Goal: Task Accomplishment & Management: Use online tool/utility

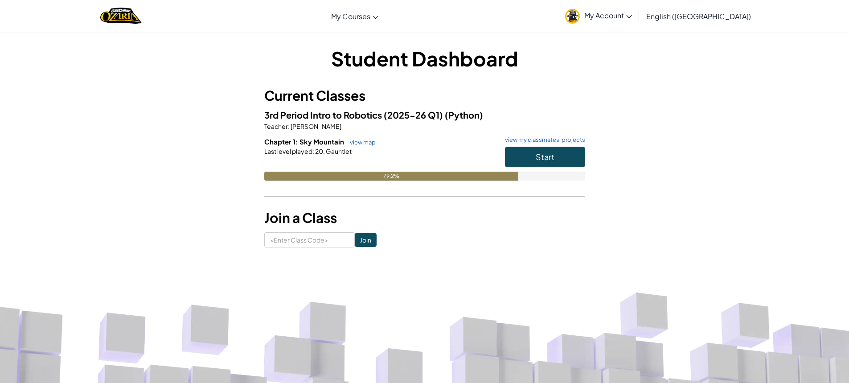
click at [567, 171] on div "Start" at bounding box center [540, 159] width 89 height 25
click at [571, 166] on button "Start" at bounding box center [545, 157] width 80 height 21
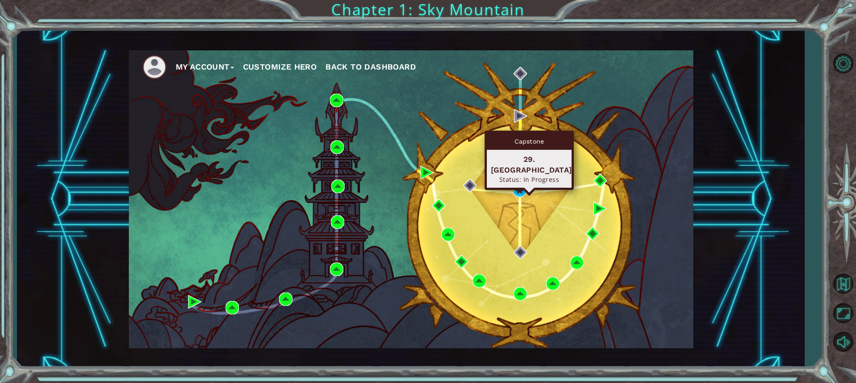
click at [531, 183] on div "My Account Customize Hero Back to Dashboard" at bounding box center [411, 199] width 564 height 298
click at [520, 188] on img at bounding box center [519, 190] width 13 height 13
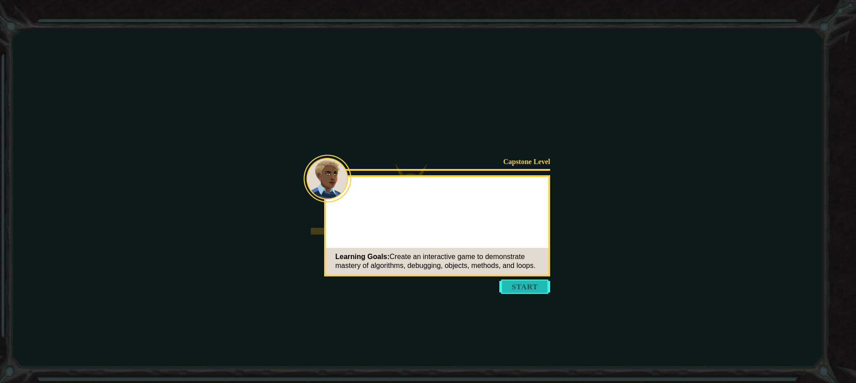
click at [537, 285] on button "Start" at bounding box center [524, 286] width 51 height 14
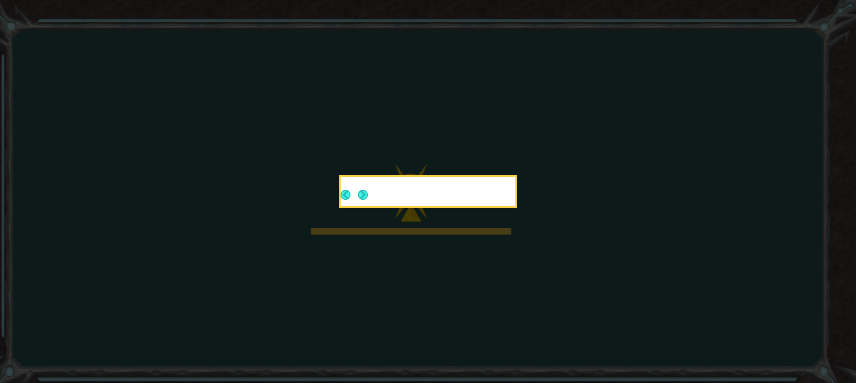
click at [538, 285] on icon at bounding box center [428, 191] width 856 height 383
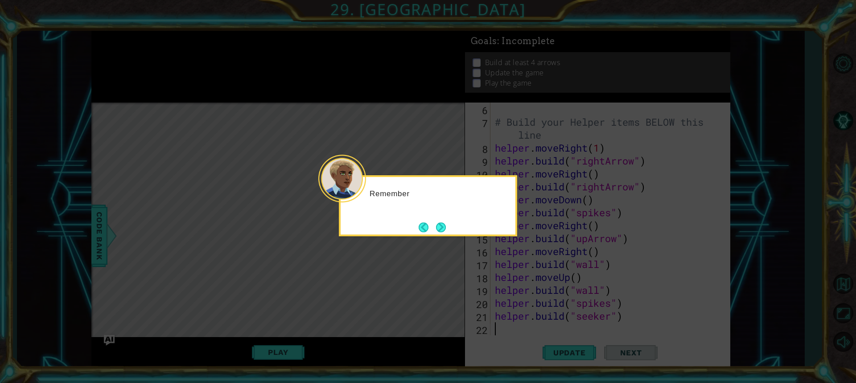
scroll to position [78, 0]
click at [445, 228] on button "Next" at bounding box center [441, 227] width 10 height 10
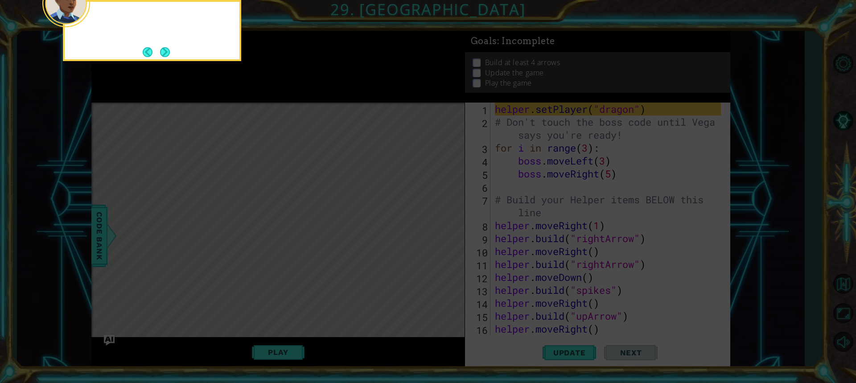
scroll to position [0, 0]
click at [445, 229] on icon at bounding box center [428, 57] width 856 height 651
click at [148, 61] on icon at bounding box center [428, 57] width 856 height 651
drag, startPoint x: 172, startPoint y: 66, endPoint x: 125, endPoint y: 61, distance: 47.1
click at [132, 62] on icon at bounding box center [428, 57] width 856 height 651
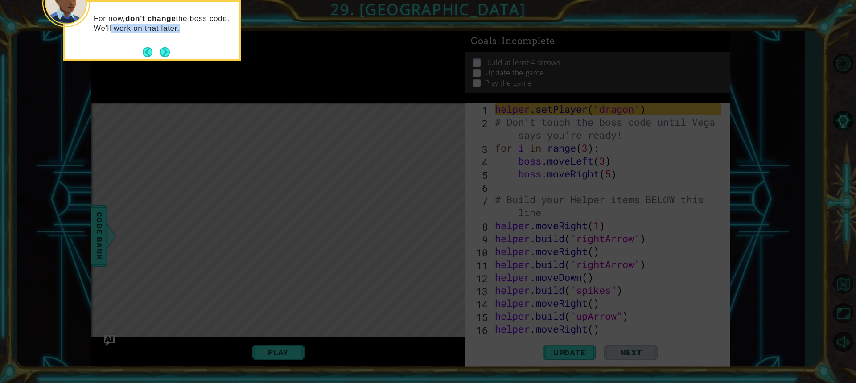
click at [149, 58] on div "For now, don't change the boss code. We'll work on that later." at bounding box center [152, 30] width 178 height 61
click at [159, 57] on footer at bounding box center [156, 51] width 27 height 13
click at [160, 57] on button "Back" at bounding box center [151, 52] width 17 height 10
click at [164, 54] on icon at bounding box center [428, 57] width 856 height 651
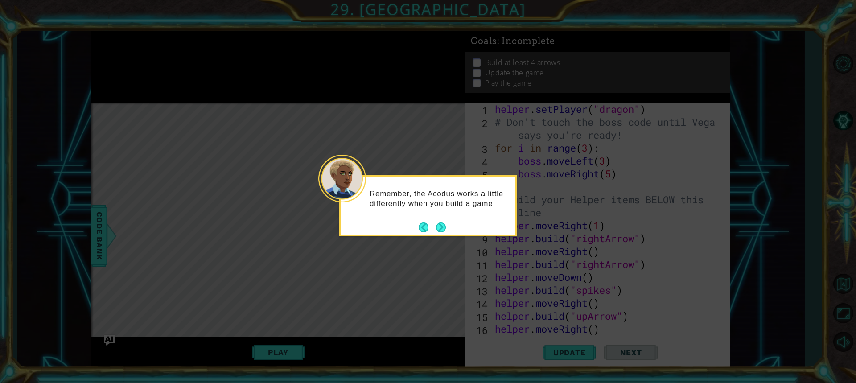
drag, startPoint x: 164, startPoint y: 54, endPoint x: 311, endPoint y: 113, distance: 158.0
click at [226, 73] on icon at bounding box center [428, 191] width 856 height 383
click at [437, 217] on div "Remember, the Acodus works a little differently when you build a game." at bounding box center [428, 203] width 175 height 45
drag, startPoint x: 439, startPoint y: 232, endPoint x: 440, endPoint y: 240, distance: 7.6
click at [440, 240] on body "1 ההההההההההההההההההההההההההההההההההההההההההההההההההההההההההההההההההההההההההההה…" at bounding box center [428, 191] width 856 height 383
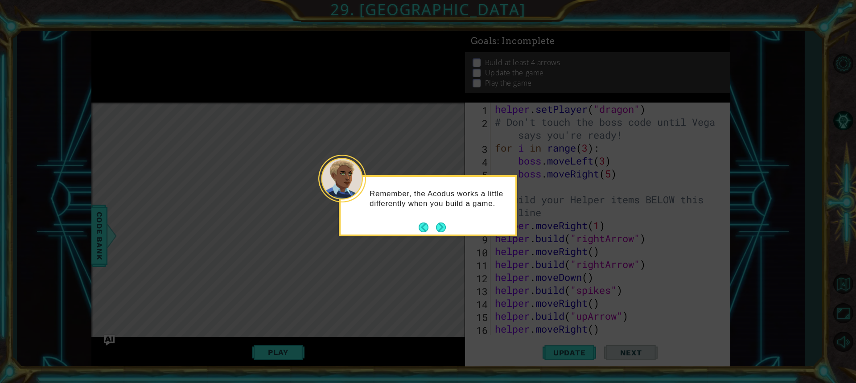
click at [445, 226] on button "Next" at bounding box center [441, 227] width 10 height 10
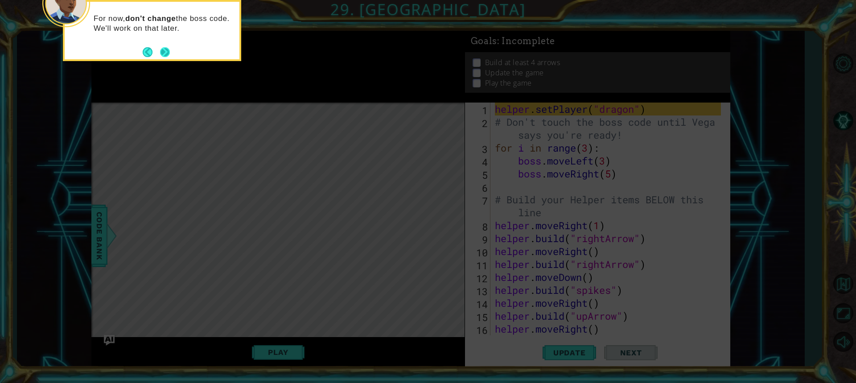
drag, startPoint x: 157, startPoint y: 51, endPoint x: 163, endPoint y: 47, distance: 7.0
click at [159, 49] on footer at bounding box center [156, 51] width 27 height 13
click at [165, 47] on button "Next" at bounding box center [165, 52] width 10 height 10
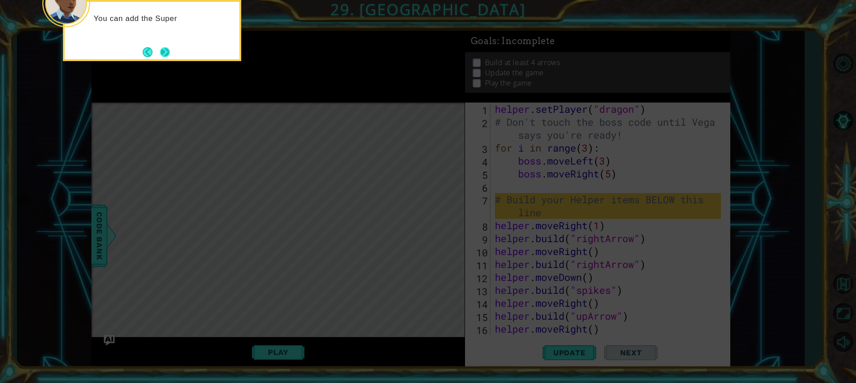
click at [168, 56] on button "Next" at bounding box center [165, 52] width 10 height 10
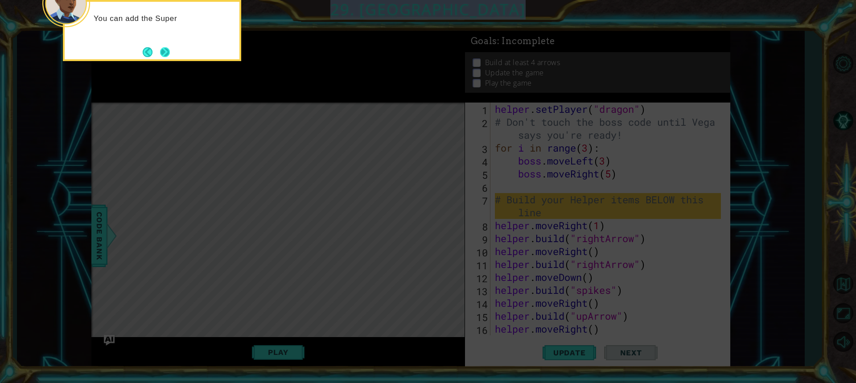
click at [168, 56] on icon at bounding box center [428, 57] width 856 height 651
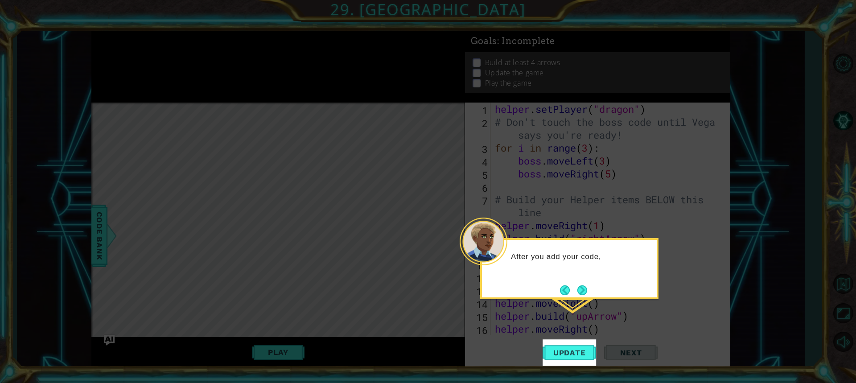
click at [579, 277] on div "After you add your code," at bounding box center [569, 260] width 175 height 35
click at [579, 285] on button "Next" at bounding box center [582, 290] width 11 height 11
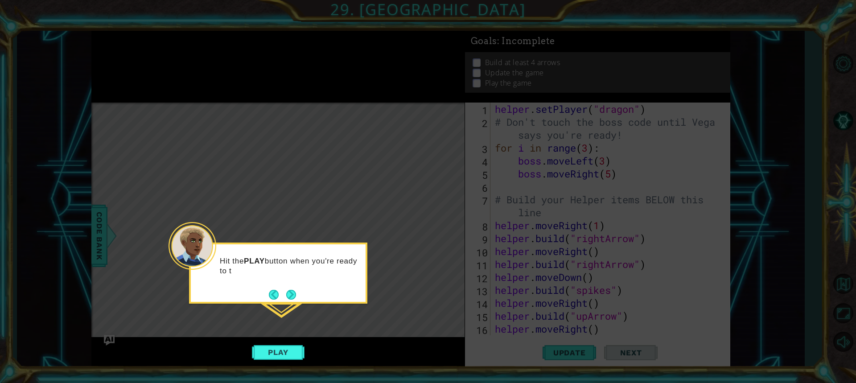
drag, startPoint x: 301, startPoint y: 292, endPoint x: 305, endPoint y: 290, distance: 4.6
click at [304, 292] on div "Hit the PLAY button when you're ready to t" at bounding box center [278, 270] width 175 height 45
click at [296, 290] on button "Next" at bounding box center [291, 295] width 10 height 10
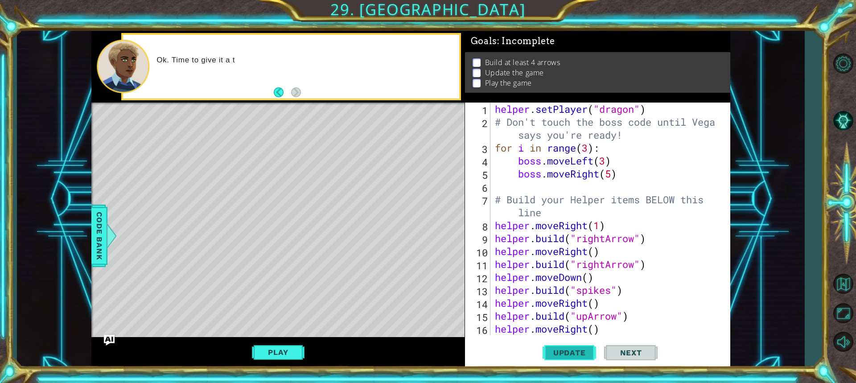
click at [571, 354] on span "Update" at bounding box center [569, 352] width 50 height 9
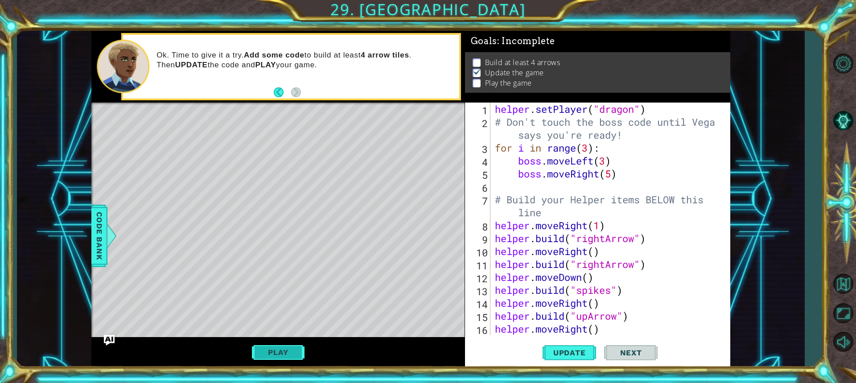
click at [269, 353] on button "Play" at bounding box center [278, 352] width 52 height 17
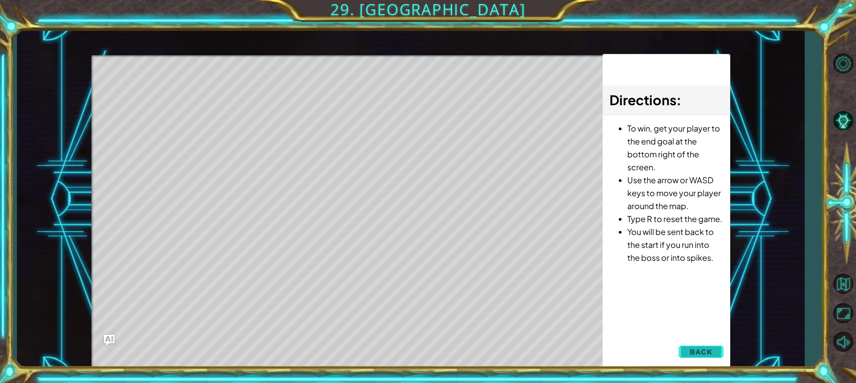
click at [702, 346] on button "Back" at bounding box center [700, 352] width 45 height 18
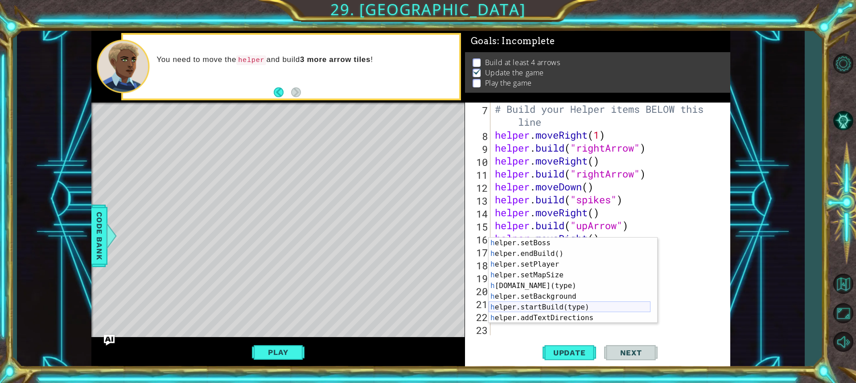
scroll to position [64, 0]
type textarea "h"
click at [295, 359] on button "Play" at bounding box center [278, 352] width 52 height 17
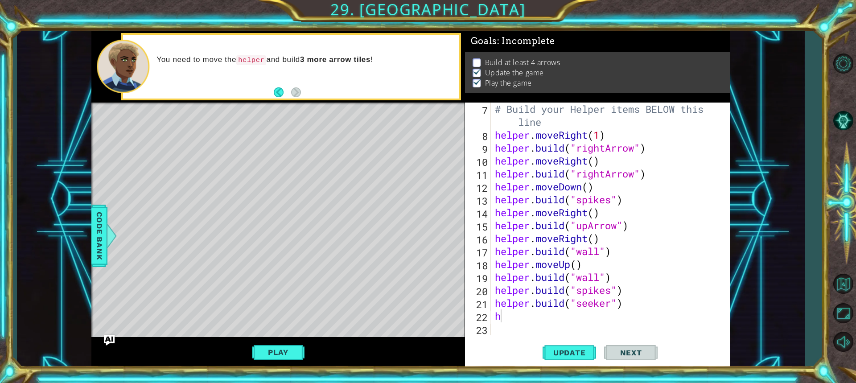
scroll to position [1, 0]
click at [299, 356] on button "Play" at bounding box center [278, 352] width 52 height 17
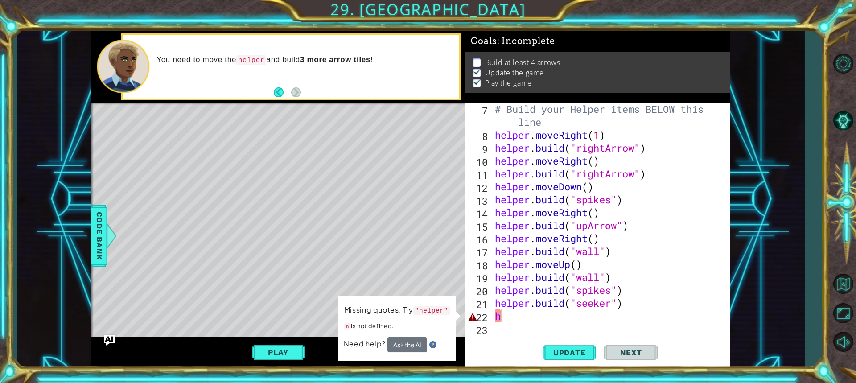
click at [525, 319] on div "# Build your Helper items BELOW this line helper . moveRight ( 1 ) helper . bui…" at bounding box center [609, 238] width 232 height 271
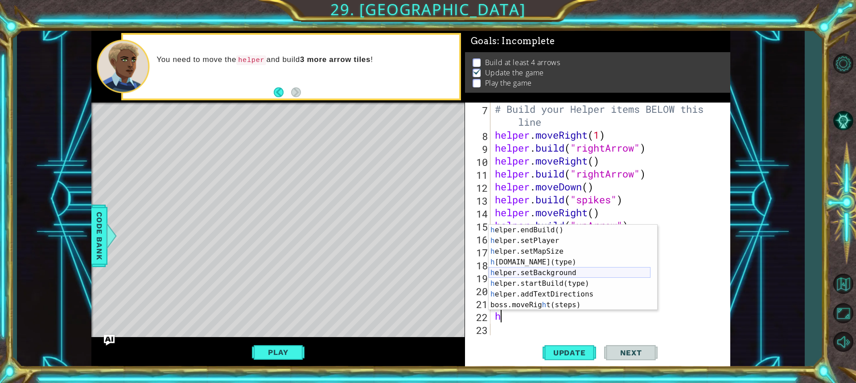
scroll to position [64, 0]
click at [567, 264] on div "h elper.endBuild() press enter h elper.setPlayer press enter h elper.setMapSize…" at bounding box center [570, 278] width 162 height 107
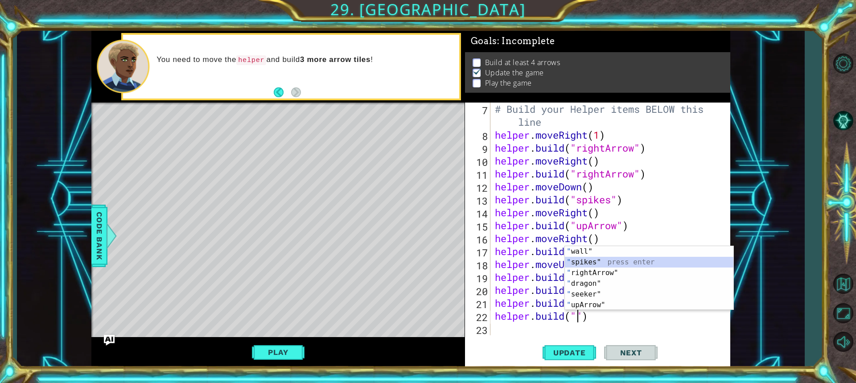
click at [619, 258] on div "" wall" press enter " spikes" press enter " rightArrow" press enter " dragon" p…" at bounding box center [649, 289] width 168 height 86
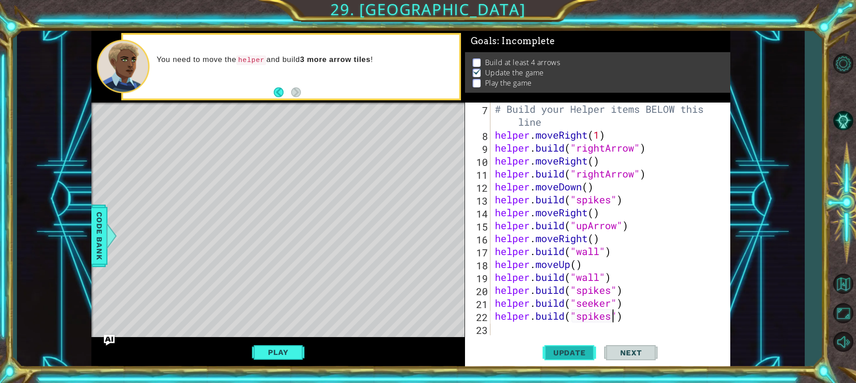
type textarea "[DOMAIN_NAME]("spikes")"
click at [573, 357] on button "Update" at bounding box center [568, 352] width 53 height 26
click at [282, 348] on button "Play" at bounding box center [278, 352] width 52 height 17
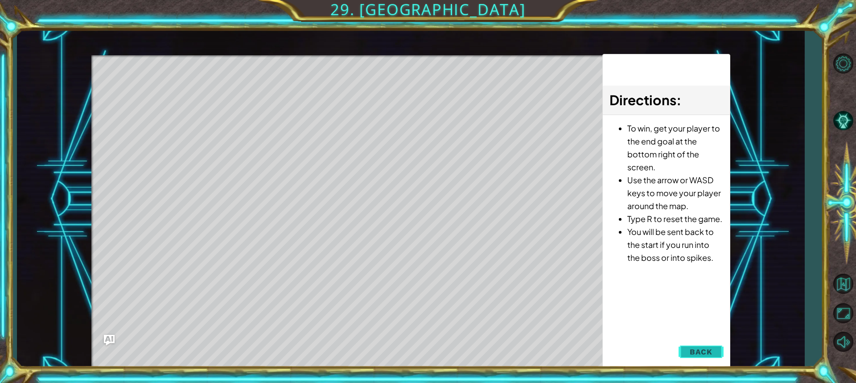
click at [700, 355] on span "Back" at bounding box center [701, 351] width 23 height 9
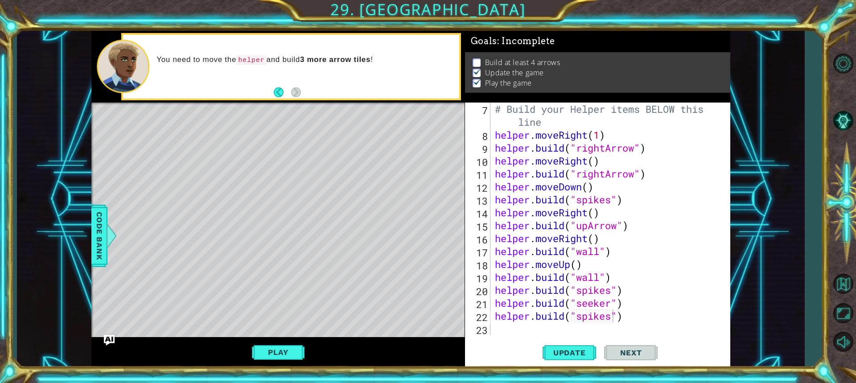
click at [506, 336] on div "[DOMAIN_NAME]("spikes") 7 8 9 10 11 12 13 14 15 16 17 18 19 20 21 22 23 # Build…" at bounding box center [597, 235] width 265 height 265
click at [504, 327] on div "# Build your Helper items BELOW this line helper . moveRight ( 1 ) helper . bui…" at bounding box center [609, 238] width 232 height 271
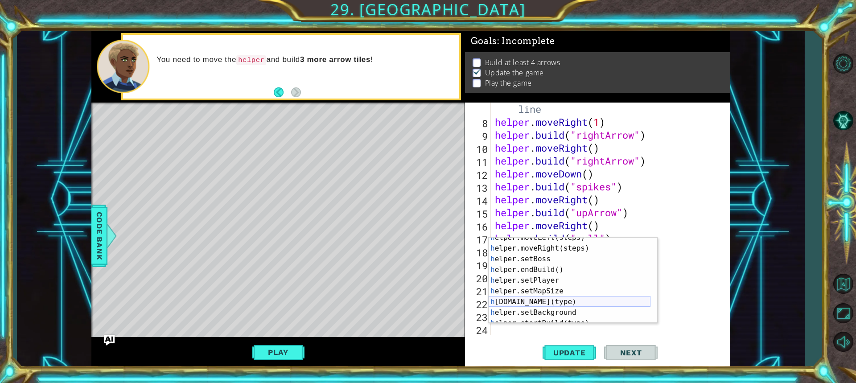
scroll to position [0, 0]
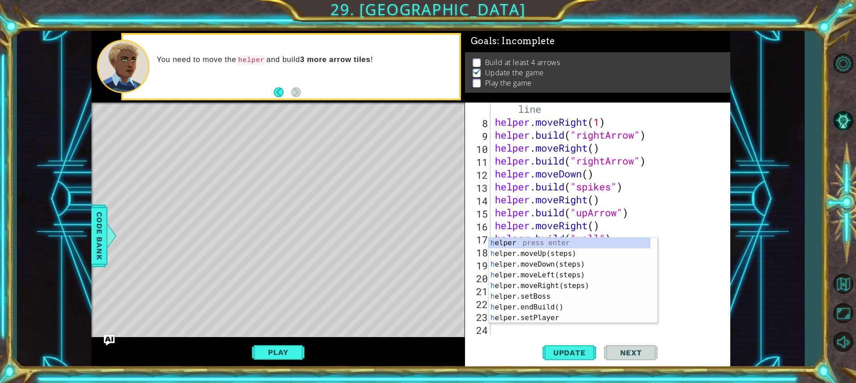
type textarea "h"
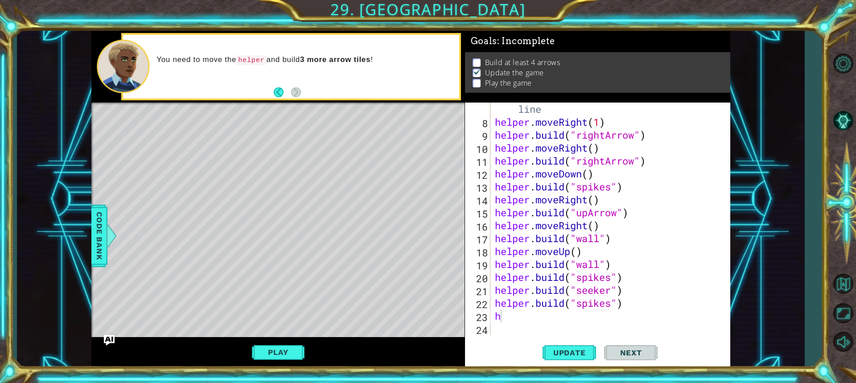
click at [490, 337] on div "h 7 8 9 10 11 12 13 14 15 16 17 18 19 20 21 22 23 24 # Build your Helper items …" at bounding box center [597, 235] width 265 height 265
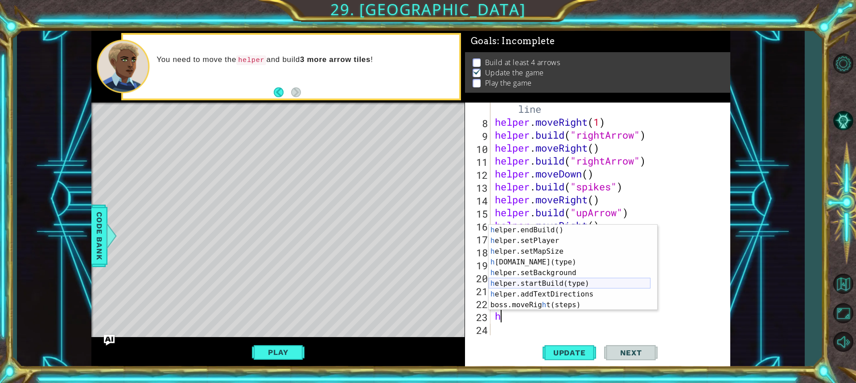
scroll to position [64, 0]
click at [555, 261] on div "h elper.endBuild() press enter h elper.setPlayer press enter h elper.setMapSize…" at bounding box center [570, 278] width 162 height 107
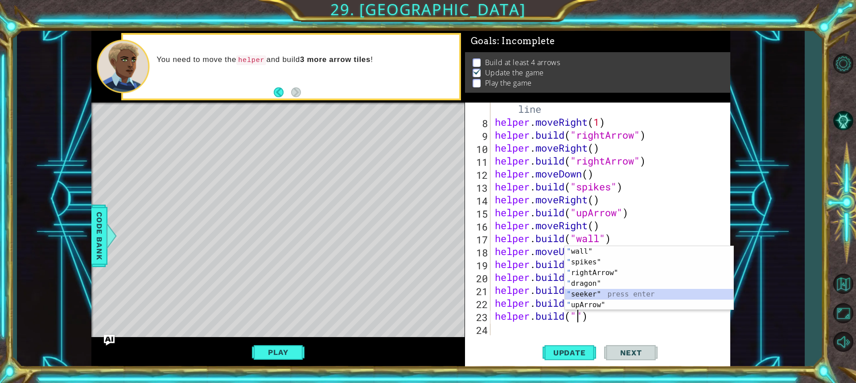
click at [595, 291] on div "" wall" press enter " spikes" press enter " rightArrow" press enter " dragon" p…" at bounding box center [649, 289] width 168 height 86
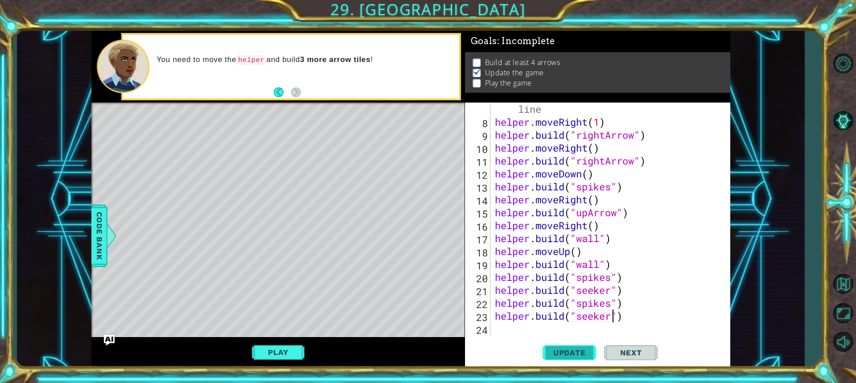
type textarea "[DOMAIN_NAME]("seeker")"
click at [581, 358] on button "Update" at bounding box center [568, 352] width 53 height 26
click at [359, 270] on div "Level Map" at bounding box center [297, 234] width 412 height 263
click at [275, 349] on button "Play" at bounding box center [278, 352] width 52 height 17
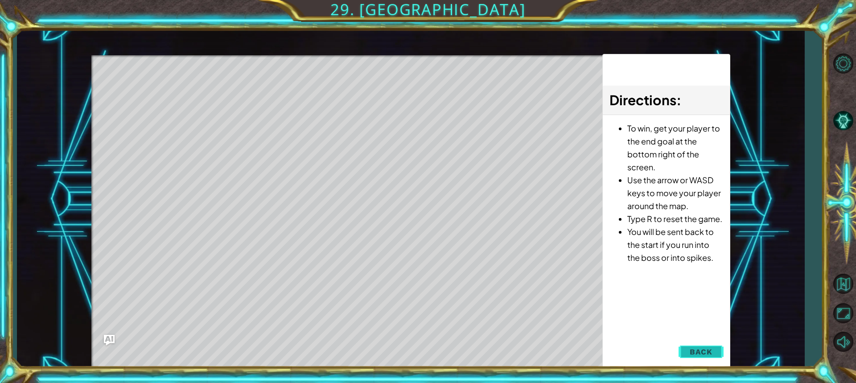
click at [702, 350] on span "Back" at bounding box center [701, 351] width 23 height 9
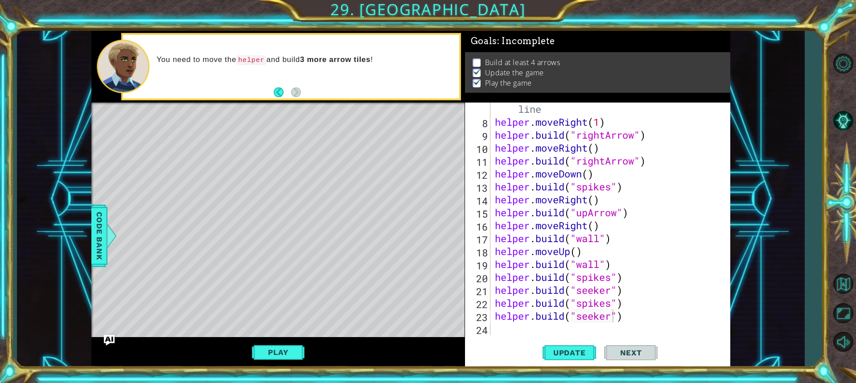
click at [504, 333] on div "# Build your Helper items BELOW this line helper . moveRight ( 1 ) helper . bui…" at bounding box center [609, 225] width 232 height 271
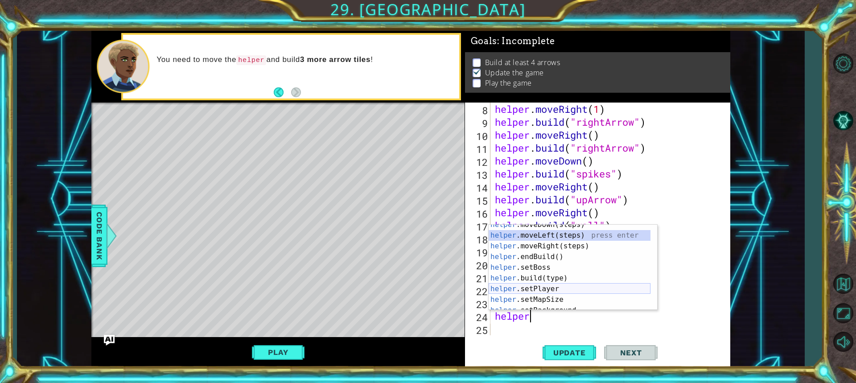
scroll to position [53, 0]
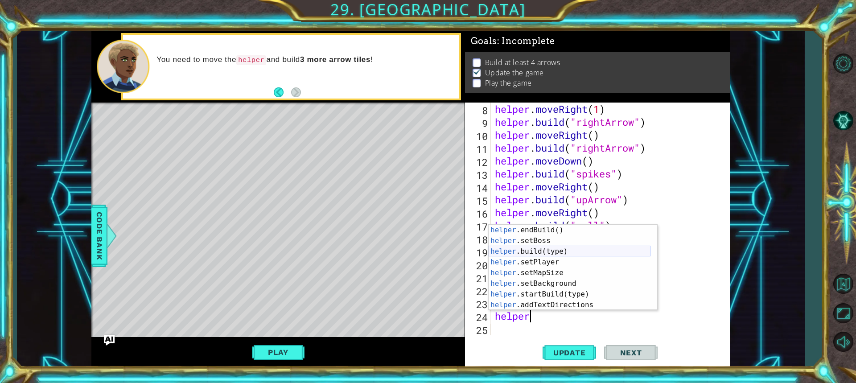
click at [513, 250] on div "helper .endBuild() press enter helper .setBoss press enter helper .build(type) …" at bounding box center [570, 278] width 162 height 107
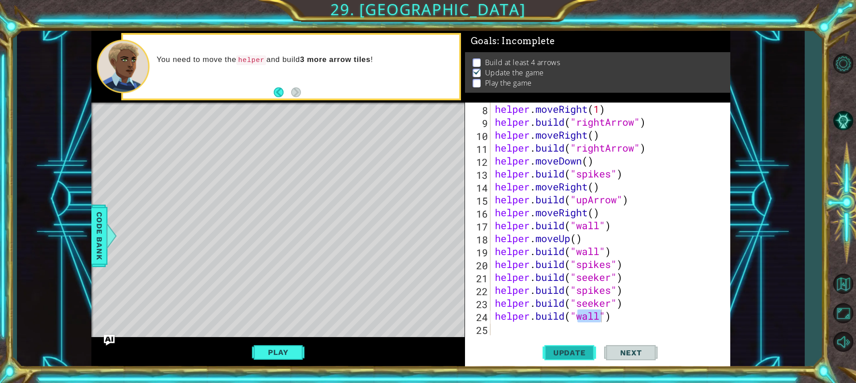
click at [563, 353] on span "Update" at bounding box center [569, 352] width 50 height 9
click at [287, 345] on button "Play" at bounding box center [278, 352] width 52 height 17
drag, startPoint x: 500, startPoint y: 318, endPoint x: 501, endPoint y: 324, distance: 5.5
drag, startPoint x: 501, startPoint y: 324, endPoint x: 501, endPoint y: 336, distance: 12.5
click at [501, 336] on div "[DOMAIN_NAME]("wall") 8 9 10 11 12 13 14 15 16 17 18 19 20 21 22 23 24 25 helpe…" at bounding box center [597, 235] width 265 height 265
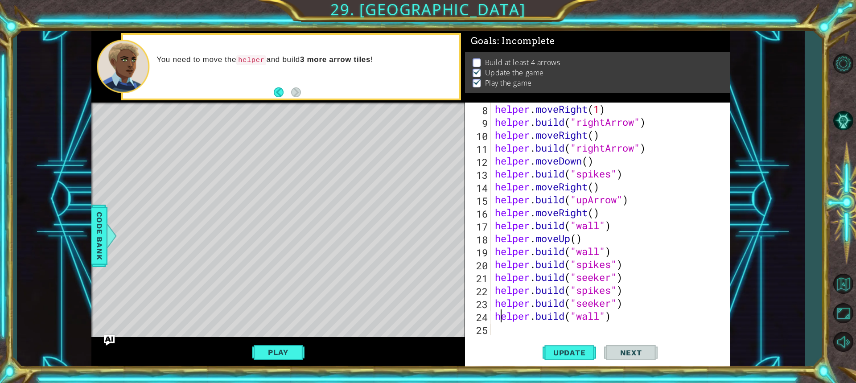
click at [618, 321] on div "helper . moveRight ( 1 ) helper . build ( "rightArrow" ) helper . moveRight ( )…" at bounding box center [609, 232] width 232 height 259
click at [571, 346] on button "Update" at bounding box center [568, 352] width 53 height 26
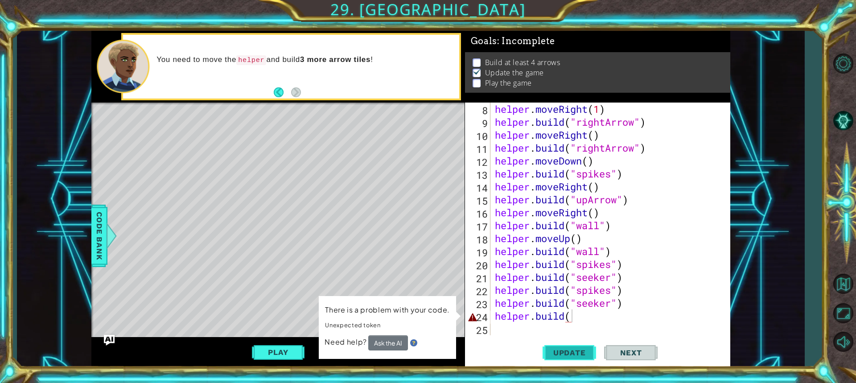
click at [569, 352] on span "Update" at bounding box center [569, 352] width 50 height 9
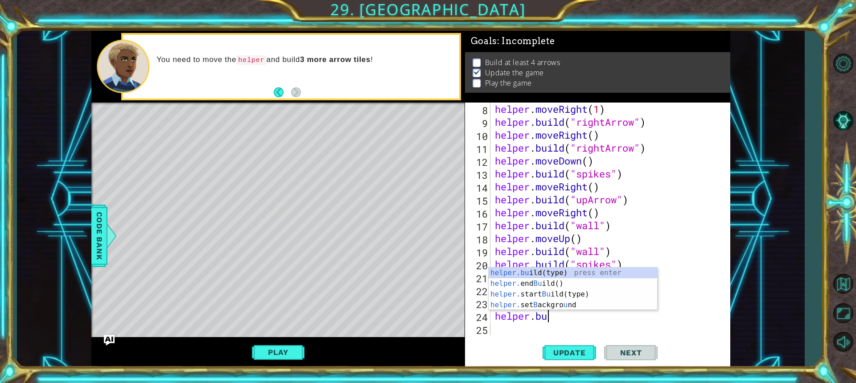
scroll to position [0, 0]
type textarea "h"
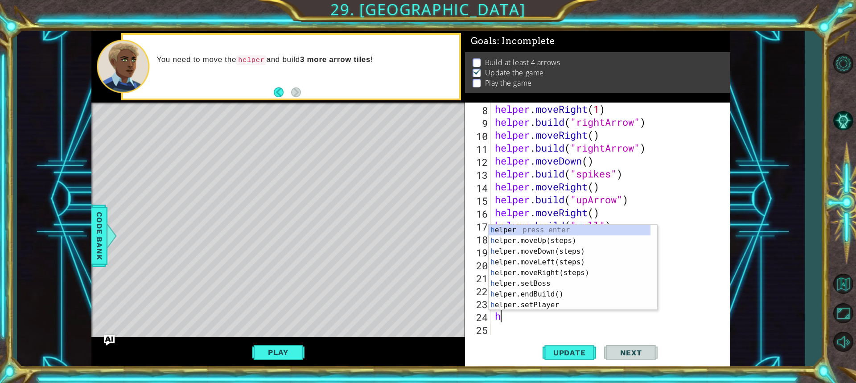
type textarea "[DOMAIN_NAME]("seeker")"
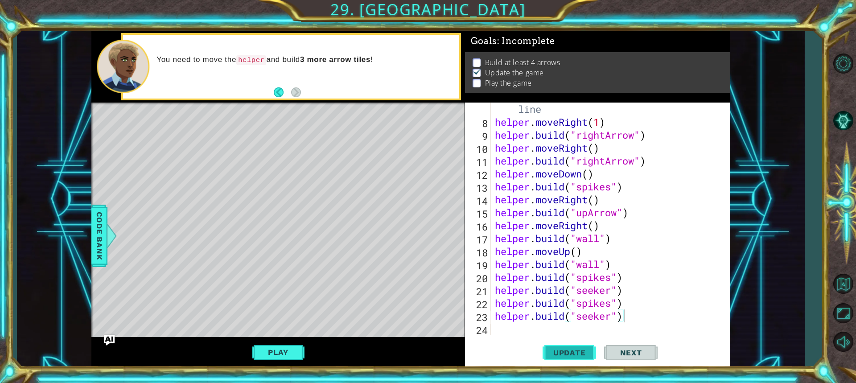
drag, startPoint x: 557, startPoint y: 341, endPoint x: 555, endPoint y: 349, distance: 8.2
click at [555, 348] on button "Update" at bounding box center [568, 352] width 53 height 26
click at [555, 349] on span "Update" at bounding box center [569, 352] width 50 height 9
click at [289, 349] on button "Play" at bounding box center [278, 352] width 52 height 17
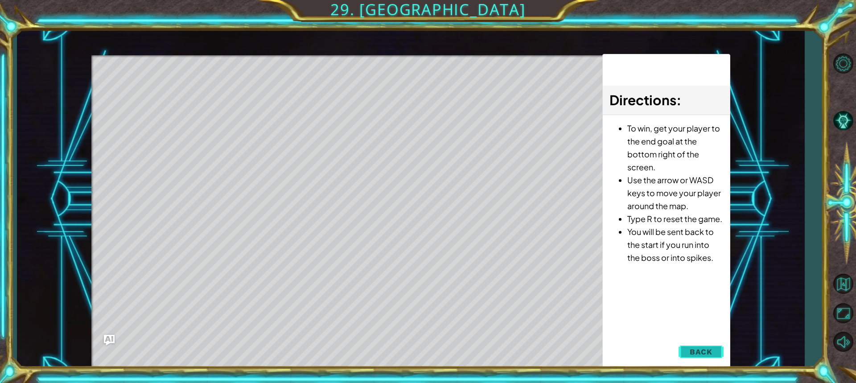
click at [693, 349] on span "Back" at bounding box center [701, 351] width 23 height 9
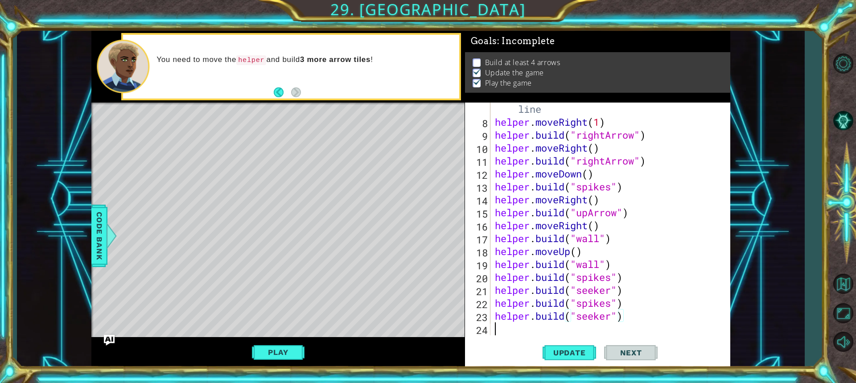
click at [515, 326] on div "# Build your Helper items BELOW this line helper . moveRight ( 1 ) helper . bui…" at bounding box center [609, 225] width 232 height 271
drag, startPoint x: 250, startPoint y: 345, endPoint x: 256, endPoint y: 345, distance: 6.7
click at [255, 345] on div "Play" at bounding box center [277, 352] width 373 height 31
click at [259, 346] on button "Play" at bounding box center [278, 352] width 52 height 17
click at [271, 357] on button "Play" at bounding box center [278, 352] width 52 height 17
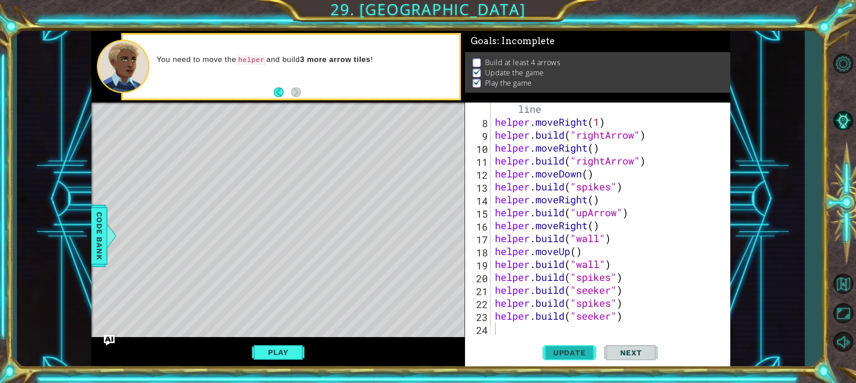
click at [588, 356] on span "Update" at bounding box center [569, 352] width 50 height 9
click at [619, 318] on div "# Build your Helper items BELOW this line helper . moveRight ( 1 ) helper . bui…" at bounding box center [609, 225] width 232 height 271
click at [582, 344] on button "Update" at bounding box center [568, 352] width 53 height 26
click at [589, 296] on div "# Build your Helper items BELOW this line helper . moveRight ( 1 ) helper . bui…" at bounding box center [609, 225] width 232 height 271
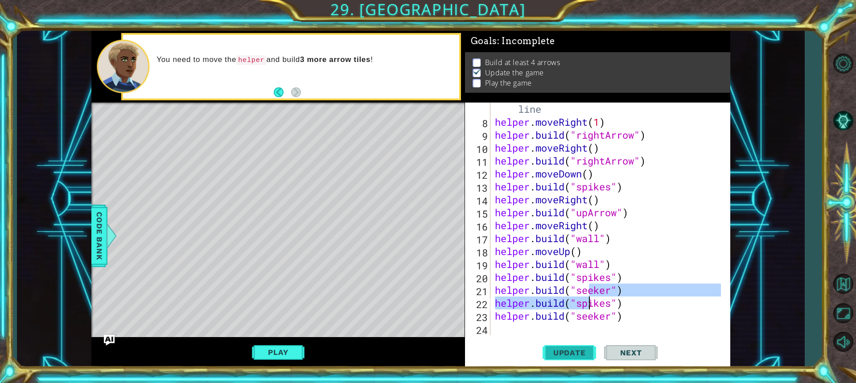
click at [571, 341] on button "Update" at bounding box center [568, 352] width 53 height 26
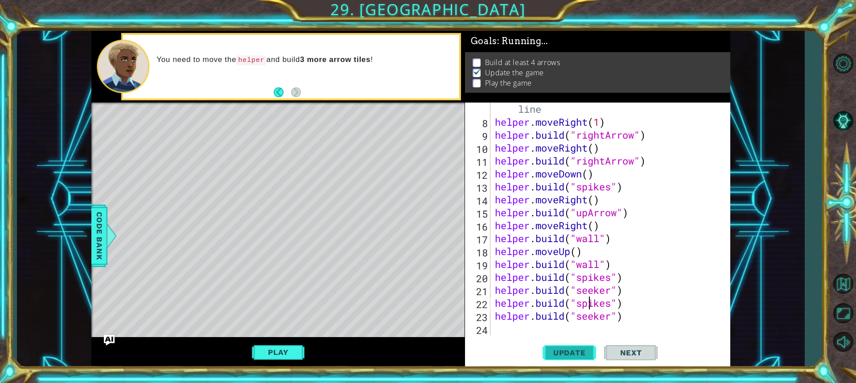
type textarea "[DOMAIN_NAME]("spikes")"
click at [571, 353] on span "Update" at bounding box center [569, 352] width 50 height 9
click at [548, 335] on div "[DOMAIN_NAME]("spikes") 7 8 9 10 11 12 13 14 15 16 17 18 19 20 21 22 23 24 # Bu…" at bounding box center [597, 235] width 265 height 265
click at [548, 335] on div "# Build your Helper items BELOW this line helper . moveRight ( 1 ) helper . bui…" at bounding box center [609, 225] width 232 height 271
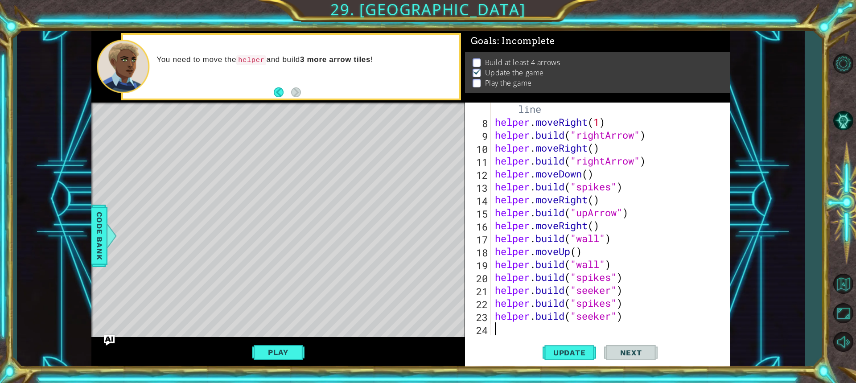
click at [513, 323] on div "# Build your Helper items BELOW this line helper . moveRight ( 1 ) helper . bui…" at bounding box center [609, 225] width 232 height 271
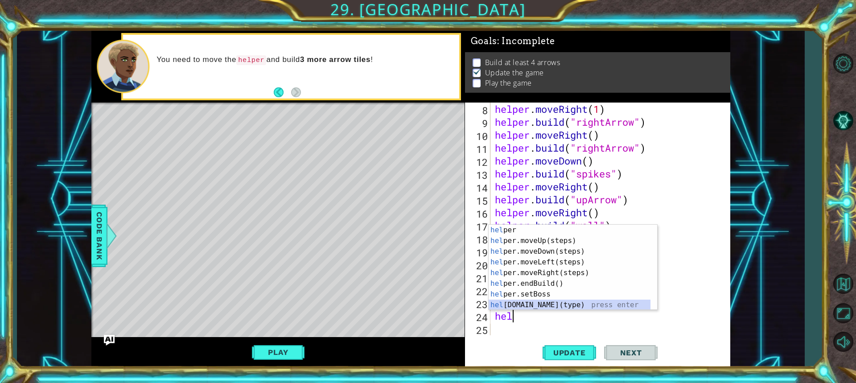
click at [560, 303] on div "hel per press enter hel per.moveUp(steps) press enter hel per.moveDown(steps) p…" at bounding box center [570, 278] width 162 height 107
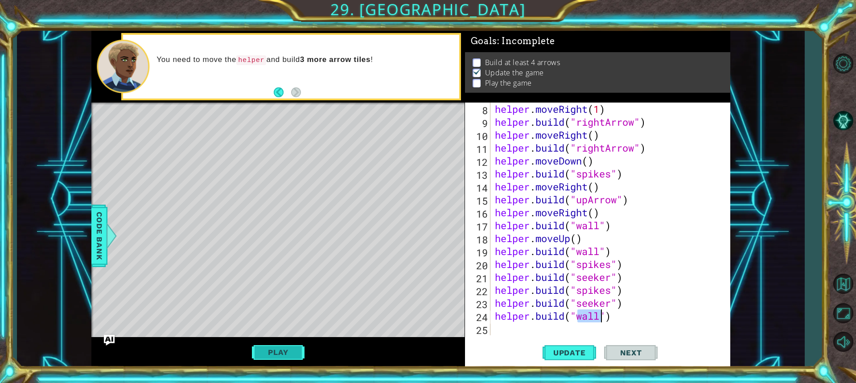
type textarea "[DOMAIN_NAME]("wall")"
click at [281, 347] on button "Play" at bounding box center [278, 352] width 52 height 17
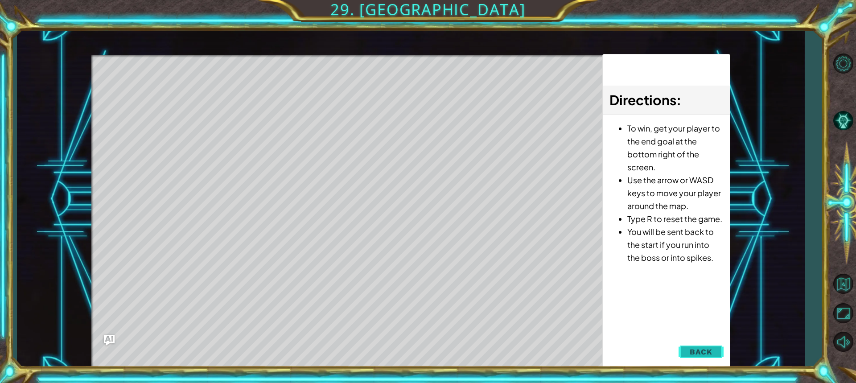
click at [699, 360] on button "Back" at bounding box center [700, 352] width 45 height 18
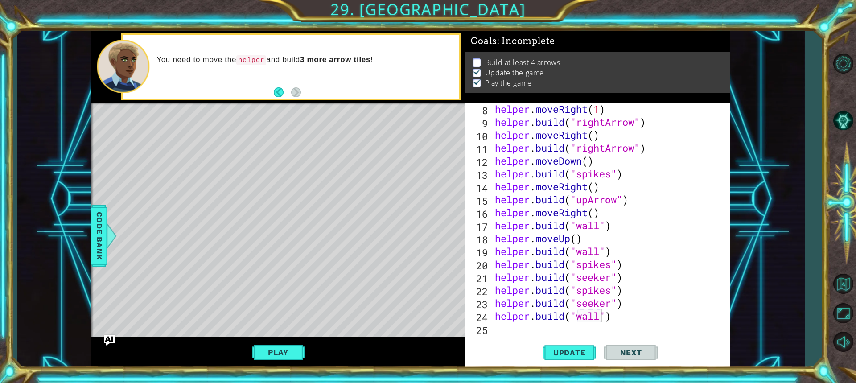
click at [294, 345] on button "Play" at bounding box center [278, 352] width 52 height 17
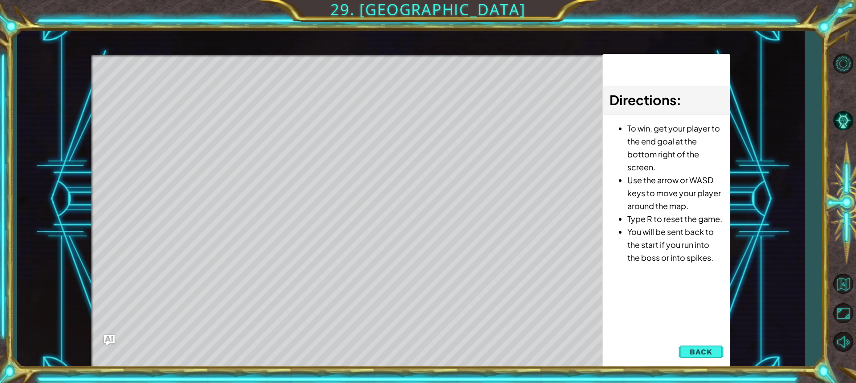
drag, startPoint x: 691, startPoint y: 337, endPoint x: 686, endPoint y: 339, distance: 5.5
click at [688, 337] on div "Directions : To win, get your player to the end goal at the bottom right of the…" at bounding box center [666, 211] width 128 height 315
click at [688, 343] on button "Back" at bounding box center [700, 352] width 45 height 18
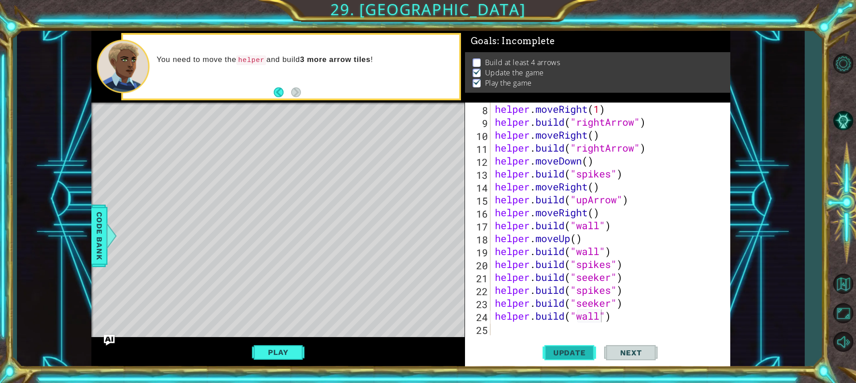
click at [579, 357] on button "Update" at bounding box center [568, 352] width 53 height 26
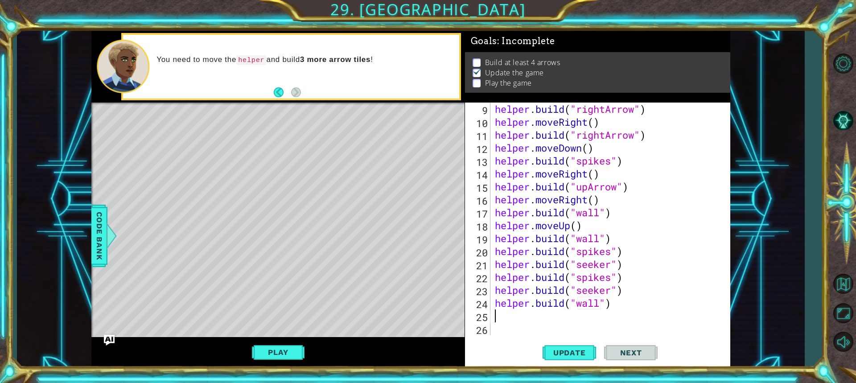
scroll to position [129, 0]
type textarea "s"
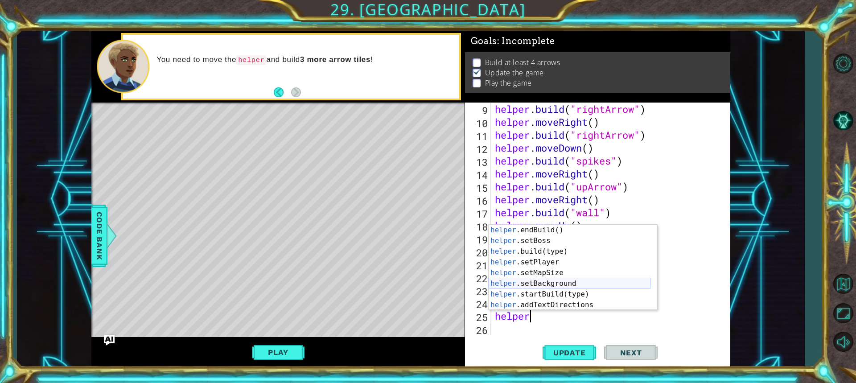
scroll to position [27, 0]
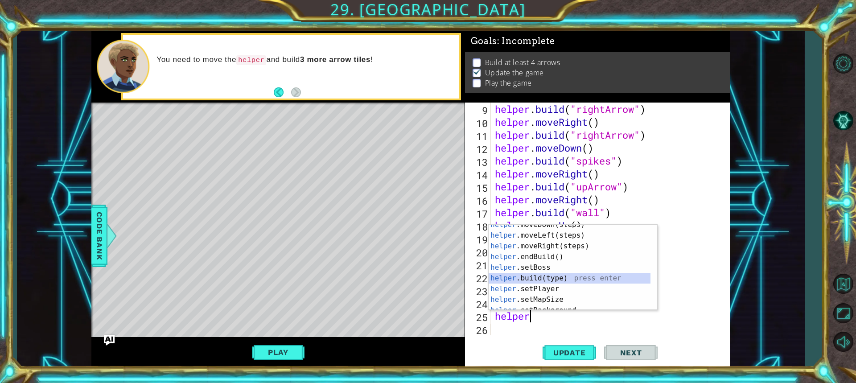
drag, startPoint x: 586, startPoint y: 281, endPoint x: 582, endPoint y: 278, distance: 4.8
click at [585, 280] on div "helper .moveDown(steps) press enter helper .moveLeft(steps) press enter helper …" at bounding box center [570, 272] width 162 height 107
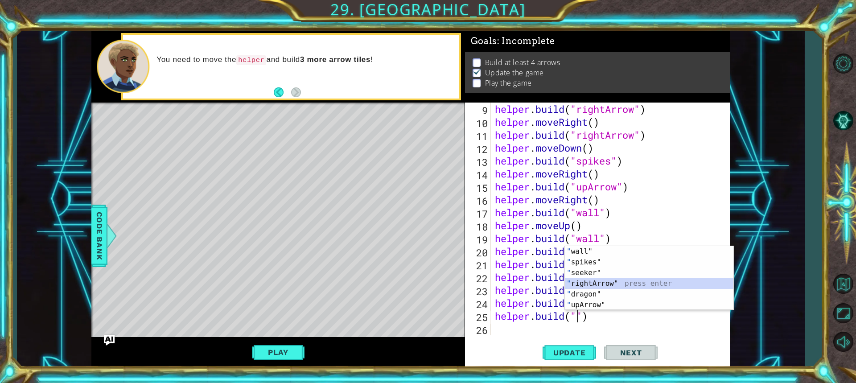
click at [605, 283] on div "" wall" press enter " spikes" press enter " seeker" press enter " rightArrow" p…" at bounding box center [649, 289] width 168 height 86
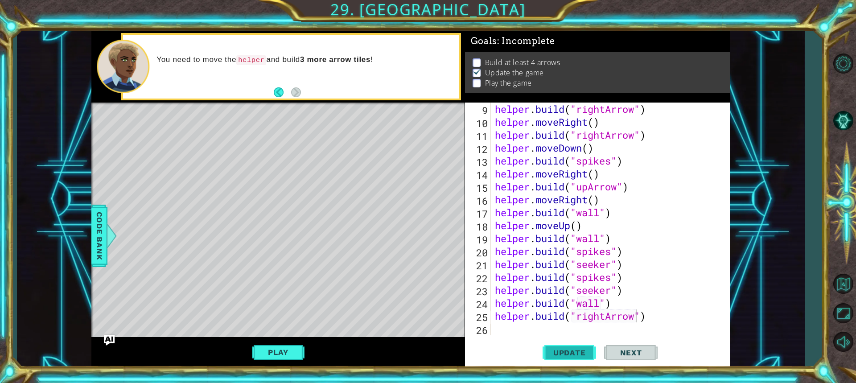
click at [578, 354] on span "Update" at bounding box center [569, 352] width 50 height 9
click at [279, 135] on div "Level Map" at bounding box center [297, 234] width 412 height 263
click at [294, 133] on div "Level Map" at bounding box center [297, 234] width 412 height 263
click at [289, 126] on div "Level Map" at bounding box center [297, 234] width 412 height 263
click at [291, 130] on div "Level Map" at bounding box center [297, 234] width 412 height 263
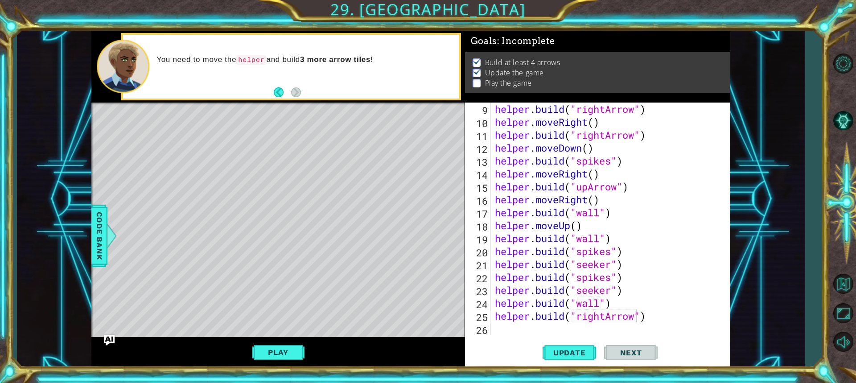
drag, startPoint x: 291, startPoint y: 130, endPoint x: 295, endPoint y: 138, distance: 9.2
click at [294, 138] on div "Level Map" at bounding box center [297, 234] width 412 height 263
click at [291, 135] on div "Level Map" at bounding box center [297, 234] width 412 height 263
click at [616, 145] on div "helper . build ( "rightArrow" ) helper . moveRight ( ) helper . build ( "rightA…" at bounding box center [609, 232] width 232 height 259
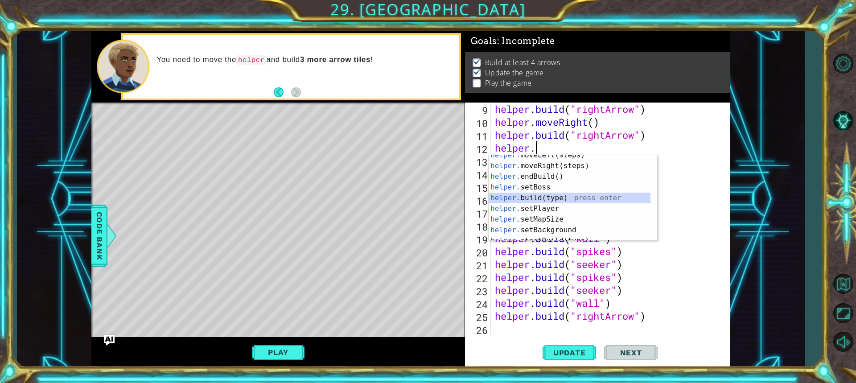
click at [535, 198] on div "helper. moveLeft(steps) press enter helper. moveRight(steps) press enter helper…" at bounding box center [570, 203] width 162 height 107
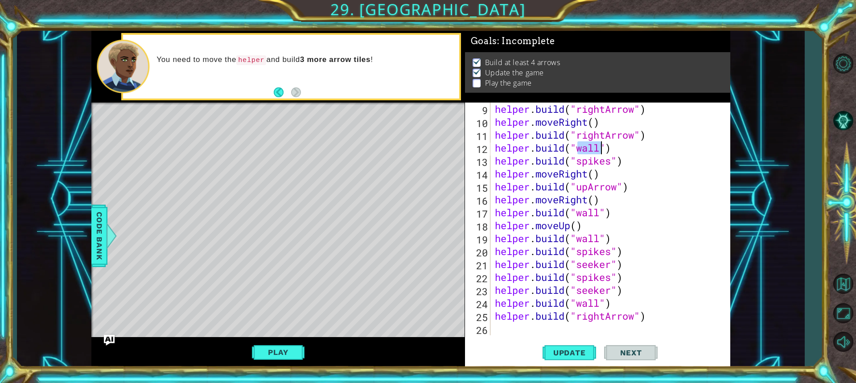
type textarea "[DOMAIN_NAME]("")"
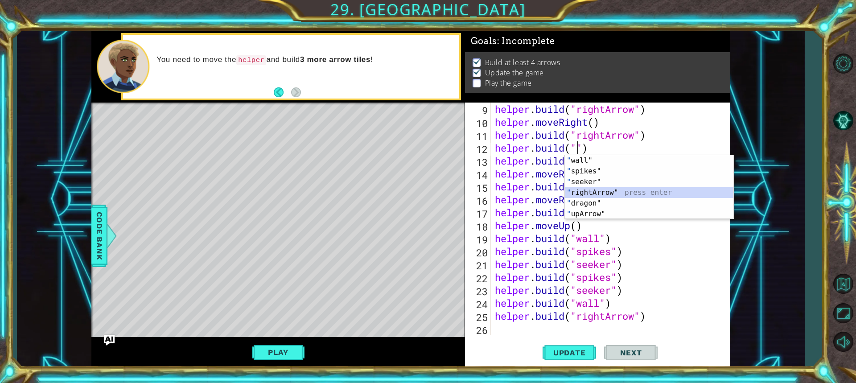
click at [616, 188] on div "" wall" press enter " spikes" press enter " seeker" press enter " rightArrow" p…" at bounding box center [649, 198] width 168 height 86
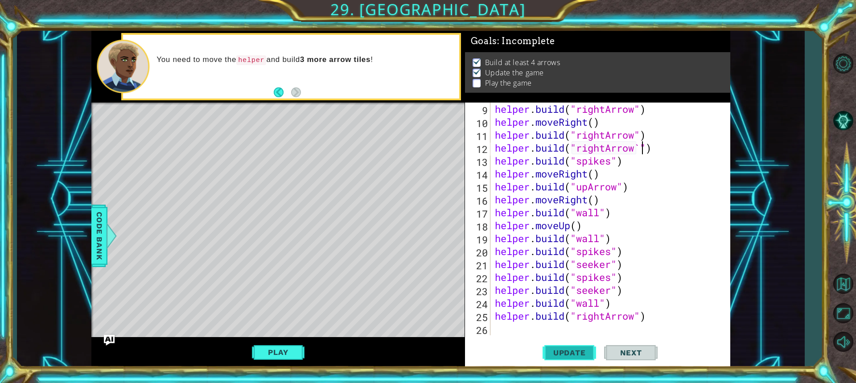
drag, startPoint x: 587, startPoint y: 360, endPoint x: 576, endPoint y: 343, distance: 20.3
click at [585, 355] on button "Update" at bounding box center [568, 352] width 53 height 26
click at [576, 343] on button "Update" at bounding box center [568, 352] width 53 height 26
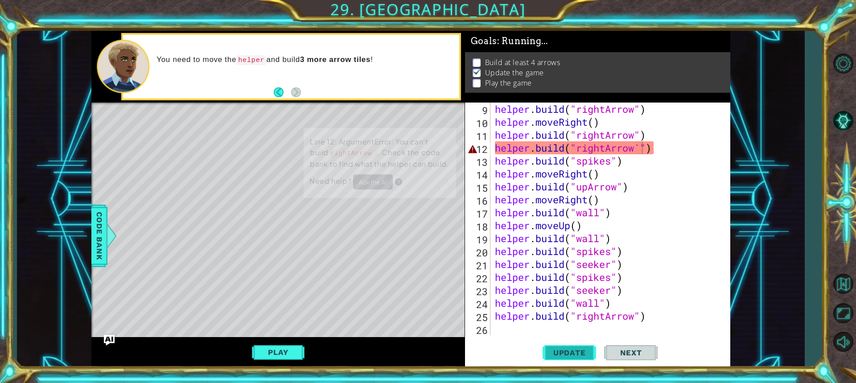
click at [576, 343] on button "Update" at bounding box center [568, 352] width 53 height 26
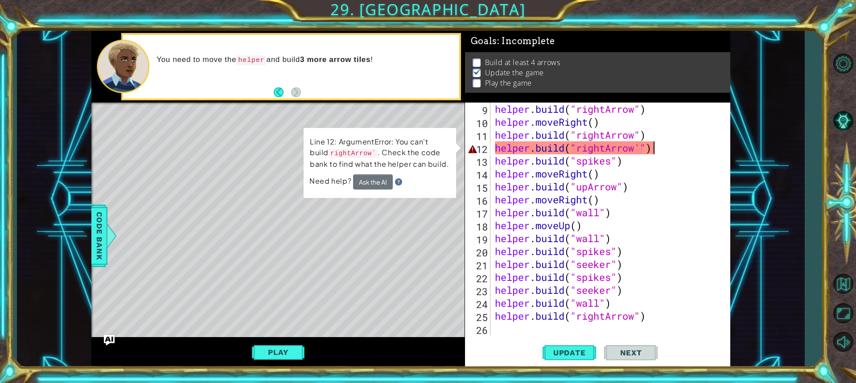
click at [663, 150] on div "helper . build ( "rightArrow" ) helper . moveRight ( ) helper . build ( "rightA…" at bounding box center [609, 232] width 232 height 259
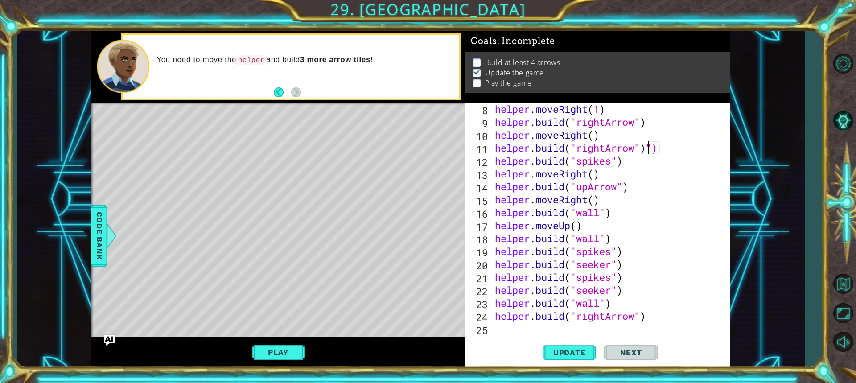
scroll to position [116, 0]
drag, startPoint x: 281, startPoint y: 363, endPoint x: 279, endPoint y: 353, distance: 9.6
click at [279, 358] on div "Play" at bounding box center [277, 352] width 373 height 31
click at [281, 354] on button "Play" at bounding box center [278, 352] width 52 height 17
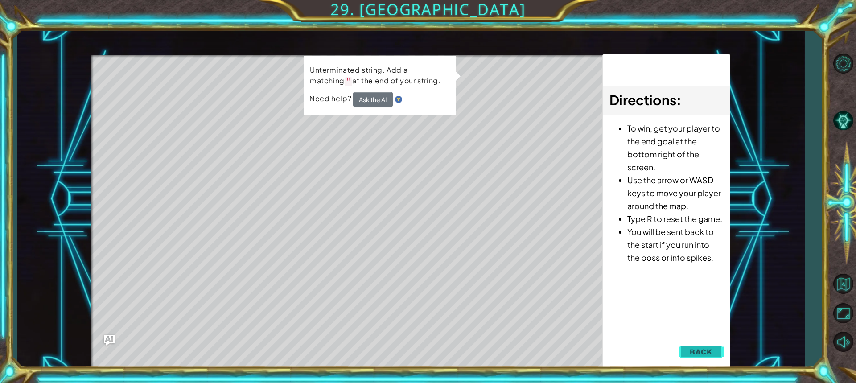
click at [698, 346] on button "Back" at bounding box center [700, 352] width 45 height 18
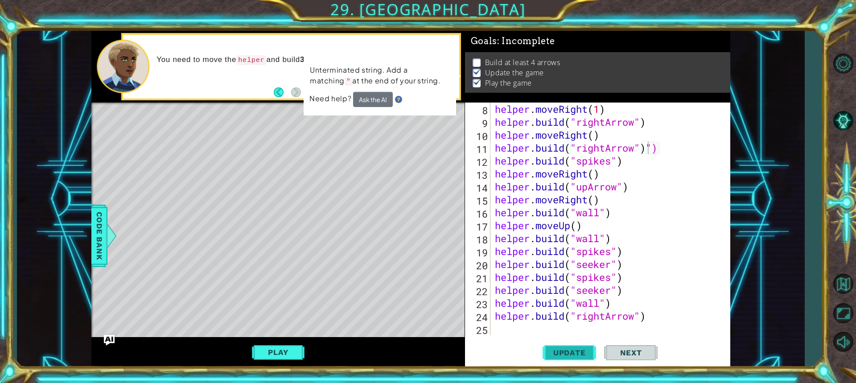
click at [581, 354] on span "Update" at bounding box center [569, 352] width 50 height 9
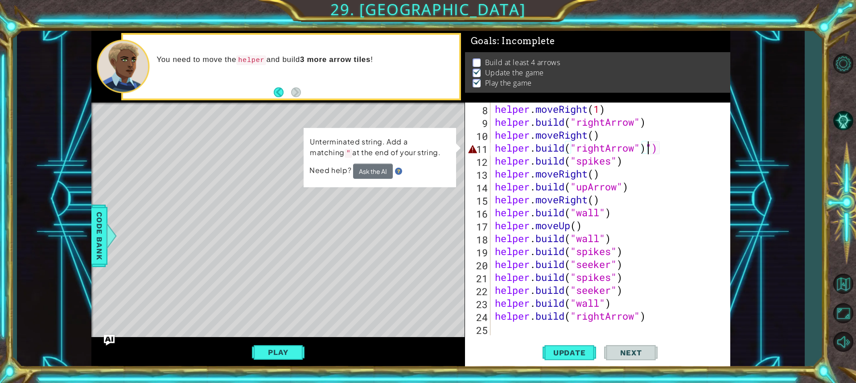
click at [671, 147] on div "helper . moveRight ( 1 ) helper . build ( "rightArrow" ) helper . moveRight ( )…" at bounding box center [609, 232] width 232 height 259
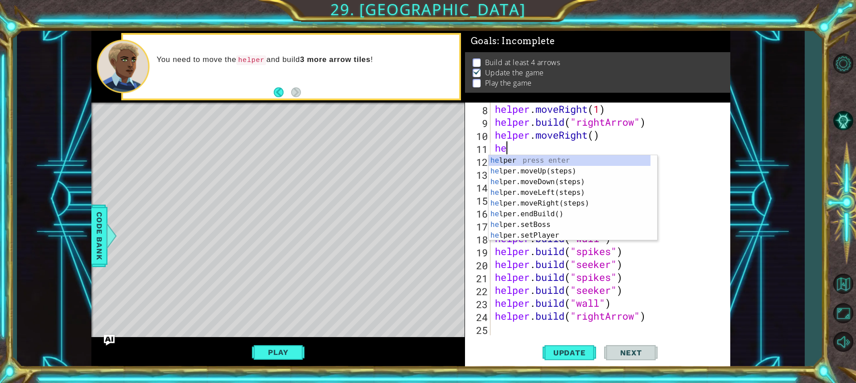
type textarea "h"
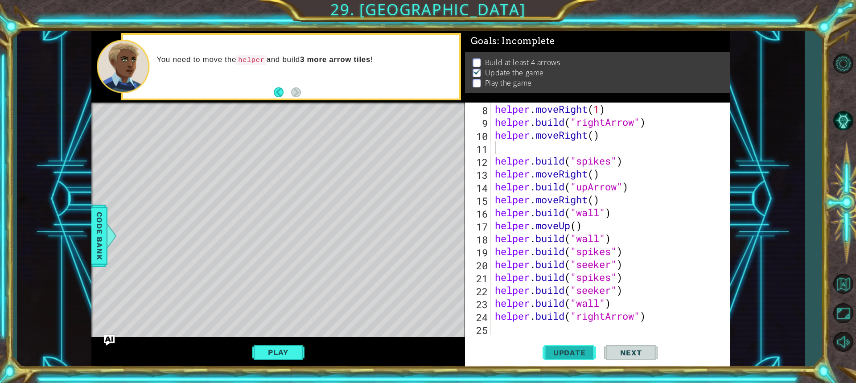
click at [559, 348] on span "Update" at bounding box center [569, 352] width 50 height 9
click at [597, 135] on div "helper . moveRight ( 1 ) helper . build ( "rightArrow" ) helper . moveRight ( )…" at bounding box center [609, 232] width 232 height 259
type textarea "helper.moveRight()"
click at [280, 354] on button "Play" at bounding box center [278, 352] width 52 height 17
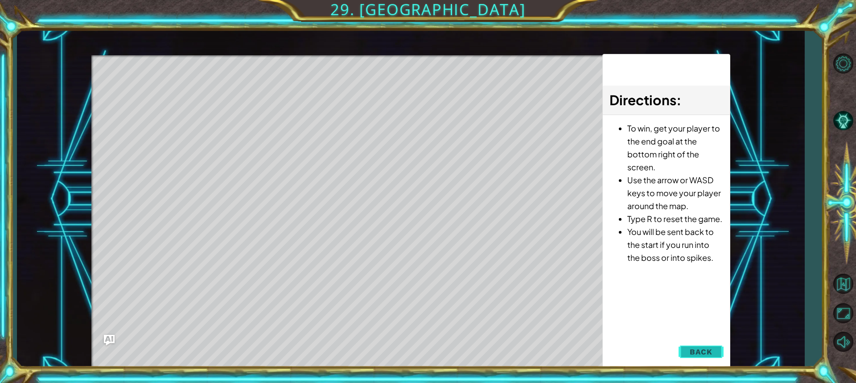
drag, startPoint x: 706, startPoint y: 339, endPoint x: 699, endPoint y: 359, distance: 21.1
click at [701, 351] on div "1 ההההההההההההההההההההההההההההההההההההההההההההההההההההההההההההההההההההההההההההה…" at bounding box center [410, 199] width 639 height 337
drag, startPoint x: 699, startPoint y: 359, endPoint x: 709, endPoint y: 352, distance: 11.8
click at [699, 358] on button "Back" at bounding box center [700, 352] width 45 height 18
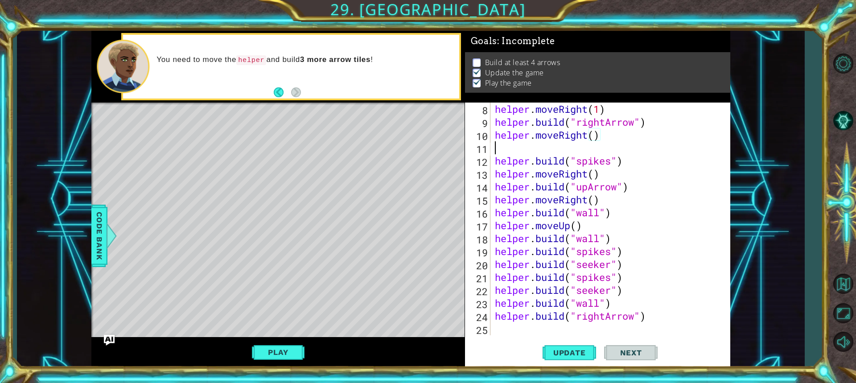
click at [568, 149] on div "helper . moveRight ( 1 ) helper . build ( "rightArrow" ) helper . moveRight ( )…" at bounding box center [609, 232] width 232 height 259
click at [515, 146] on div "helper . moveRight ( 1 ) helper . build ( "rightArrow" ) helper . moveRight ( )…" at bounding box center [609, 232] width 232 height 259
click at [616, 233] on div "helper . moveRight ( 1 ) helper . build ( "rightArrow" ) helper . moveRight ( )…" at bounding box center [609, 232] width 232 height 259
type textarea "[DOMAIN_NAME]("wall")"
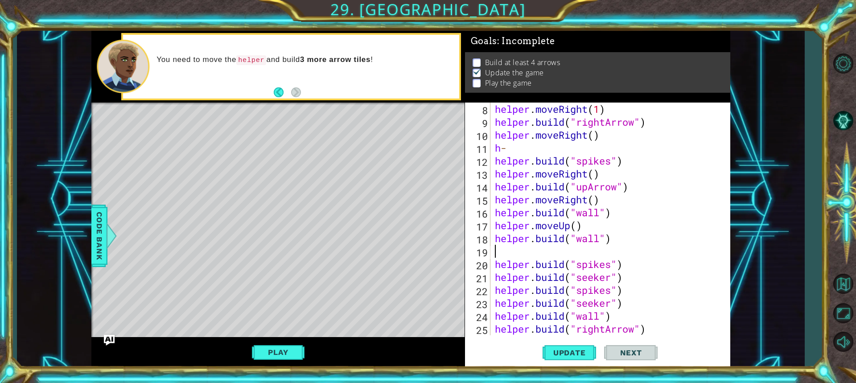
type textarea "h"
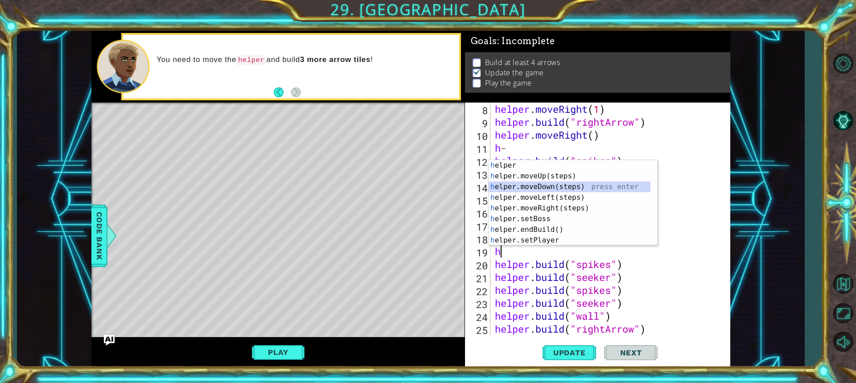
click at [526, 186] on div "h elper press enter h elper.moveUp(steps) press enter h elper.moveDown(steps) p…" at bounding box center [570, 213] width 162 height 107
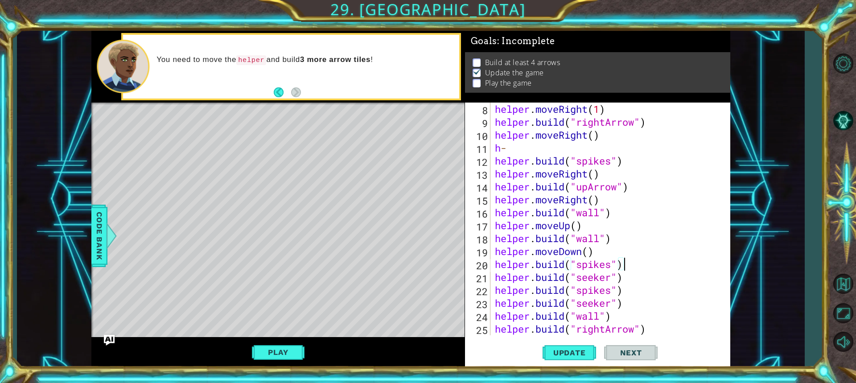
click at [635, 261] on div "helper . moveRight ( 1 ) helper . build ( "rightArrow" ) helper . moveRight ( )…" at bounding box center [609, 232] width 232 height 259
type textarea "[DOMAIN_NAME]("spikes")"
type textarea "h"
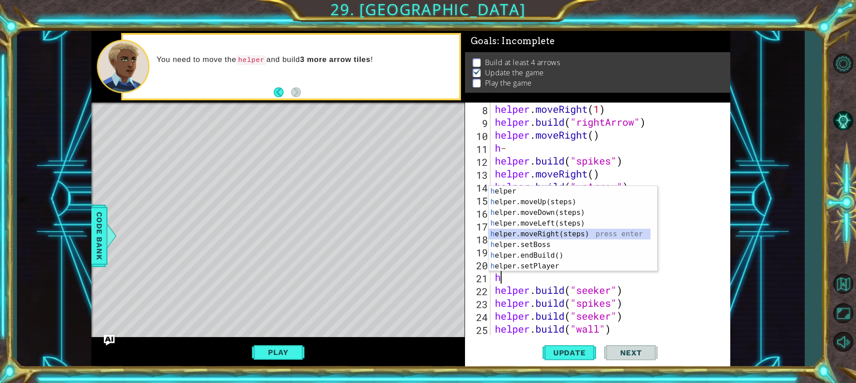
click at [554, 231] on div "h elper press enter h elper.moveUp(steps) press enter h elper.moveDown(steps) p…" at bounding box center [570, 239] width 162 height 107
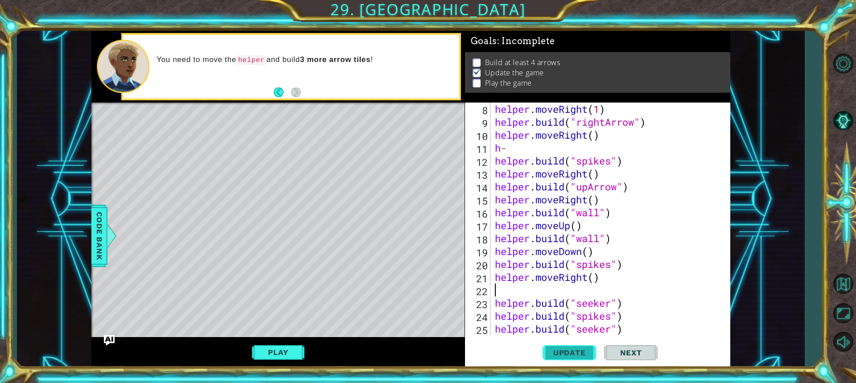
click at [580, 356] on span "Update" at bounding box center [569, 352] width 50 height 9
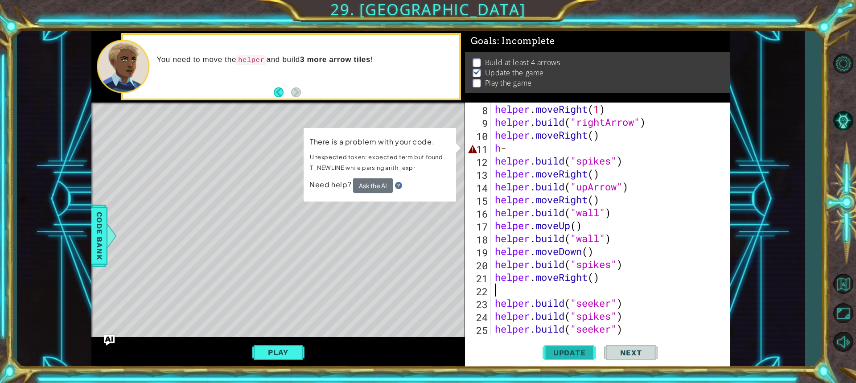
click at [580, 356] on span "Update" at bounding box center [569, 352] width 50 height 9
click at [535, 147] on div "helper . moveRight ( 1 ) helper . build ( "rightArrow" ) helper . moveRight ( )…" at bounding box center [609, 232] width 232 height 259
type textarea "h"
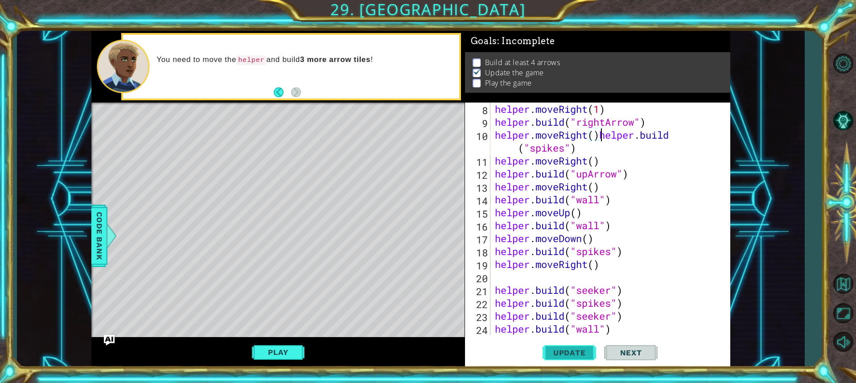
click at [565, 355] on span "Update" at bounding box center [569, 352] width 50 height 9
click at [563, 356] on span "Update" at bounding box center [569, 352] width 50 height 9
drag, startPoint x: 59, startPoint y: 89, endPoint x: 98, endPoint y: 160, distance: 81.0
click at [91, 135] on div "1 ההההההההההההההההההההההההההההההההההההההההההההההההההההההההההההההההההההההההההההה…" at bounding box center [428, 191] width 856 height 383
click at [630, 147] on div "helper . moveRight ( 1 ) helper . build ( "rightArrow" ) helper . moveRight ( )…" at bounding box center [609, 232] width 232 height 259
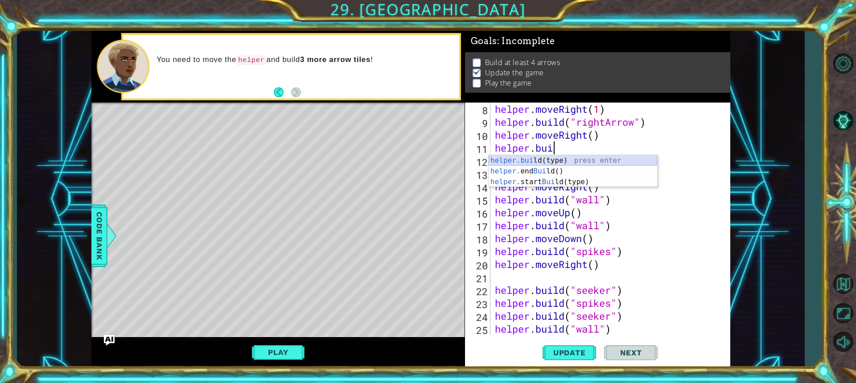
click at [515, 157] on div "helper.[PERSON_NAME](type) press enter helper. end [PERSON_NAME]() press enter …" at bounding box center [573, 181] width 168 height 53
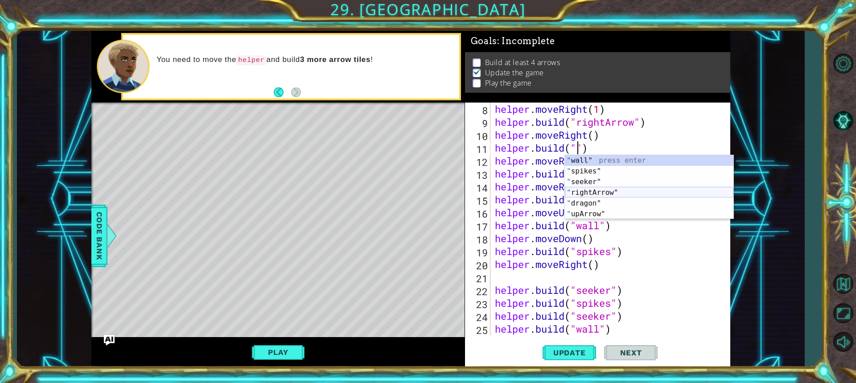
click at [573, 191] on div "" wall" press enter " spikes" press enter " seeker" press enter " rightArrow" p…" at bounding box center [649, 198] width 168 height 86
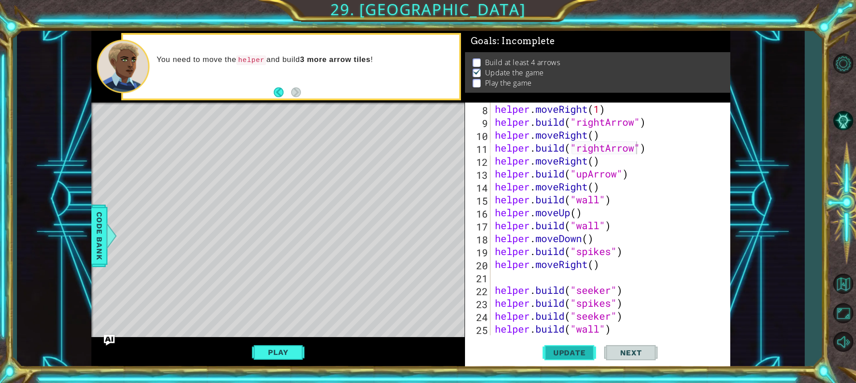
drag, startPoint x: 562, startPoint y: 341, endPoint x: 575, endPoint y: 349, distance: 15.8
click at [567, 341] on button "Update" at bounding box center [568, 352] width 53 height 26
click at [570, 352] on span "Update" at bounding box center [569, 352] width 50 height 9
click at [275, 337] on div "Play" at bounding box center [277, 352] width 373 height 31
click at [291, 351] on button "Play" at bounding box center [278, 352] width 52 height 17
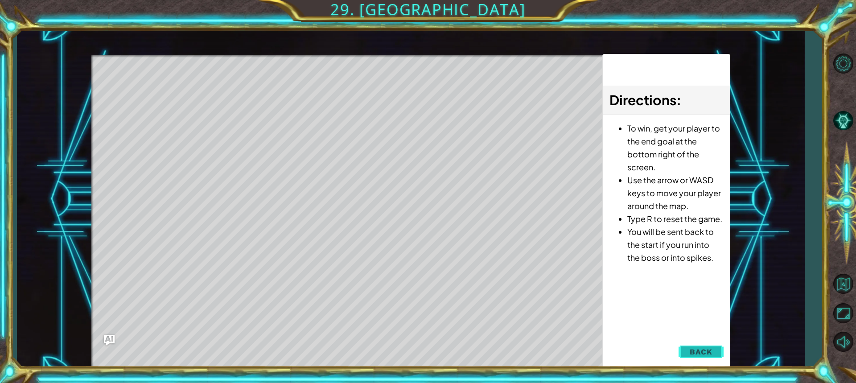
click at [704, 349] on span "Back" at bounding box center [701, 351] width 23 height 9
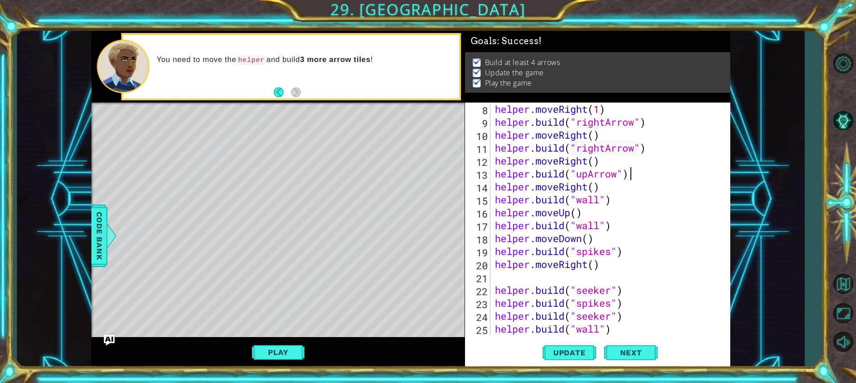
click at [655, 180] on div "helper . moveRight ( 1 ) helper . build ( "rightArrow" ) helper . moveRight ( )…" at bounding box center [609, 232] width 232 height 259
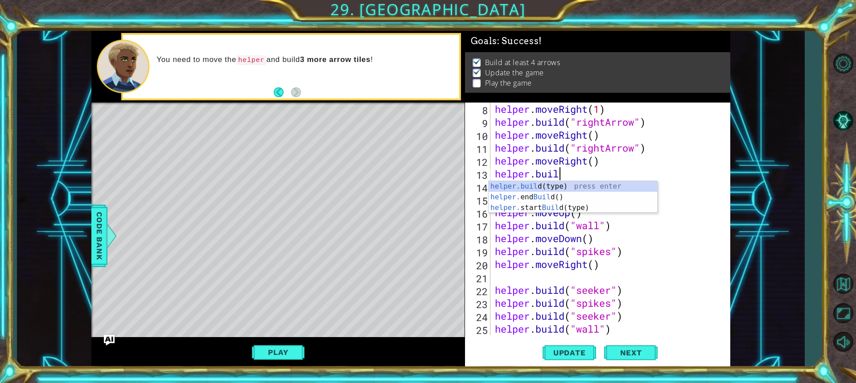
scroll to position [0, 3]
click at [542, 185] on div "[DOMAIN_NAME] (type) press enter helper. end Build () press enter helper. start…" at bounding box center [573, 207] width 168 height 53
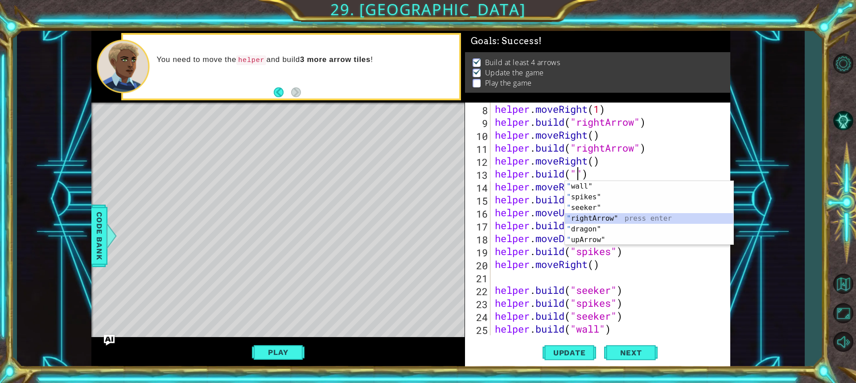
click at [591, 219] on div "" wall" press enter " spikes" press enter " seeker" press enter " rightArrow" p…" at bounding box center [649, 224] width 168 height 86
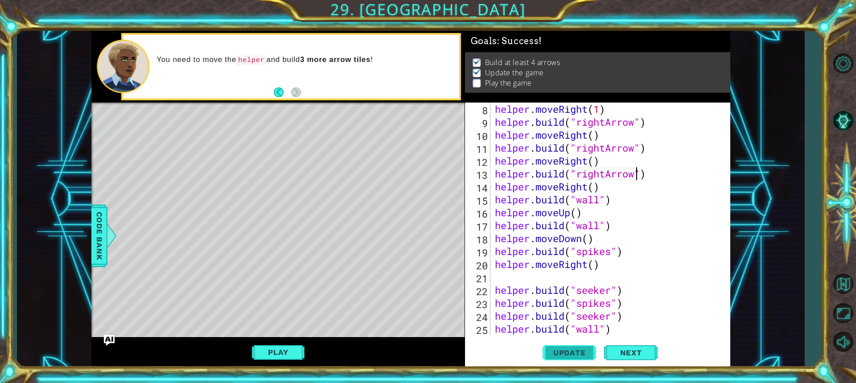
drag, startPoint x: 576, startPoint y: 337, endPoint x: 577, endPoint y: 344, distance: 7.2
click at [575, 341] on div "[DOMAIN_NAME]("rightArrow") 8 9 10 11 12 13 14 15 16 17 18 19 20 21 22 23 24 25…" at bounding box center [597, 235] width 265 height 265
click at [577, 344] on button "Update" at bounding box center [568, 352] width 53 height 26
click at [578, 346] on button "Update" at bounding box center [568, 352] width 53 height 26
click at [282, 162] on div "Level Map" at bounding box center [297, 234] width 412 height 263
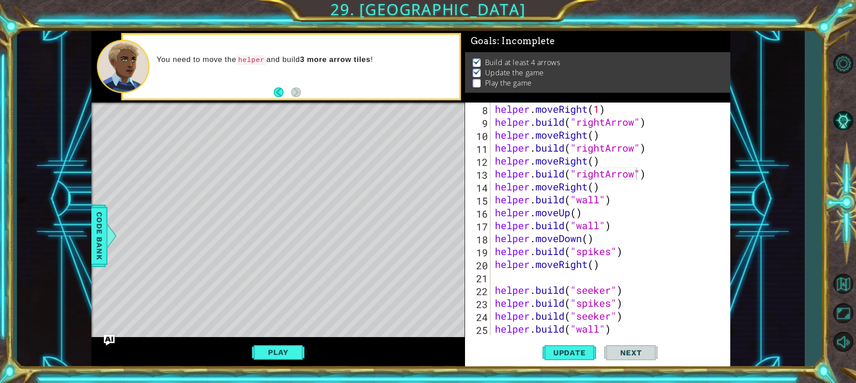
click at [289, 165] on div "Level Map" at bounding box center [297, 234] width 412 height 263
click at [288, 167] on div "Level Map" at bounding box center [297, 234] width 412 height 263
click at [287, 167] on div "Level Map" at bounding box center [297, 234] width 412 height 263
click at [324, 171] on div "Level Map" at bounding box center [297, 234] width 412 height 263
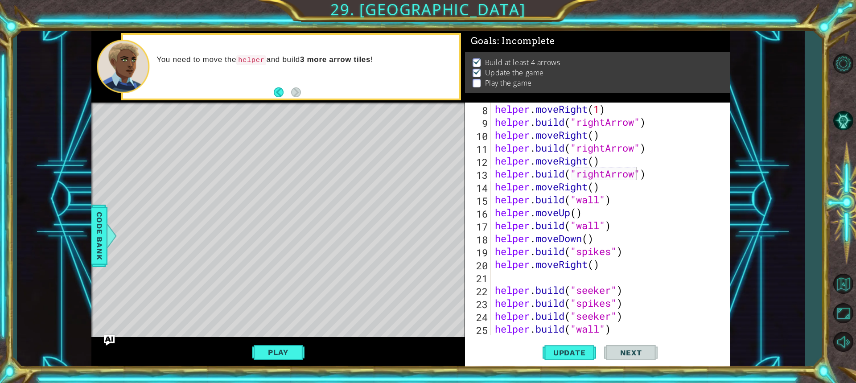
click at [324, 171] on div "Level Map" at bounding box center [297, 234] width 412 height 263
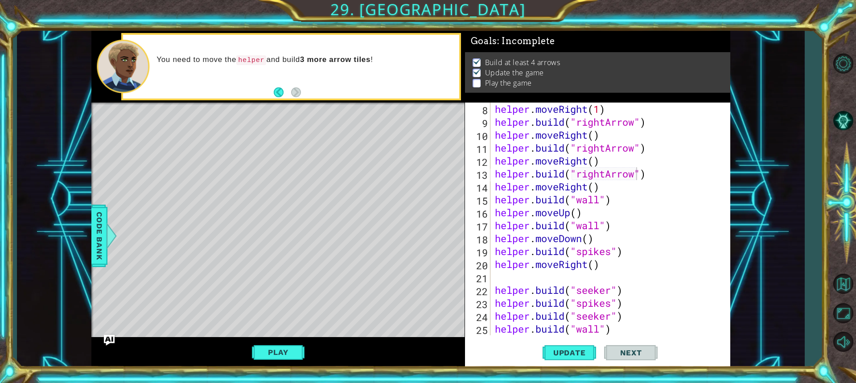
click at [338, 170] on div "Level Map" at bounding box center [297, 234] width 412 height 263
drag, startPoint x: 269, startPoint y: 196, endPoint x: 338, endPoint y: 404, distance: 219.0
click at [338, 382] on html "1 ההההההההההההההההההההההההההההההההההההההההההההההההההההההההההההההההההההההההההההה…" at bounding box center [428, 191] width 856 height 383
type textarea "helper.moveUp()"
drag, startPoint x: 534, startPoint y: 321, endPoint x: 538, endPoint y: 313, distance: 9.4
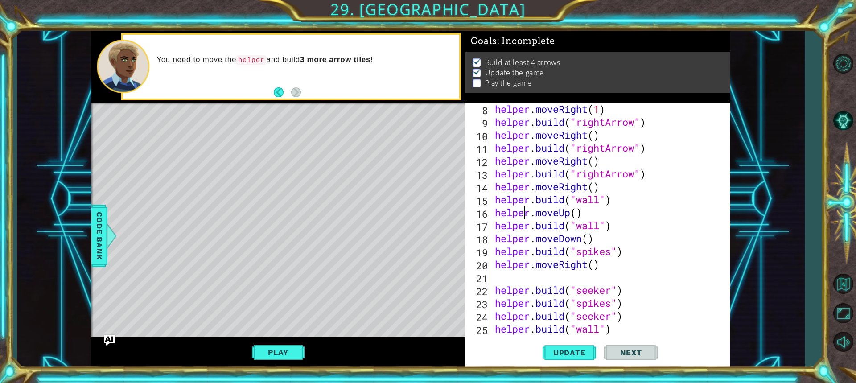
drag, startPoint x: 538, startPoint y: 313, endPoint x: 479, endPoint y: 354, distance: 71.3
drag, startPoint x: 479, startPoint y: 354, endPoint x: 569, endPoint y: 363, distance: 90.5
drag, startPoint x: 569, startPoint y: 363, endPoint x: 559, endPoint y: 352, distance: 15.5
click at [559, 352] on span "Update" at bounding box center [569, 352] width 50 height 9
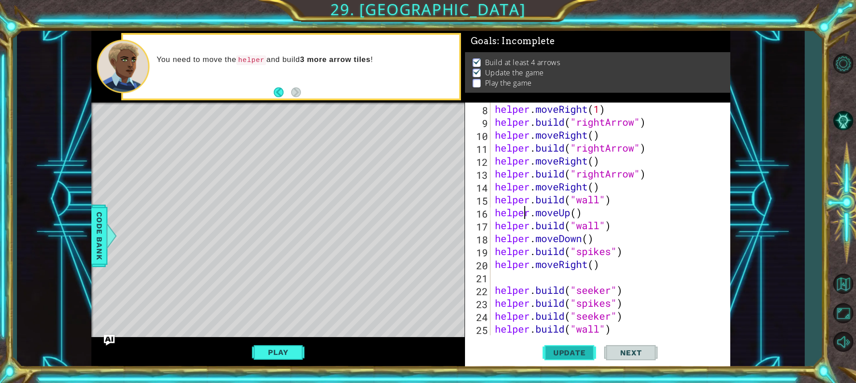
click at [559, 352] on span "Update" at bounding box center [569, 352] width 50 height 9
click at [296, 357] on button "Play" at bounding box center [278, 352] width 52 height 17
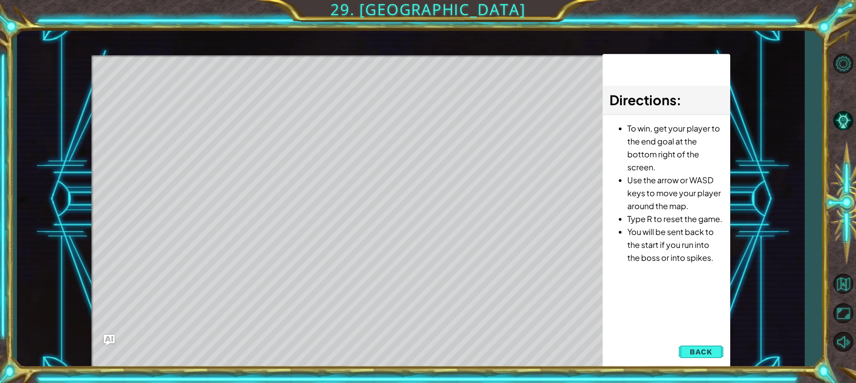
click at [699, 338] on div "Directions : To win, get your player to the end goal at the bottom right of the…" at bounding box center [666, 211] width 128 height 315
click at [704, 351] on span "Back" at bounding box center [701, 351] width 23 height 9
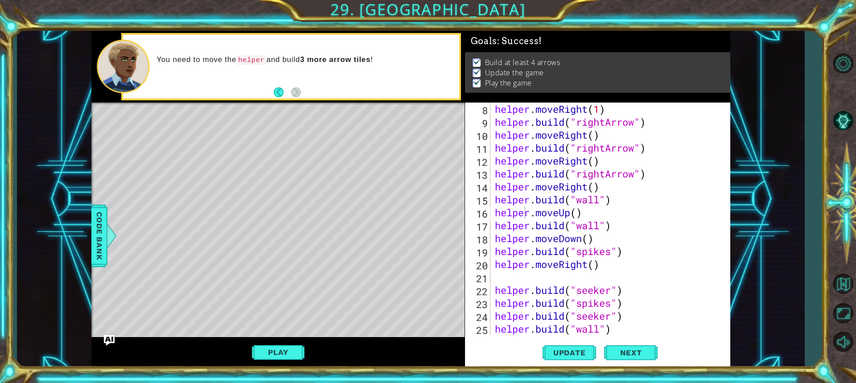
drag, startPoint x: 704, startPoint y: 351, endPoint x: 286, endPoint y: 312, distance: 419.5
click at [343, 296] on div "Level Map" at bounding box center [297, 234] width 412 height 263
click at [289, 352] on button "Play" at bounding box center [278, 352] width 52 height 17
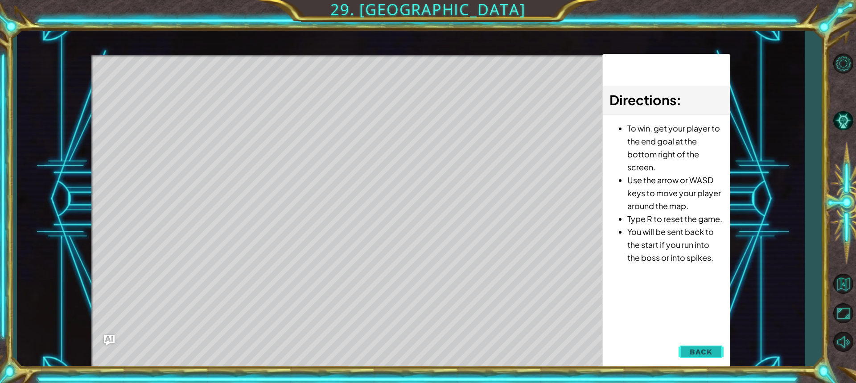
click at [689, 353] on button "Back" at bounding box center [700, 352] width 45 height 18
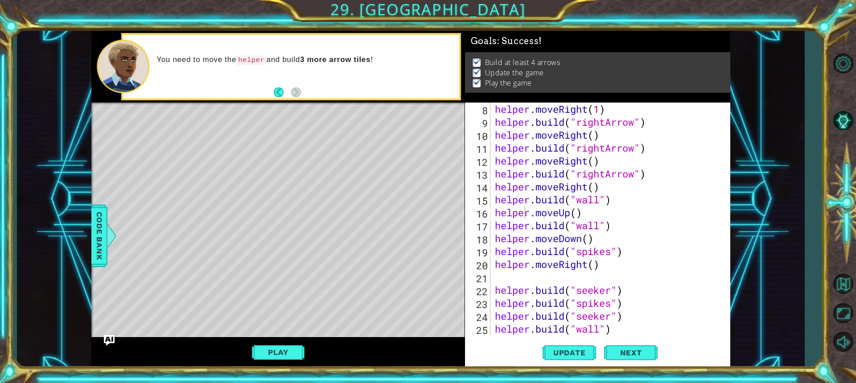
click at [692, 345] on div "Update Next" at bounding box center [600, 352] width 265 height 26
drag, startPoint x: 626, startPoint y: 346, endPoint x: 632, endPoint y: 338, distance: 9.6
click at [628, 346] on button "Next" at bounding box center [630, 352] width 53 height 26
click at [631, 337] on body "1 ההההההההההההההההההההההההההההההההההההההההההההההההההההההההההההההההההההההההההההה…" at bounding box center [428, 191] width 856 height 383
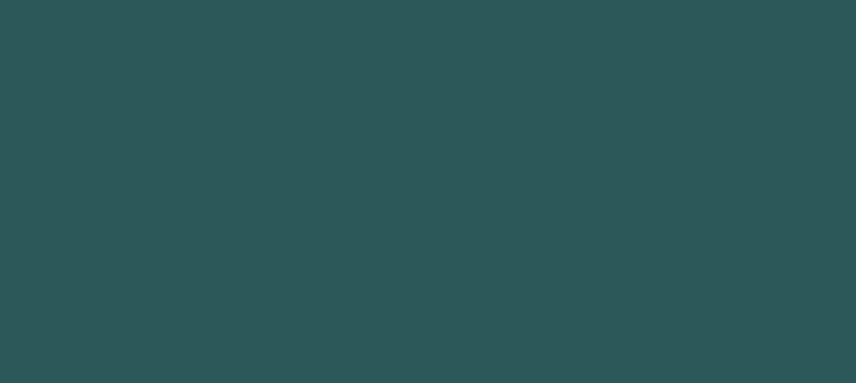
drag, startPoint x: 702, startPoint y: 351, endPoint x: 431, endPoint y: 295, distance: 277.5
click at [662, 359] on body "1 2 3 4 5 6 7 8 9 " wall" press enter " spikes" press enter " seeker" press ent…" at bounding box center [428, 191] width 856 height 383
drag, startPoint x: 431, startPoint y: 295, endPoint x: 489, endPoint y: 320, distance: 63.9
click at [477, 323] on body "1 2 3 4 5 6 7 8 9 " wall" press enter " spikes" press enter " seeker" press ent…" at bounding box center [428, 191] width 856 height 383
drag, startPoint x: 489, startPoint y: 320, endPoint x: 394, endPoint y: 283, distance: 102.6
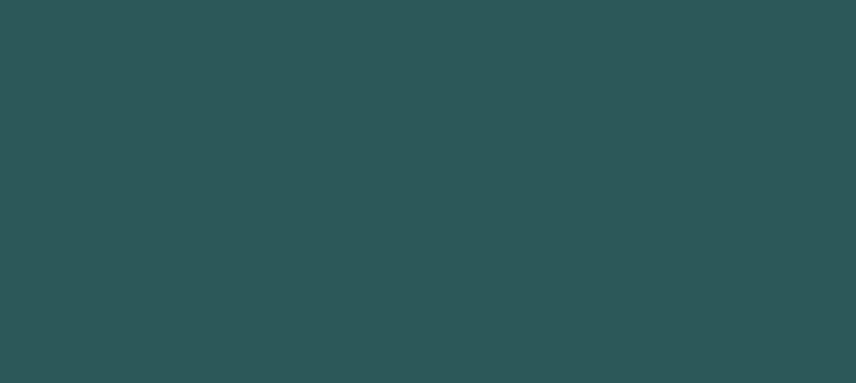
click at [442, 288] on body "1 2 3 4 5 6 7 8 9 " wall" press enter " spikes" press enter " seeker" press ent…" at bounding box center [428, 191] width 856 height 383
click at [189, 253] on body "1 2 3 4 5 6 7 8 9 " wall" press enter " spikes" press enter " seeker" press ent…" at bounding box center [428, 191] width 856 height 383
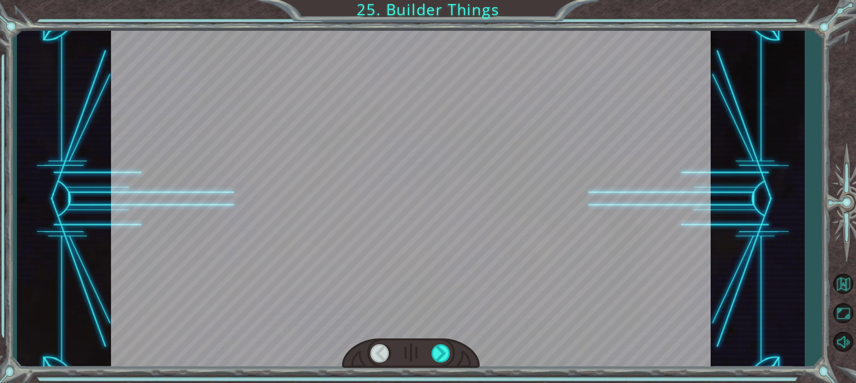
drag, startPoint x: 667, startPoint y: 194, endPoint x: 662, endPoint y: 207, distance: 14.1
click at [662, 207] on div at bounding box center [410, 199] width 599 height 337
drag, startPoint x: 715, startPoint y: 160, endPoint x: 441, endPoint y: 404, distance: 366.9
click at [441, 382] on html "Temporary Text G o o d j o b ! N o w h o l d o n a s e c o n d … T h e r e . T …" at bounding box center [428, 191] width 856 height 383
drag, startPoint x: 460, startPoint y: 381, endPoint x: 445, endPoint y: 357, distance: 27.8
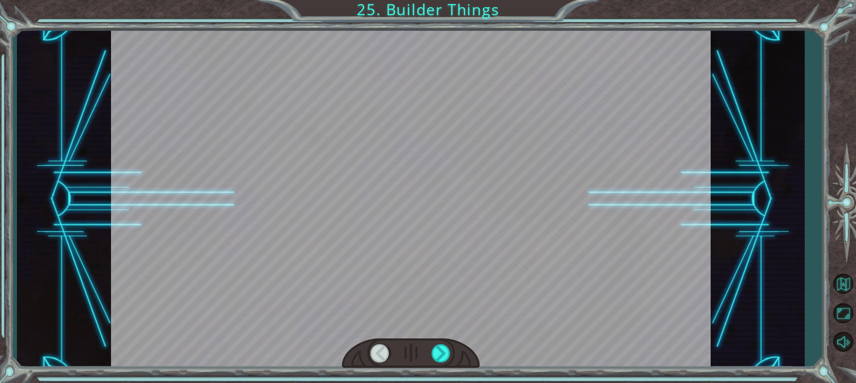
click at [459, 380] on div "Temporary Text G o o d j o b ! N o w h o l d o n a s e c o n d … T h e r e . T …" at bounding box center [428, 191] width 856 height 383
click at [445, 357] on div at bounding box center [441, 353] width 20 height 18
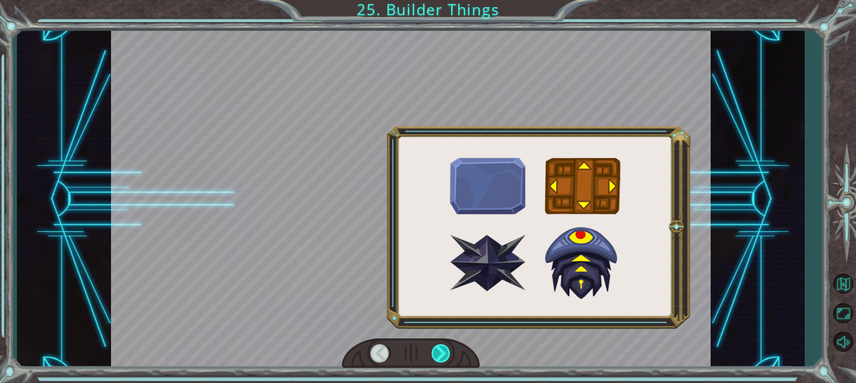
drag, startPoint x: 445, startPoint y: 353, endPoint x: 450, endPoint y: 362, distance: 10.2
click at [444, 352] on div at bounding box center [441, 353] width 20 height 18
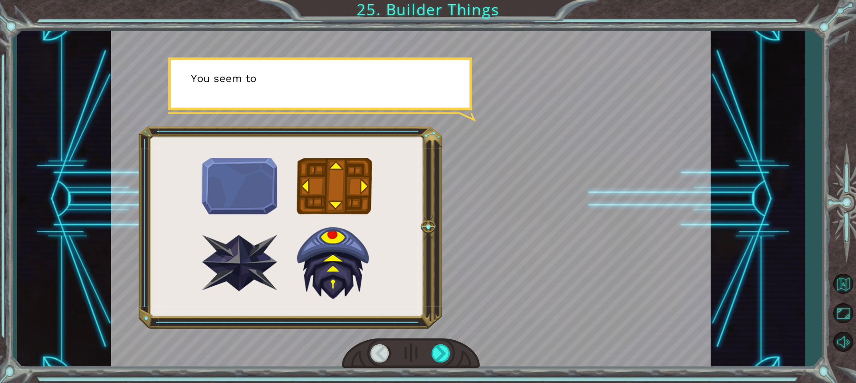
click at [455, 365] on div at bounding box center [411, 353] width 138 height 30
click at [456, 365] on div at bounding box center [411, 353] width 138 height 30
click at [457, 365] on div at bounding box center [411, 353] width 138 height 30
drag, startPoint x: 457, startPoint y: 364, endPoint x: 442, endPoint y: 336, distance: 32.3
click at [456, 364] on div at bounding box center [411, 353] width 138 height 30
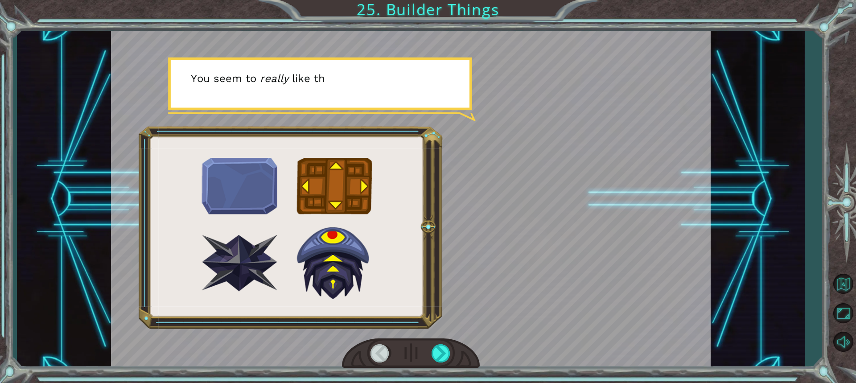
click at [442, 336] on div at bounding box center [410, 199] width 599 height 337
drag, startPoint x: 442, startPoint y: 336, endPoint x: 442, endPoint y: 351, distance: 15.2
click at [442, 338] on div at bounding box center [410, 199] width 599 height 337
click at [442, 352] on div at bounding box center [441, 353] width 20 height 18
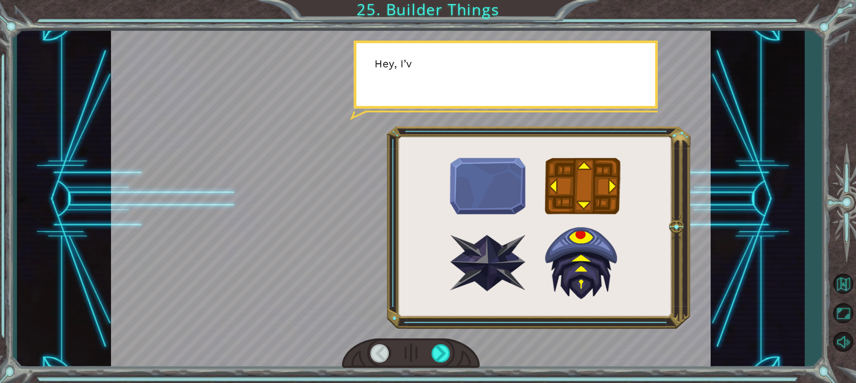
click at [436, 327] on div at bounding box center [410, 199] width 599 height 337
click at [444, 340] on div at bounding box center [411, 353] width 138 height 30
click at [444, 350] on div at bounding box center [441, 353] width 20 height 18
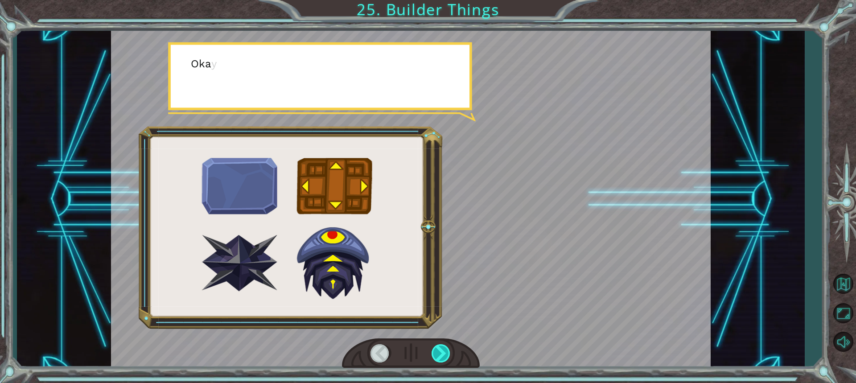
click at [443, 348] on div at bounding box center [441, 353] width 20 height 18
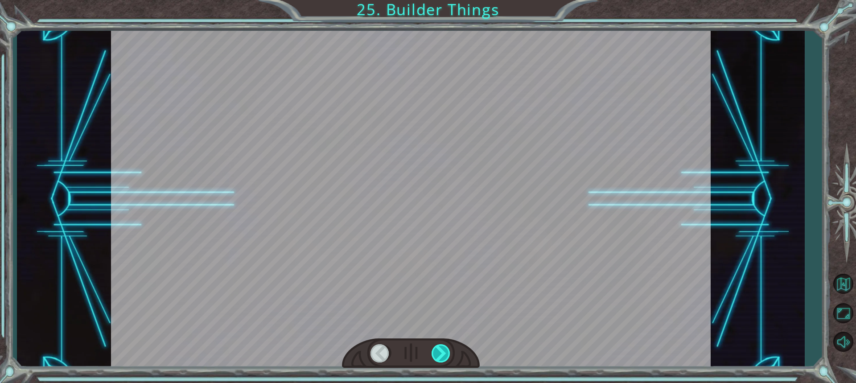
drag, startPoint x: 442, startPoint y: 348, endPoint x: 438, endPoint y: 359, distance: 11.8
click at [442, 349] on div at bounding box center [441, 353] width 20 height 18
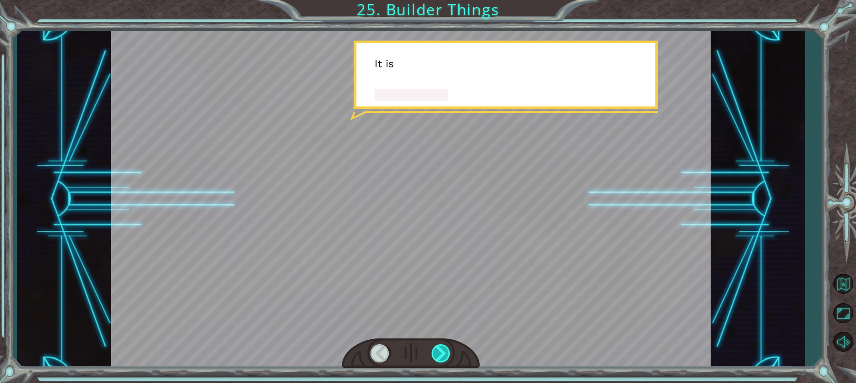
click at [437, 361] on div at bounding box center [441, 353] width 20 height 18
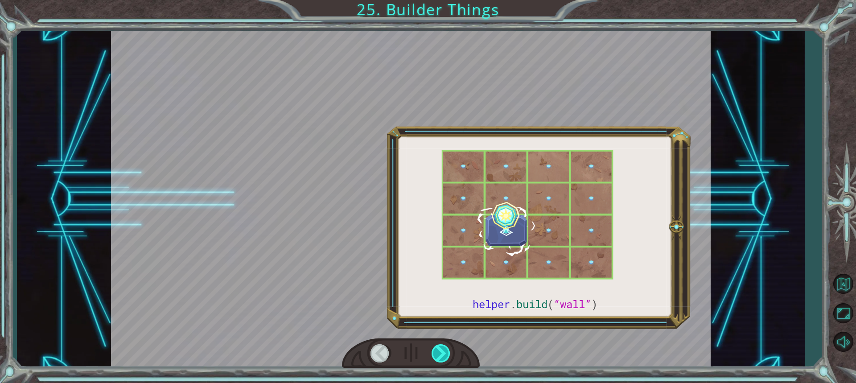
click at [437, 361] on div at bounding box center [441, 353] width 20 height 18
drag, startPoint x: 437, startPoint y: 361, endPoint x: 450, endPoint y: 352, distance: 16.0
click at [444, 357] on div at bounding box center [441, 353] width 20 height 18
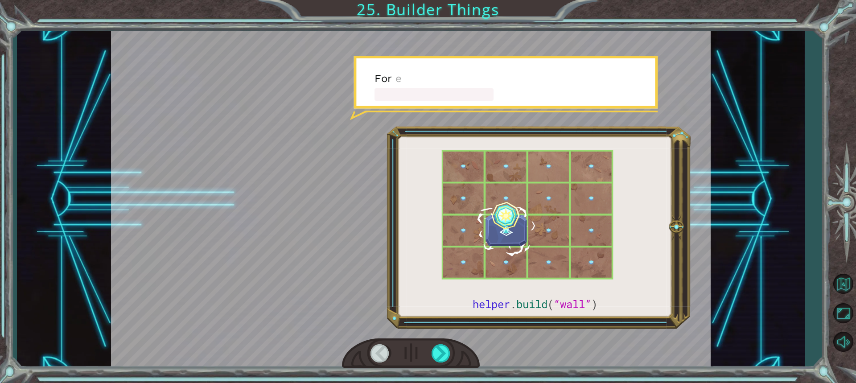
click at [451, 348] on div at bounding box center [411, 353] width 138 height 30
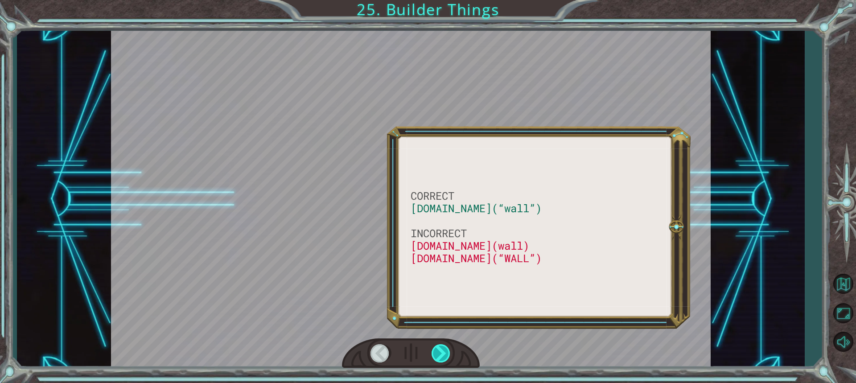
click at [441, 348] on div at bounding box center [441, 353] width 20 height 18
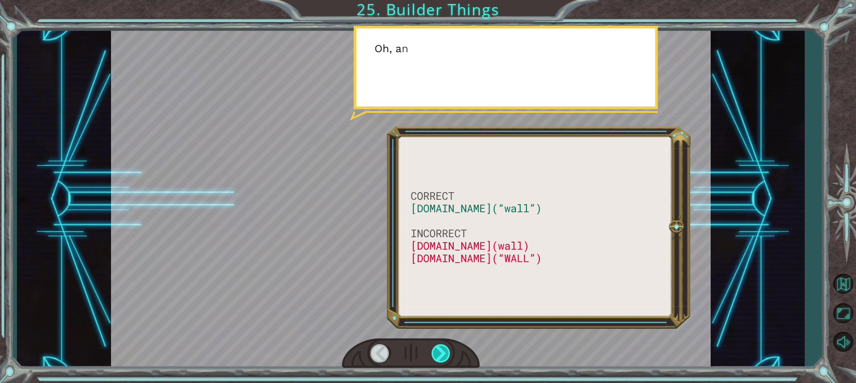
click at [441, 348] on div at bounding box center [441, 353] width 20 height 18
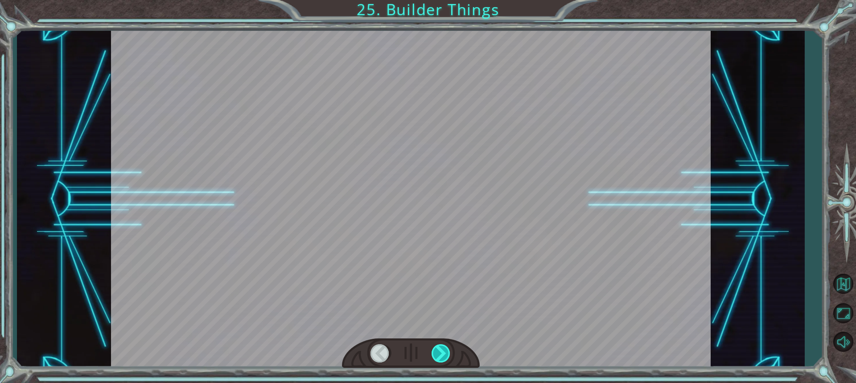
click at [441, 348] on div at bounding box center [441, 353] width 20 height 18
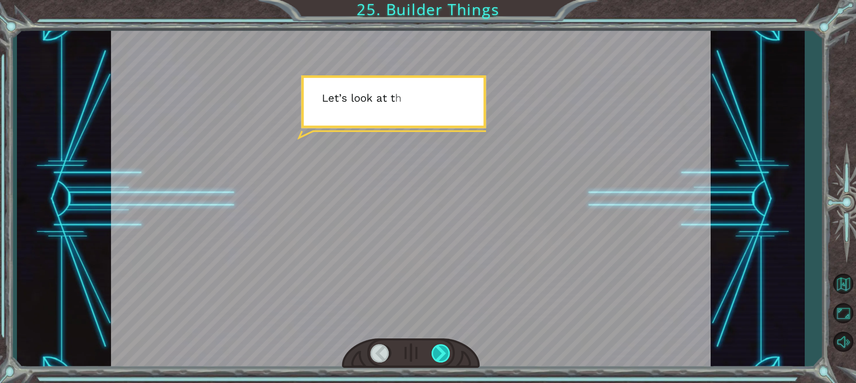
click at [441, 348] on div at bounding box center [441, 353] width 20 height 18
click at [444, 348] on div at bounding box center [441, 353] width 20 height 18
click at [446, 0] on div "CORRECT [DOMAIN_NAME](“wall”) INCORRECT [DOMAIN_NAME](wall) [DOMAIN_NAME](“WALL…" at bounding box center [428, 0] width 856 height 0
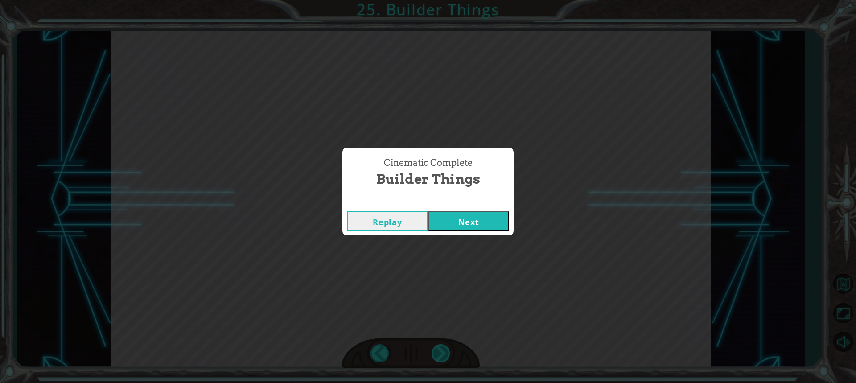
click at [446, 349] on div "Cinematic Complete Builder Things Replay Next" at bounding box center [428, 191] width 856 height 383
click at [456, 224] on button "Next" at bounding box center [468, 221] width 81 height 20
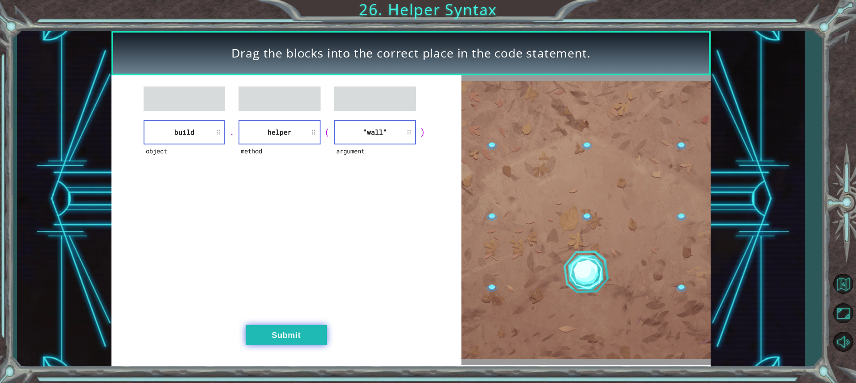
drag, startPoint x: 267, startPoint y: 330, endPoint x: 274, endPoint y: 328, distance: 7.4
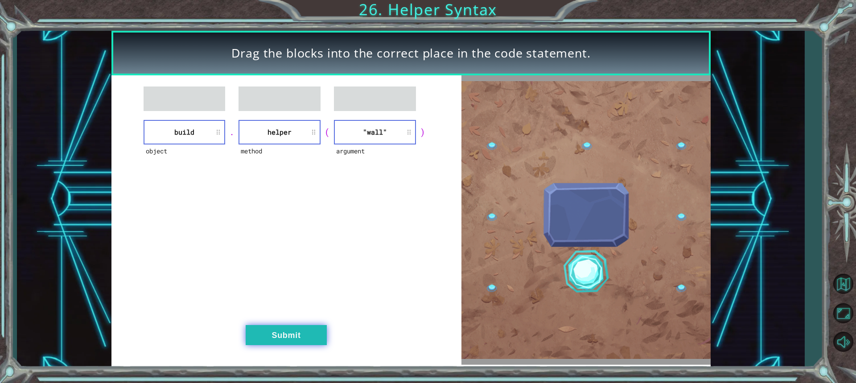
click at [274, 328] on button "Submit" at bounding box center [286, 335] width 81 height 20
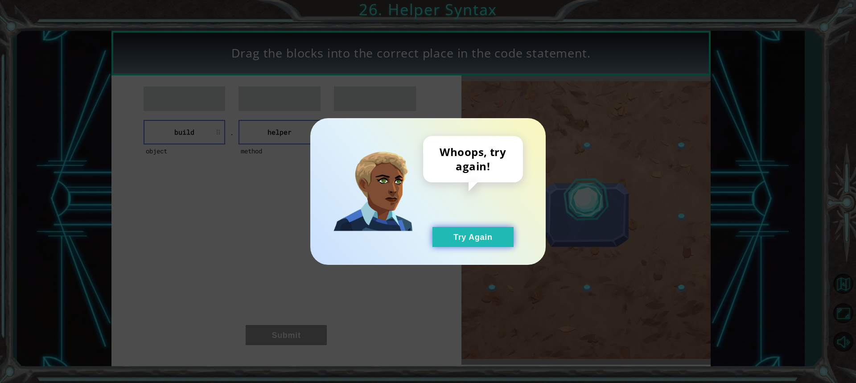
click at [465, 235] on button "Try Again" at bounding box center [472, 237] width 81 height 20
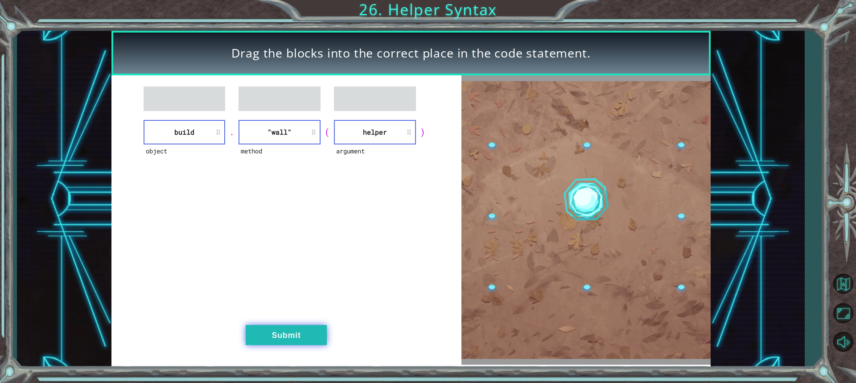
click at [300, 335] on button "Submit" at bounding box center [286, 335] width 81 height 20
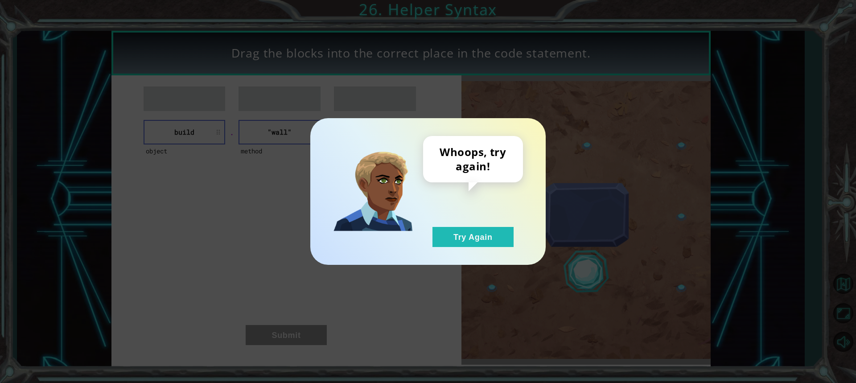
click at [501, 218] on div "Whoops, try again! Try Again" at bounding box center [473, 191] width 100 height 111
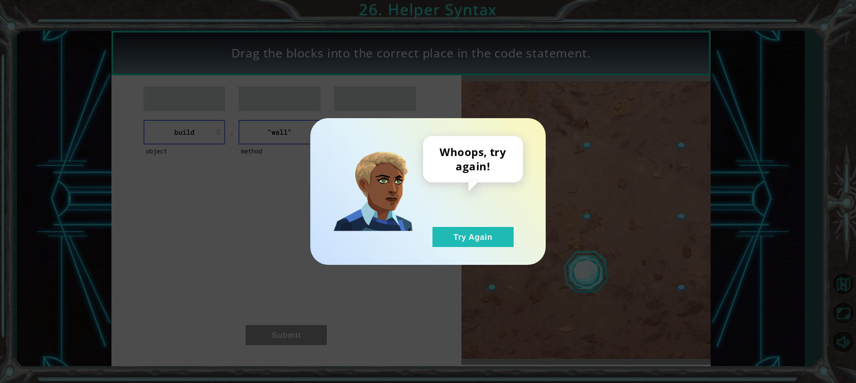
click at [493, 222] on div "Whoops, try again! Try Again" at bounding box center [473, 191] width 100 height 111
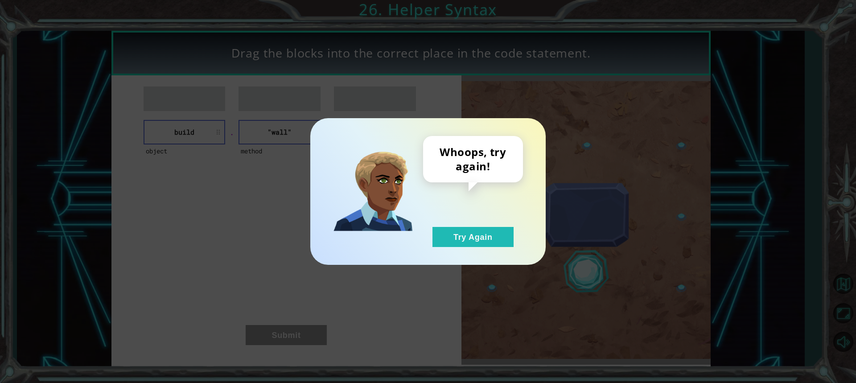
click at [493, 222] on div "Whoops, try again! Try Again" at bounding box center [473, 191] width 100 height 111
drag, startPoint x: 458, startPoint y: 234, endPoint x: 427, endPoint y: 246, distance: 32.9
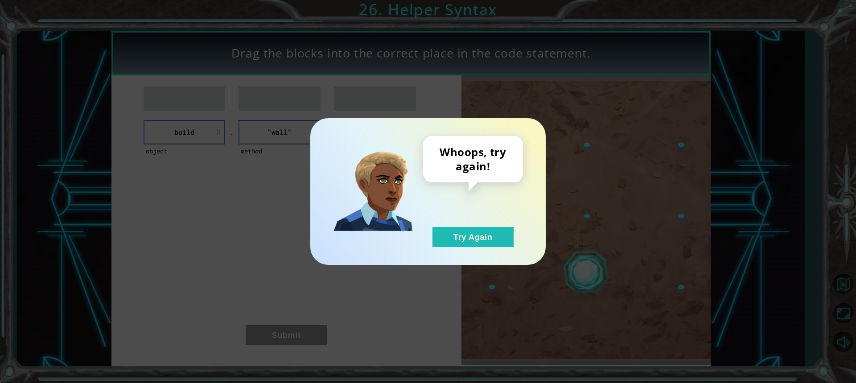
click at [458, 234] on button "Try Again" at bounding box center [472, 237] width 81 height 20
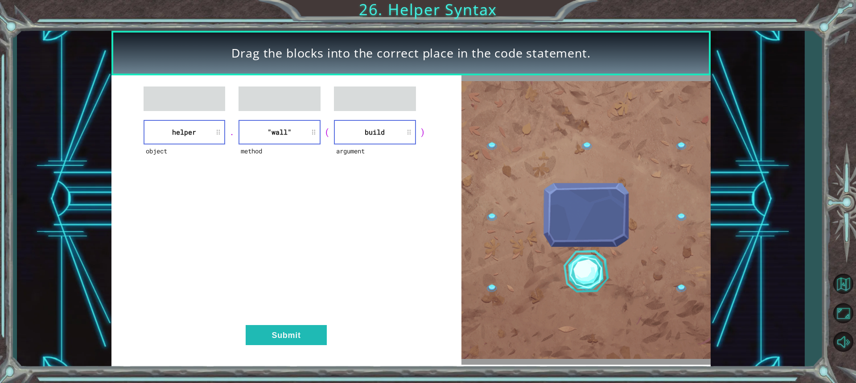
click at [309, 322] on div "object helper . method "wall" ( argument build ) Submit" at bounding box center [286, 219] width 350 height 289
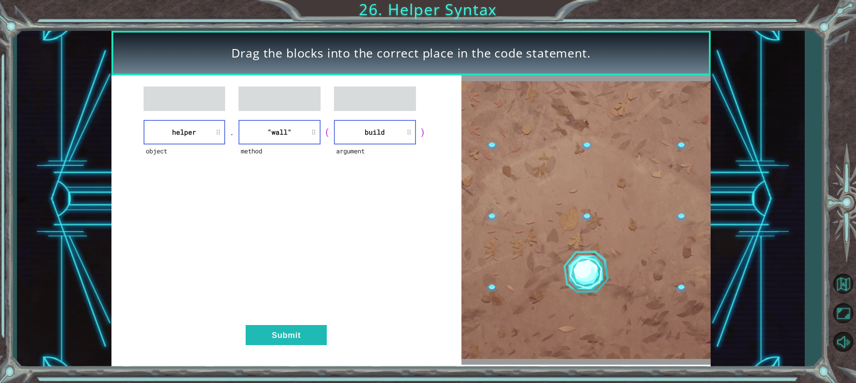
click at [311, 324] on div "object helper . method "wall" ( argument build ) Submit" at bounding box center [286, 219] width 350 height 289
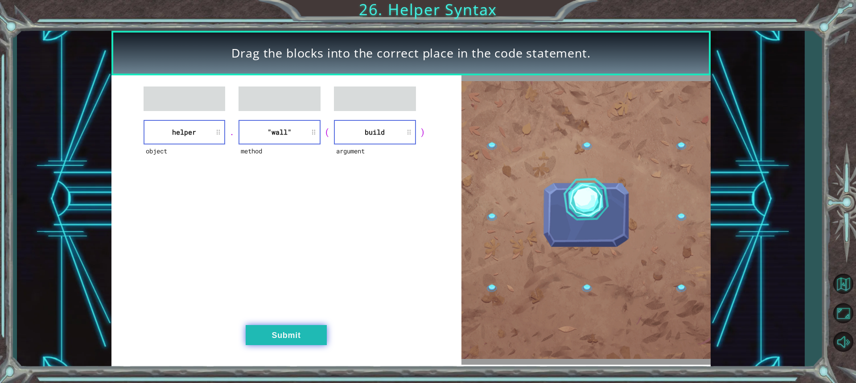
drag, startPoint x: 311, startPoint y: 324, endPoint x: 317, endPoint y: 343, distance: 20.0
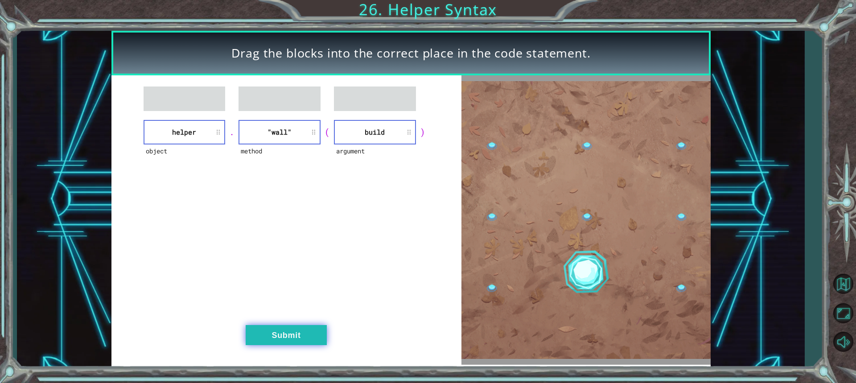
click at [313, 335] on div "object helper . method "wall" ( argument build ) Submit" at bounding box center [286, 219] width 350 height 289
click at [317, 344] on button "Submit" at bounding box center [286, 335] width 81 height 20
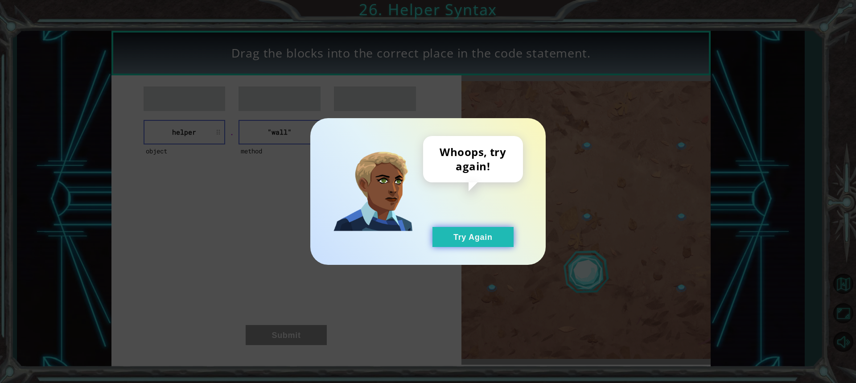
click at [436, 235] on button "Try Again" at bounding box center [472, 237] width 81 height 20
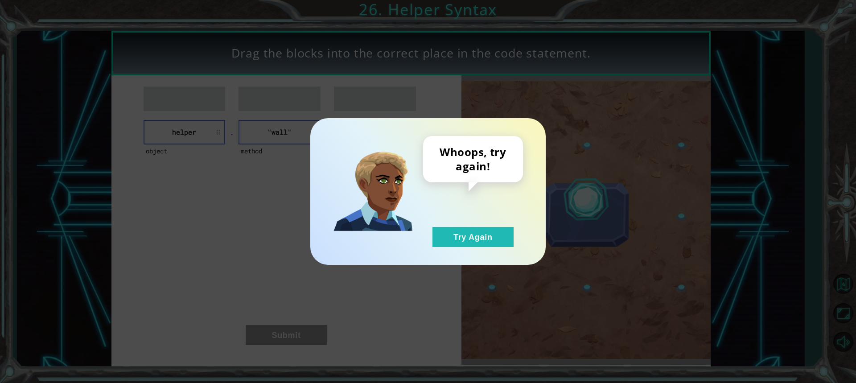
click at [447, 226] on div "Whoops, try again! Try Again" at bounding box center [473, 191] width 100 height 111
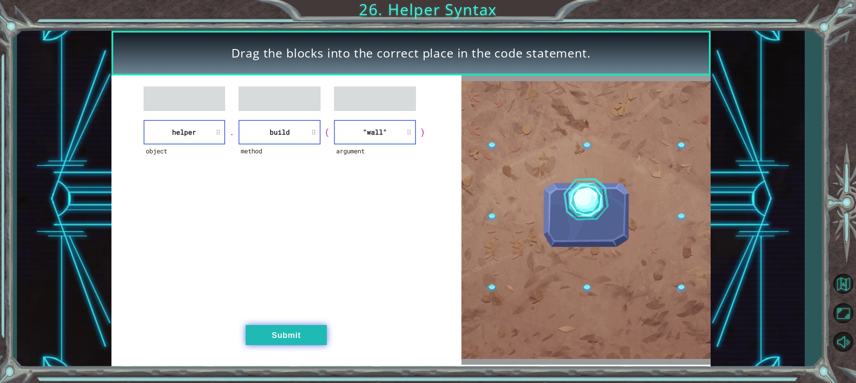
click at [299, 339] on button "Submit" at bounding box center [286, 335] width 81 height 20
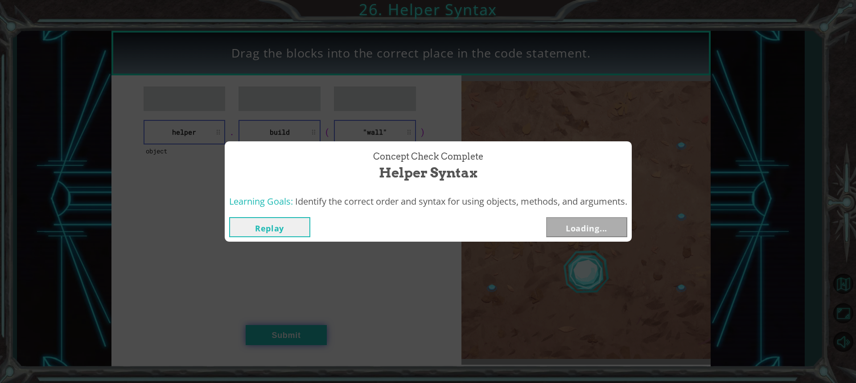
click at [299, 333] on div "Concept Check Complete Helper Syntax Learning Goals: Identify the correct order…" at bounding box center [428, 191] width 856 height 383
click at [560, 230] on button "Next" at bounding box center [586, 227] width 81 height 20
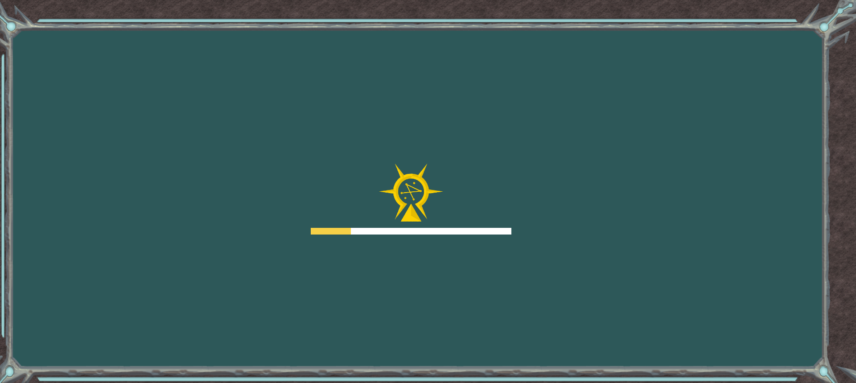
click at [560, 230] on div "Goals Error loading from server. Try refreshing the page. You'll need to join a…" at bounding box center [428, 191] width 856 height 383
click at [562, 229] on div "Goals Error loading from server. Try refreshing the page. You'll need to join a…" at bounding box center [428, 191] width 856 height 383
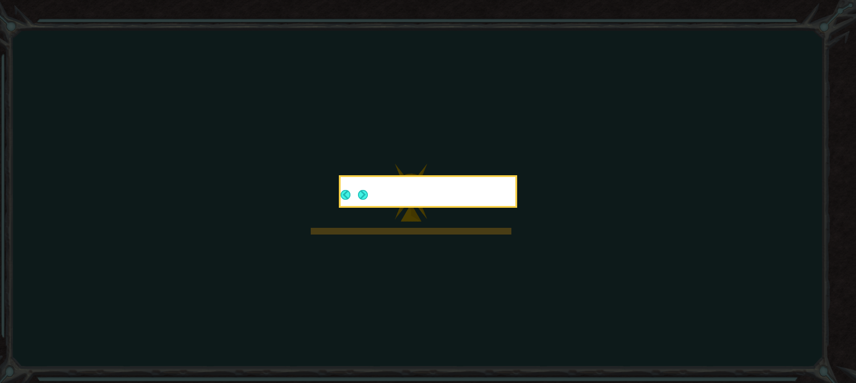
click at [362, 187] on footer at bounding box center [354, 195] width 27 height 22
click at [362, 190] on button "Next" at bounding box center [363, 195] width 10 height 10
click at [362, 187] on icon at bounding box center [428, 191] width 856 height 383
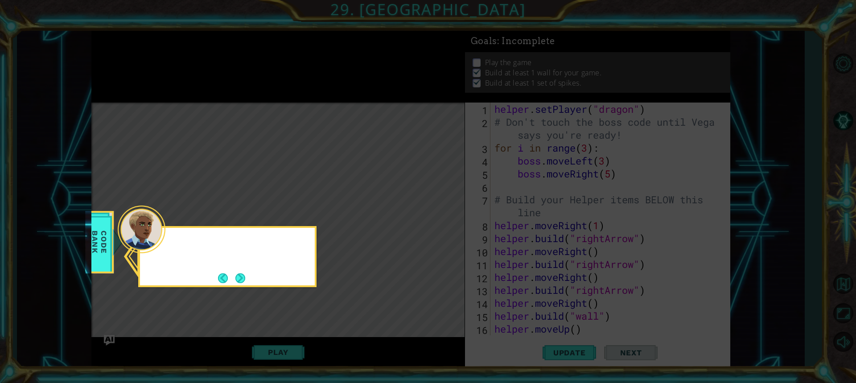
click at [367, 192] on icon at bounding box center [428, 191] width 856 height 383
drag, startPoint x: 243, startPoint y: 279, endPoint x: 240, endPoint y: 275, distance: 5.2
click at [240, 275] on button "Next" at bounding box center [240, 278] width 10 height 10
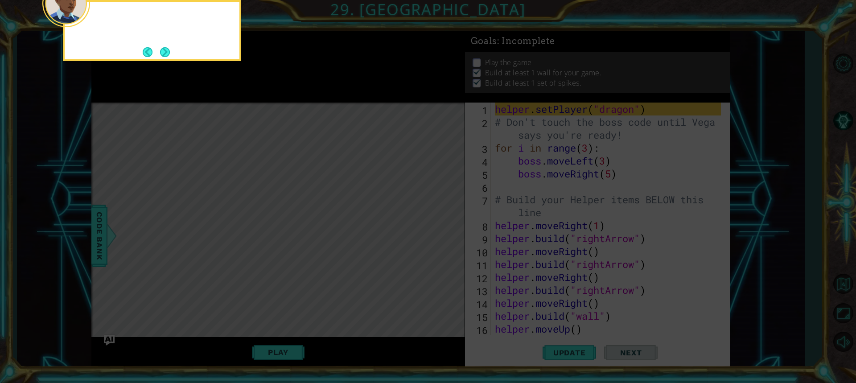
click at [240, 275] on icon at bounding box center [428, 57] width 856 height 651
click at [163, 50] on button "Next" at bounding box center [165, 52] width 10 height 10
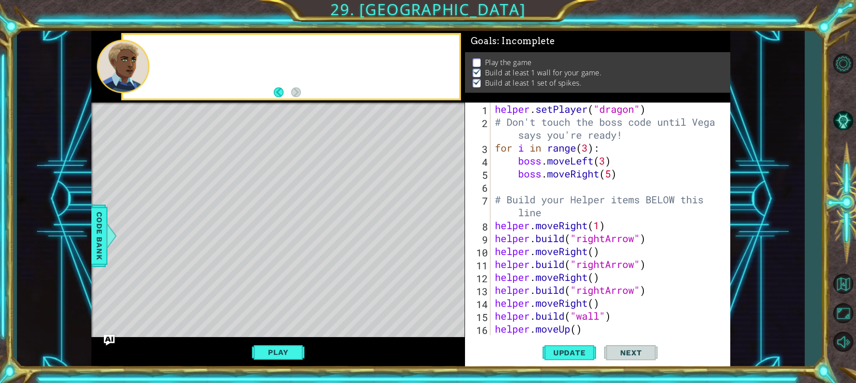
click at [163, 50] on div at bounding box center [291, 67] width 336 height 64
drag, startPoint x: 163, startPoint y: 50, endPoint x: 238, endPoint y: 92, distance: 86.2
click at [163, 53] on div "Use" at bounding box center [291, 67] width 336 height 64
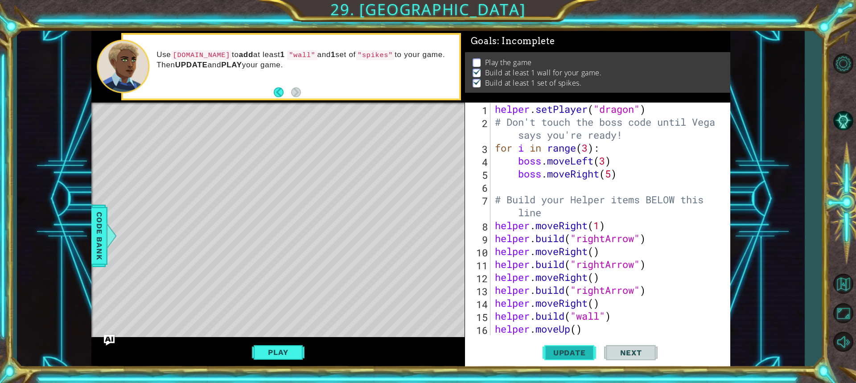
click at [561, 353] on button "Update" at bounding box center [568, 352] width 53 height 26
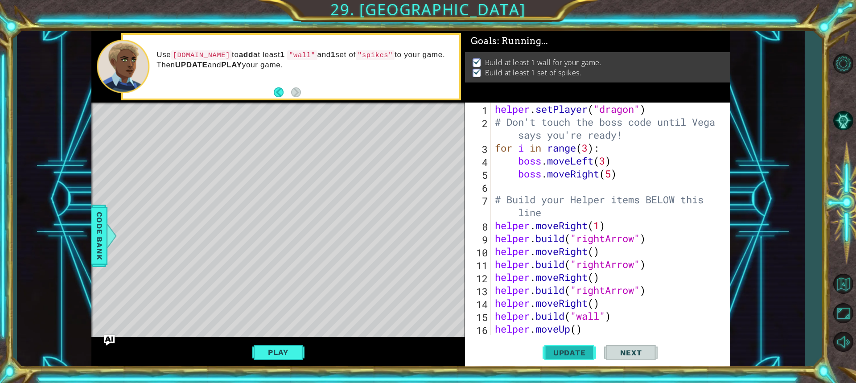
click at [557, 351] on span "Update" at bounding box center [569, 352] width 50 height 9
click at [295, 357] on button "Play" at bounding box center [278, 352] width 52 height 17
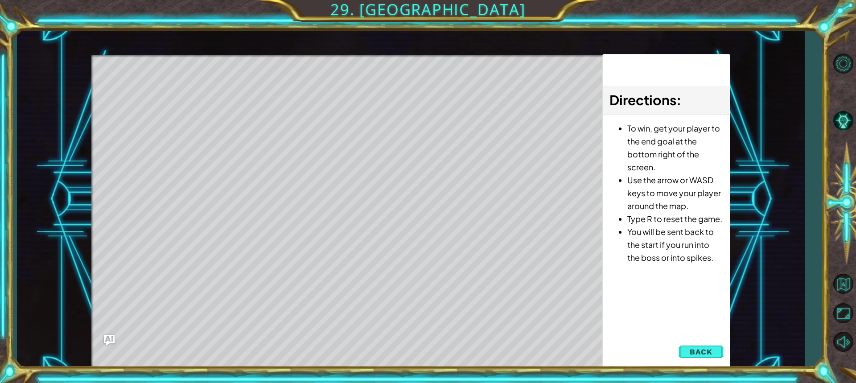
click at [719, 355] on button "Back" at bounding box center [700, 352] width 45 height 18
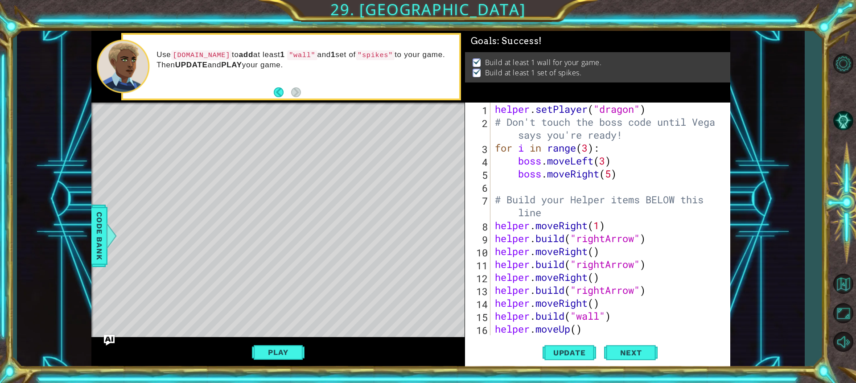
click at [718, 354] on div "Update Next" at bounding box center [600, 352] width 265 height 26
click at [619, 343] on button "Next" at bounding box center [630, 354] width 53 height 26
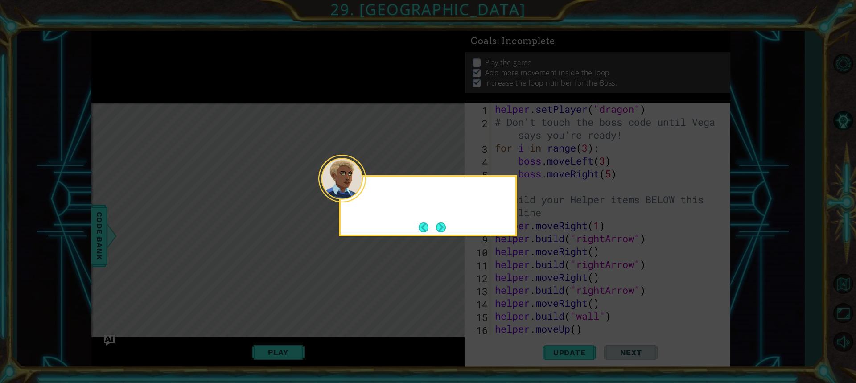
scroll to position [1, 0]
drag, startPoint x: 435, startPoint y: 226, endPoint x: 423, endPoint y: 215, distance: 16.4
click at [423, 210] on div "Ok. It's finally ti" at bounding box center [428, 196] width 175 height 39
click at [434, 227] on footer at bounding box center [432, 227] width 27 height 13
click at [433, 226] on button "Back" at bounding box center [427, 227] width 17 height 10
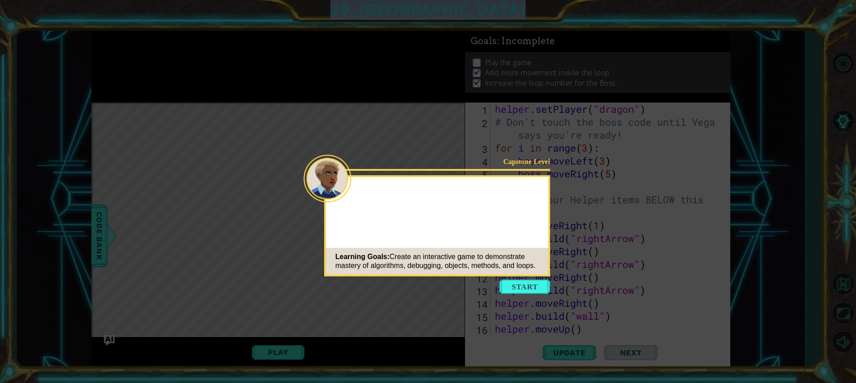
click at [433, 226] on div "Capstone Level Learning Goals: Create an interactive game to demonstrate master…" at bounding box center [437, 225] width 226 height 101
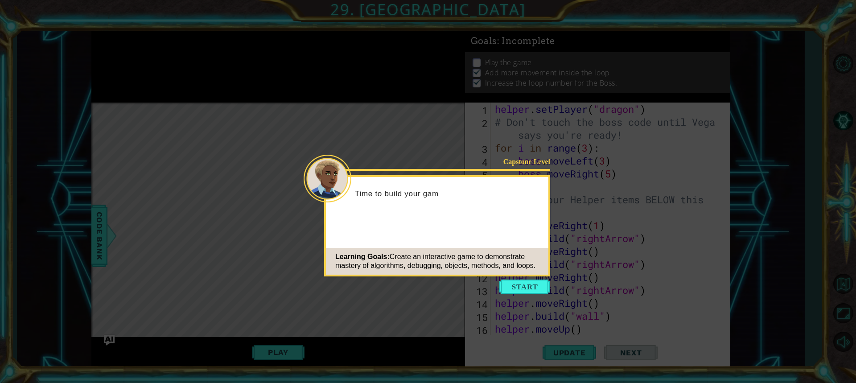
click at [525, 273] on div "Learning Goals: Create an interactive game to demonstrate mastery of algorithms…" at bounding box center [437, 261] width 222 height 27
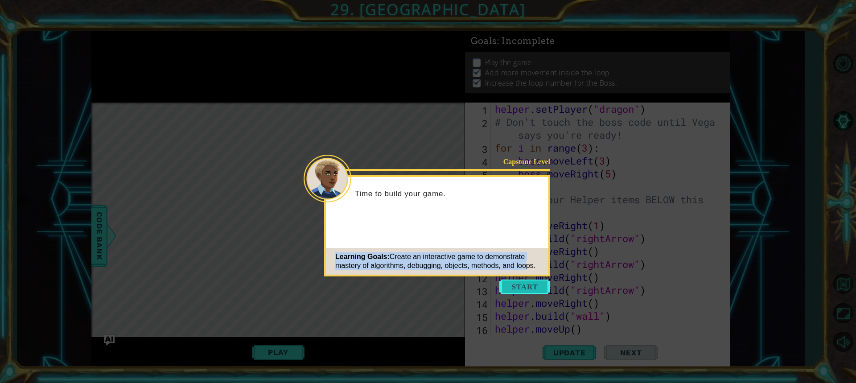
drag, startPoint x: 525, startPoint y: 273, endPoint x: 525, endPoint y: 281, distance: 7.6
click at [525, 275] on footer "Learning Goals: Create an interactive game to demonstrate mastery of algorithms…" at bounding box center [437, 261] width 222 height 27
click at [525, 281] on button "Start" at bounding box center [524, 286] width 51 height 14
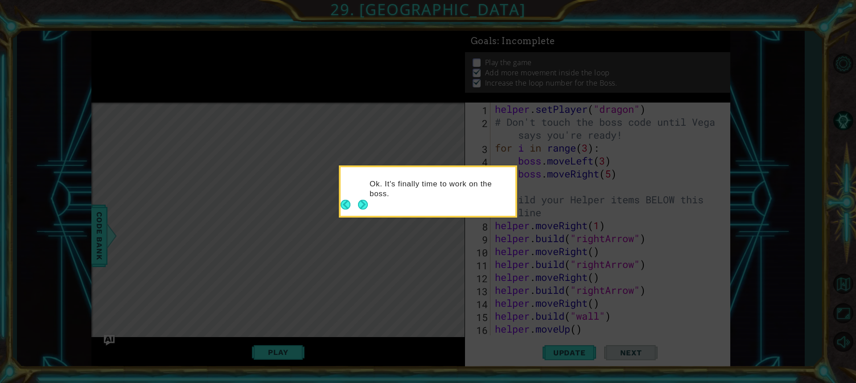
click at [523, 281] on icon at bounding box center [428, 191] width 856 height 383
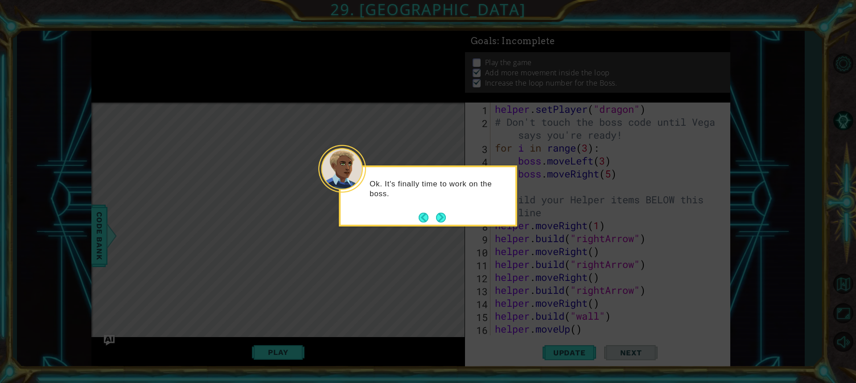
click at [444, 213] on button "Next" at bounding box center [441, 218] width 10 height 10
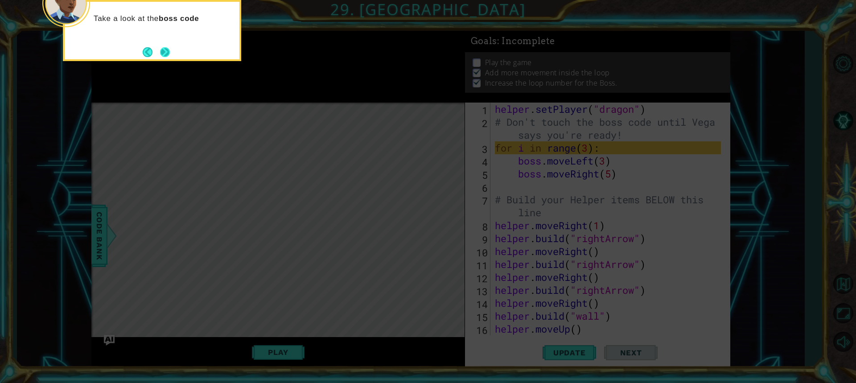
click at [161, 47] on button "Next" at bounding box center [165, 52] width 10 height 10
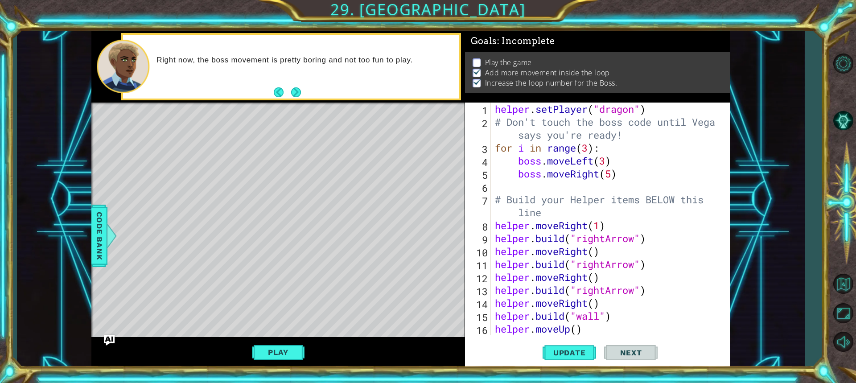
click at [562, 337] on div "1 2 3 4 5 6 7 8 9 10 11 12 13 14 15 16 17 helper . setPlayer ( "dragon" ) # Don…" at bounding box center [597, 235] width 265 height 265
click at [563, 349] on button "Update" at bounding box center [568, 352] width 53 height 26
click at [563, 349] on span "Update" at bounding box center [569, 352] width 50 height 9
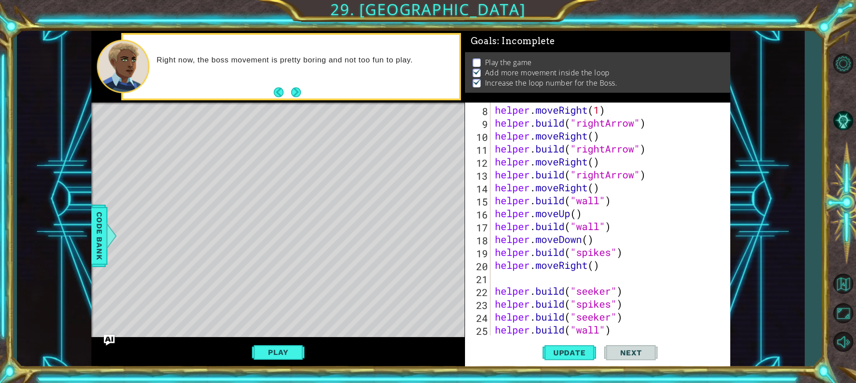
scroll to position [142, 0]
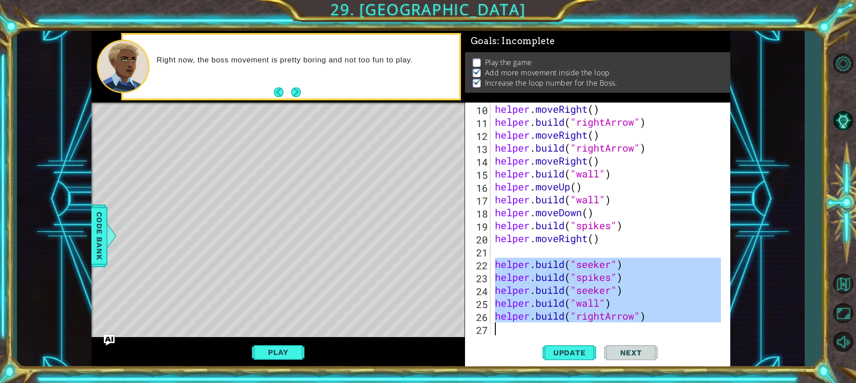
drag, startPoint x: 494, startPoint y: 261, endPoint x: 662, endPoint y: 335, distance: 183.6
click at [662, 335] on div "10 11 12 13 14 15 16 17 18 19 20 21 22 23 24 25 26 27 helper . moveRight ( ) he…" at bounding box center [597, 235] width 265 height 265
type textarea "[DOMAIN_NAME]("rightArrow")"
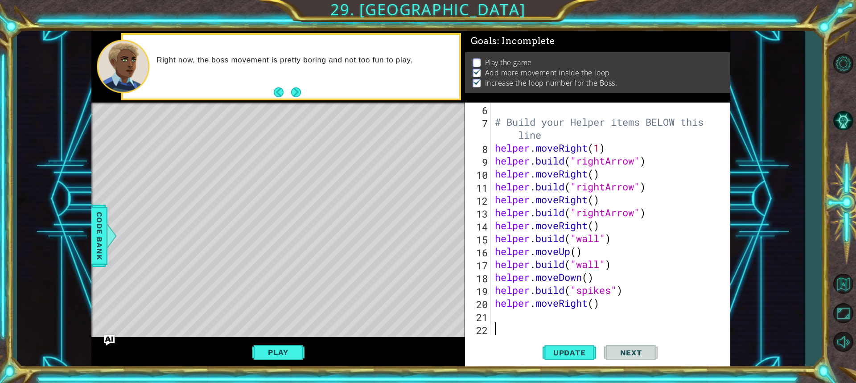
scroll to position [78, 0]
click at [301, 349] on button "Play" at bounding box center [278, 352] width 52 height 17
click at [556, 331] on div "# Build your Helper items BELOW this line helper . moveRight ( 1 ) helper . bui…" at bounding box center [609, 232] width 232 height 259
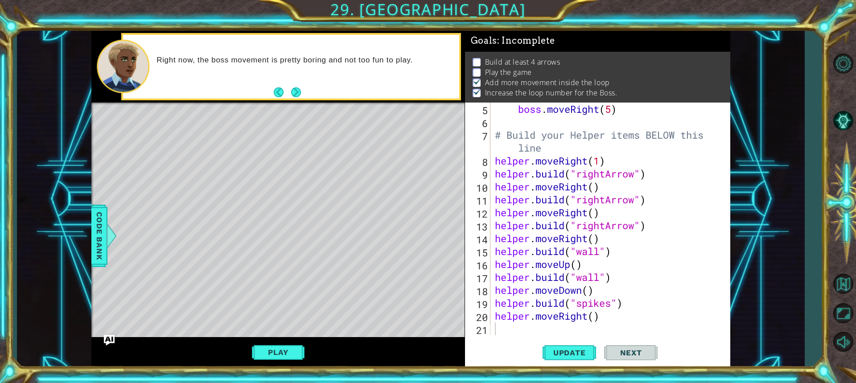
click at [294, 86] on footer at bounding box center [287, 92] width 27 height 13
click at [294, 88] on button "Next" at bounding box center [296, 92] width 10 height 10
click at [294, 88] on div "Right now, the boss movement is pretty boring and not too fun to play." at bounding box center [277, 67] width 373 height 72
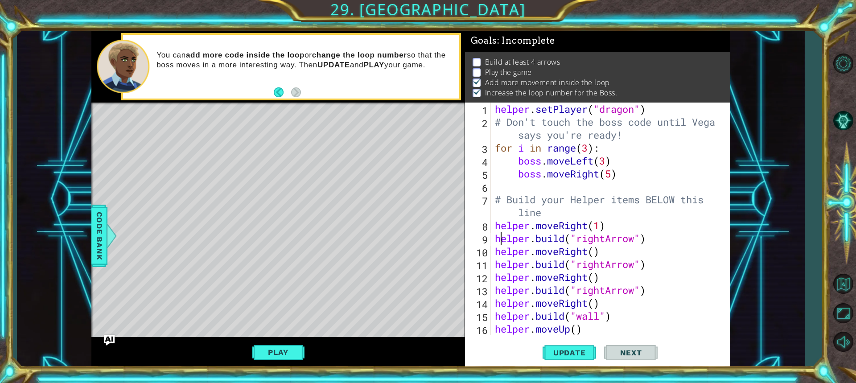
click at [495, 233] on div "helper . setPlayer ( "dragon" ) # Don't touch the boss code until [PERSON_NAME]…" at bounding box center [609, 232] width 232 height 259
click at [489, 236] on div "9" at bounding box center [479, 239] width 24 height 13
type textarea "[DOMAIN_NAME]("rightArrow")"
drag, startPoint x: 493, startPoint y: 236, endPoint x: 511, endPoint y: 242, distance: 19.6
click at [517, 250] on div "[DOMAIN_NAME]("rightArrow") 1 2 3 4 5 6 7 8 9 10 11 12 13 14 15 16 17 helper . …" at bounding box center [596, 219] width 263 height 233
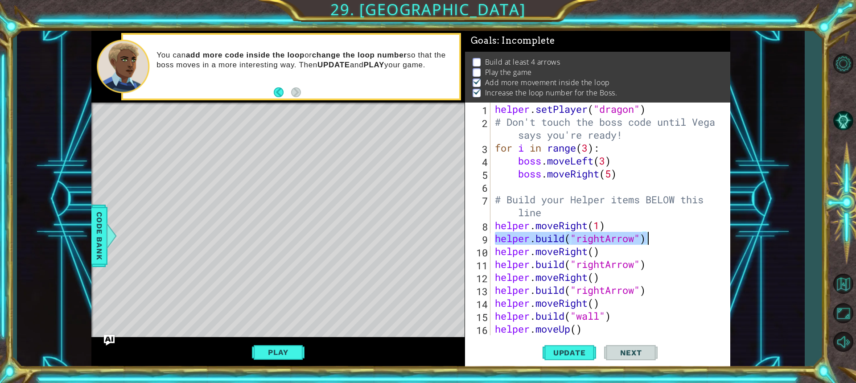
drag, startPoint x: 497, startPoint y: 237, endPoint x: 677, endPoint y: 234, distance: 180.5
click at [677, 234] on div "helper . setPlayer ( "dragon" ) # Don't touch the boss code until [PERSON_NAME]…" at bounding box center [609, 232] width 232 height 259
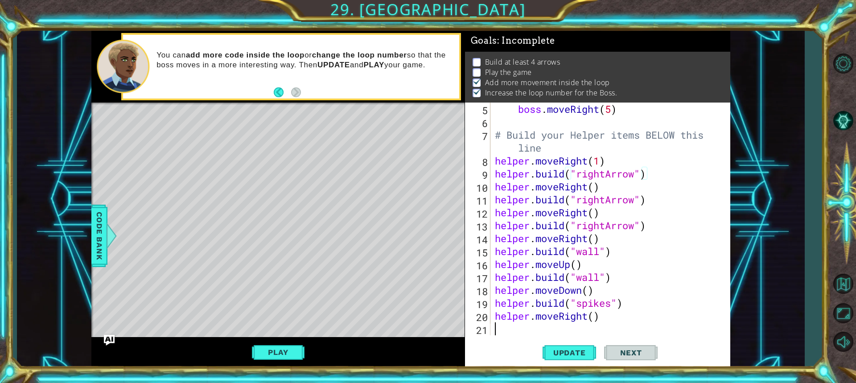
click at [518, 329] on div "boss . moveRight ( 5 ) # Build your Helper items BELOW this line helper . moveR…" at bounding box center [609, 232] width 232 height 259
paste textarea "[DOMAIN_NAME]("rightArrow")"
type textarea "[DOMAIN_NAME]("rightArrow")"
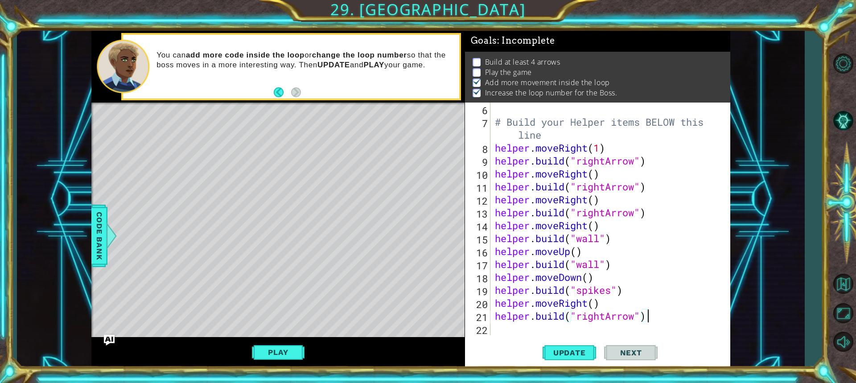
scroll to position [78, 0]
click at [582, 329] on div "# Build your Helper items BELOW this line helper . moveRight ( 1 ) helper . bui…" at bounding box center [609, 232] width 232 height 259
click at [578, 338] on div "6 7 8 9 10 11 12 13 14 15 16 17 18 19 20 21 22 # Build your Helper items BELOW …" at bounding box center [597, 235] width 265 height 265
click at [582, 341] on button "Update" at bounding box center [568, 352] width 53 height 26
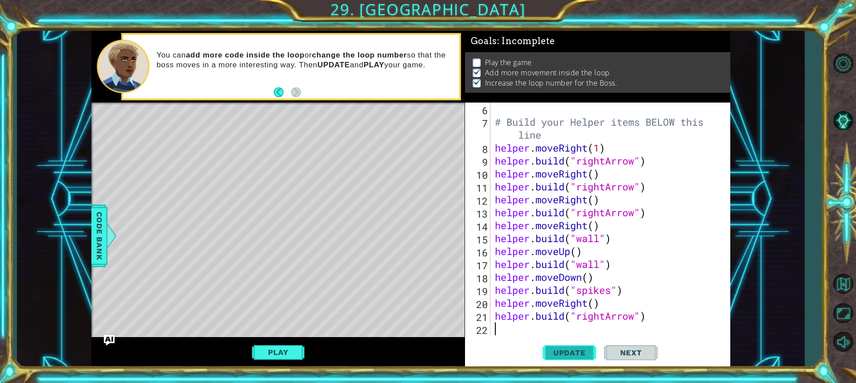
click at [583, 342] on button "Update" at bounding box center [568, 352] width 53 height 26
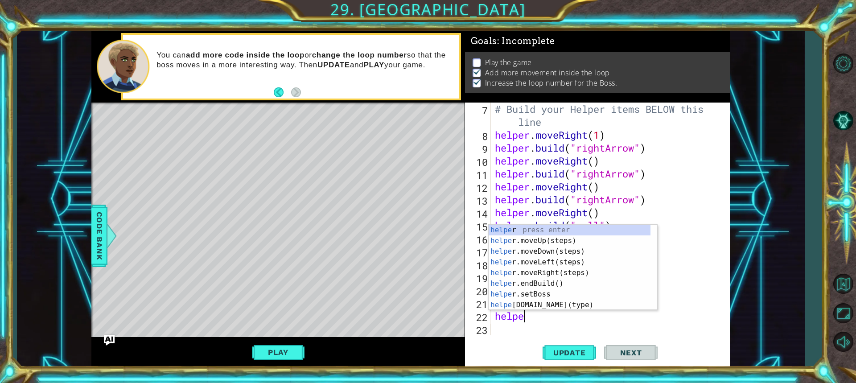
scroll to position [0, 1]
type textarea "helper"
click at [532, 271] on div "helper press enter helper .moveUp(steps) press enter helper .moveDown(steps) pr…" at bounding box center [570, 278] width 162 height 107
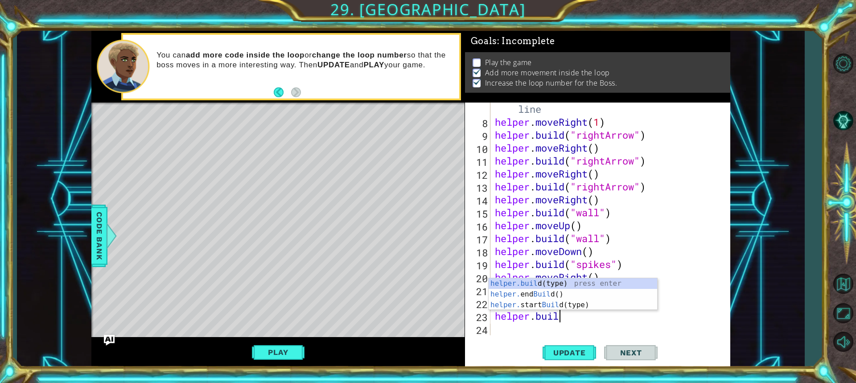
scroll to position [0, 3]
click at [608, 284] on div "[DOMAIN_NAME] (type) press enter helper. end Build () press enter helper. start…" at bounding box center [573, 304] width 168 height 53
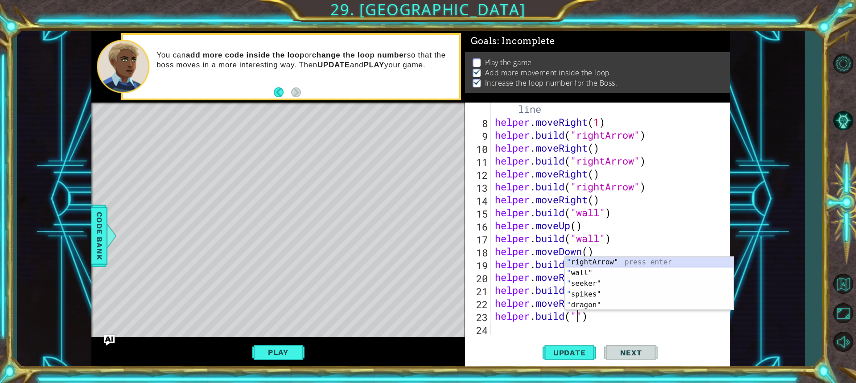
click at [572, 263] on div "" rightArrow" press enter " wall" press enter " seeker" press enter " spikes" p…" at bounding box center [649, 294] width 168 height 75
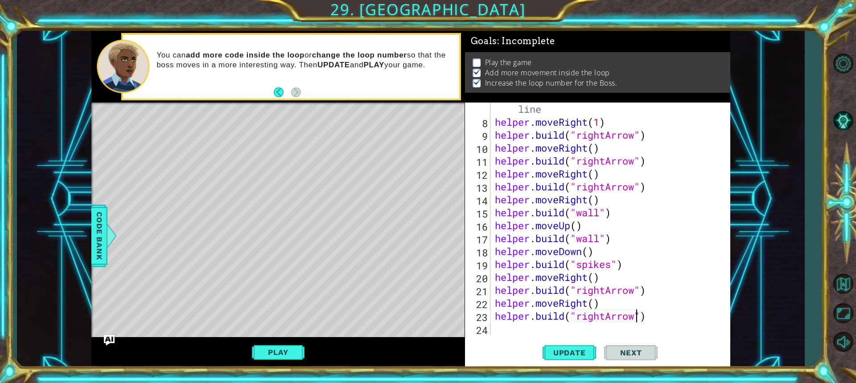
click at [607, 316] on div "# Build your Helper items BELOW this line helper . moveRight ( 1 ) helper . bui…" at bounding box center [609, 225] width 232 height 271
type textarea "[DOMAIN_NAME]("downArrow")"
click at [576, 341] on button "Update" at bounding box center [568, 352] width 53 height 26
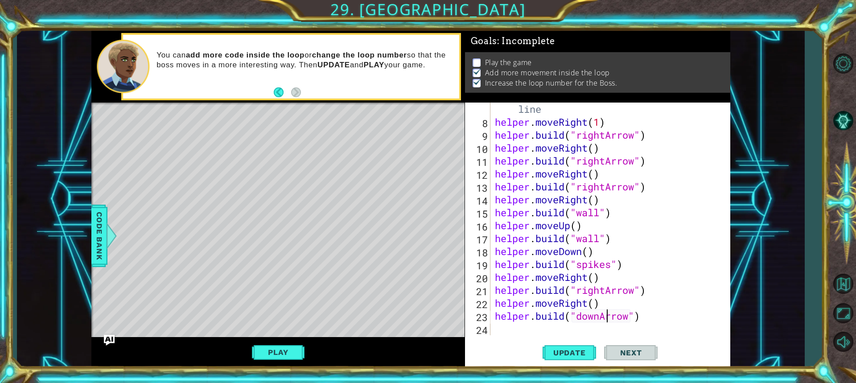
click at [291, 364] on div "Play" at bounding box center [277, 352] width 373 height 31
click at [289, 354] on button "Play" at bounding box center [278, 352] width 52 height 17
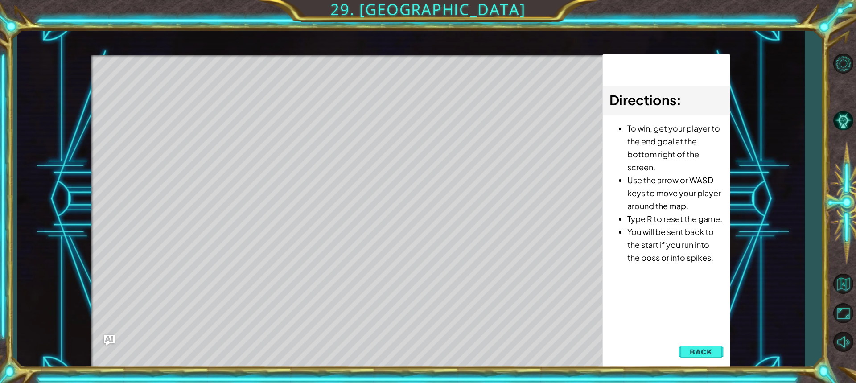
scroll to position [0, 0]
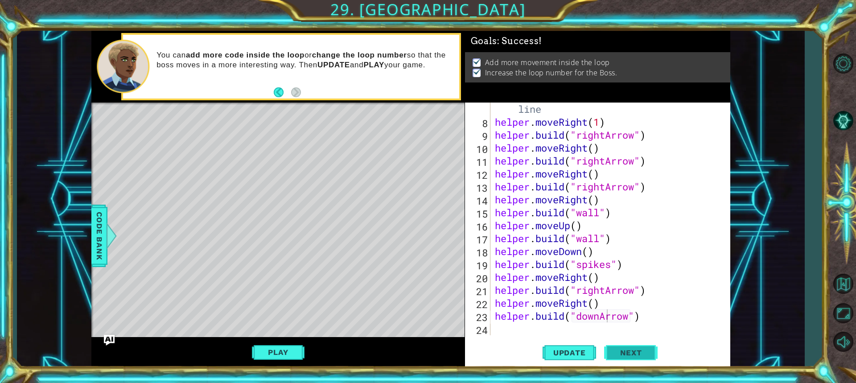
click at [614, 352] on span "Next" at bounding box center [631, 353] width 40 height 9
click at [614, 352] on body "1 ההההההההההההההההההההההההההההההההההההההההההההההההההההההההההההההההההההההההההההה…" at bounding box center [428, 191] width 856 height 383
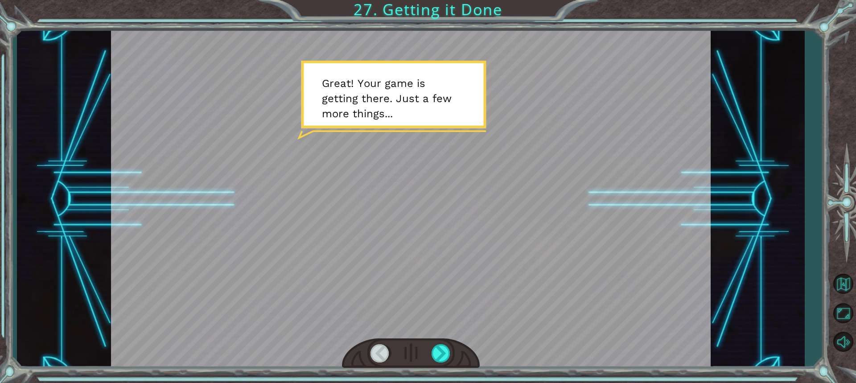
click at [535, 275] on div at bounding box center [410, 199] width 599 height 337
click at [435, 356] on div at bounding box center [441, 353] width 20 height 18
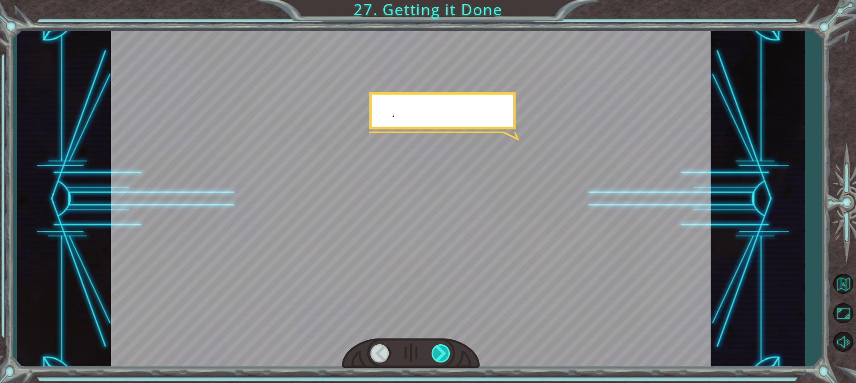
click at [435, 356] on div at bounding box center [441, 353] width 20 height 18
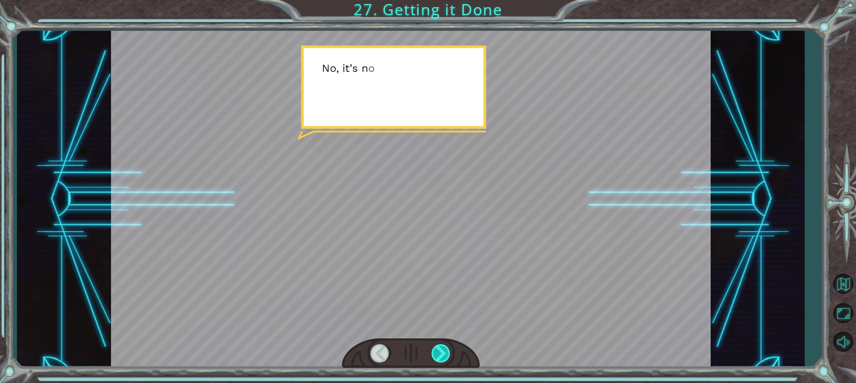
click at [435, 356] on div at bounding box center [441, 353] width 20 height 18
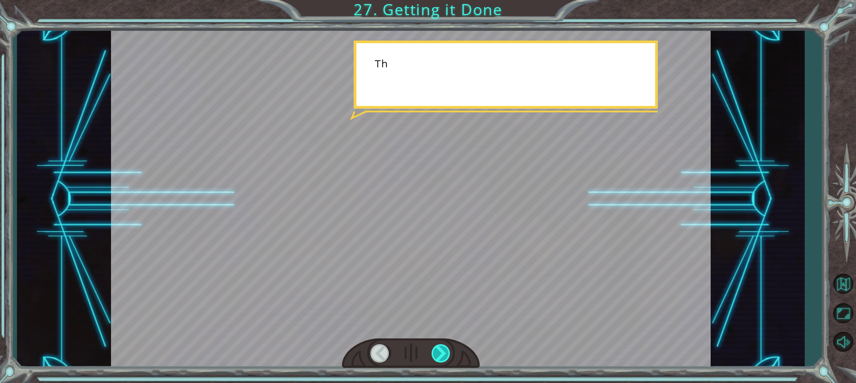
click at [435, 356] on div at bounding box center [441, 353] width 20 height 18
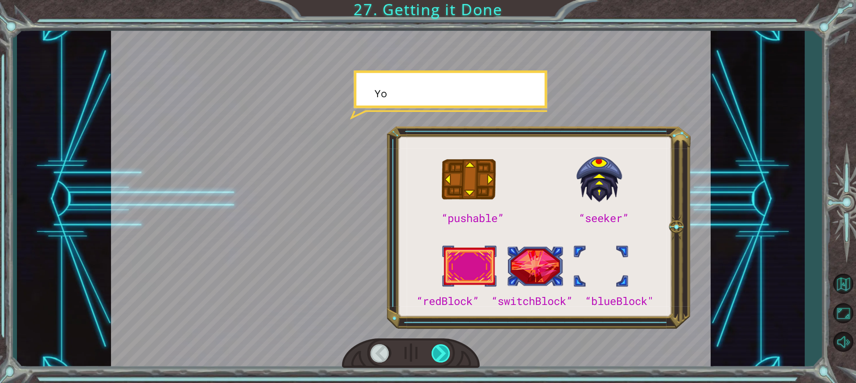
click at [435, 356] on div at bounding box center [441, 353] width 20 height 18
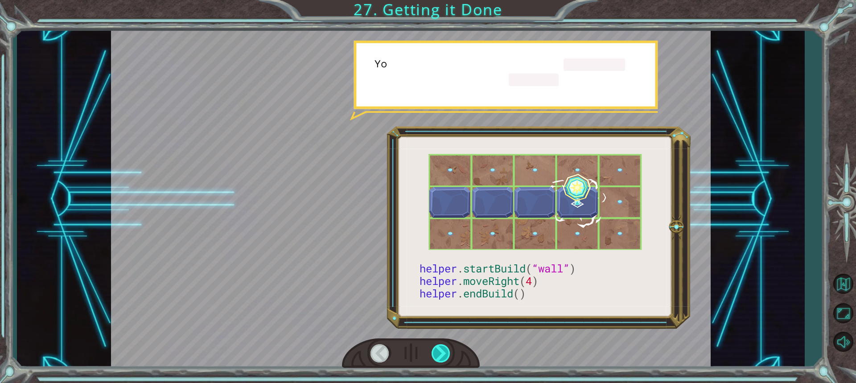
click at [435, 356] on div at bounding box center [441, 353] width 20 height 18
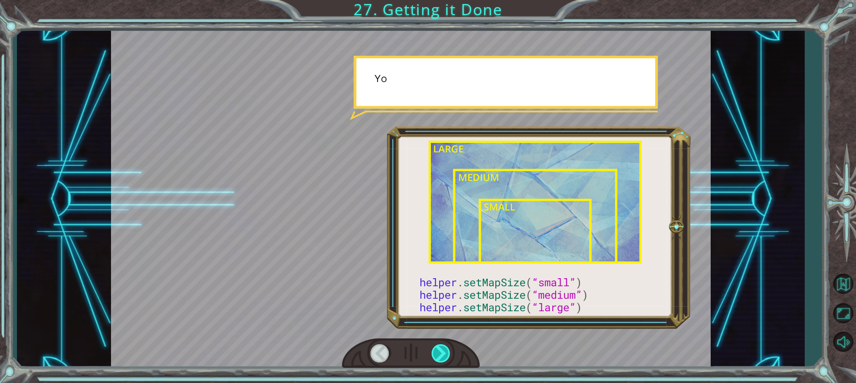
click at [435, 356] on div at bounding box center [441, 353] width 20 height 18
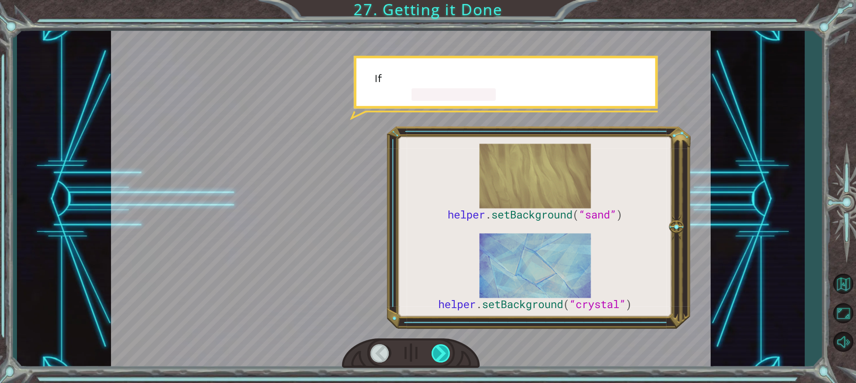
click at [435, 356] on div at bounding box center [441, 353] width 20 height 18
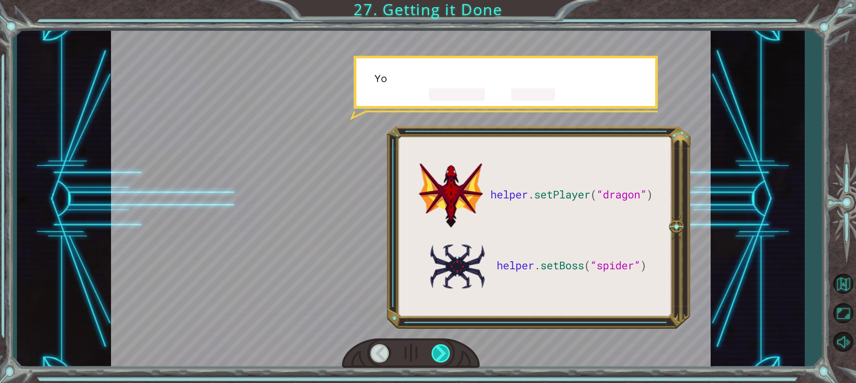
click at [435, 356] on div at bounding box center [441, 353] width 20 height 18
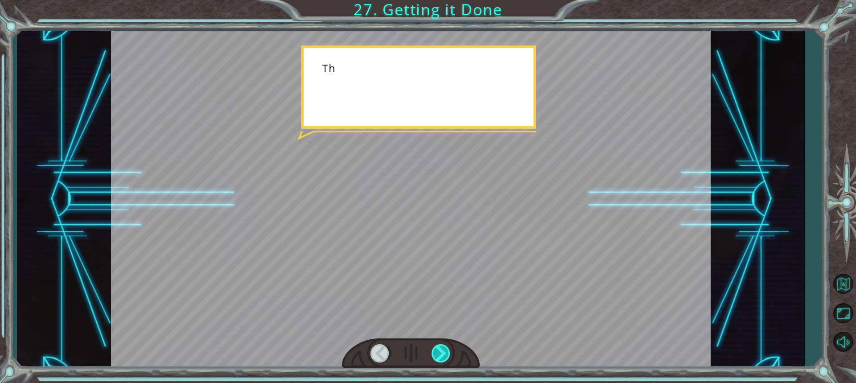
click at [435, 356] on div at bounding box center [441, 353] width 20 height 18
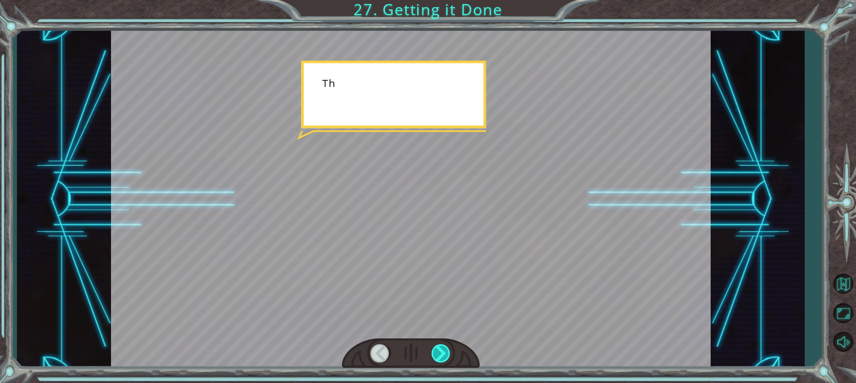
click at [435, 356] on div at bounding box center [441, 353] width 20 height 18
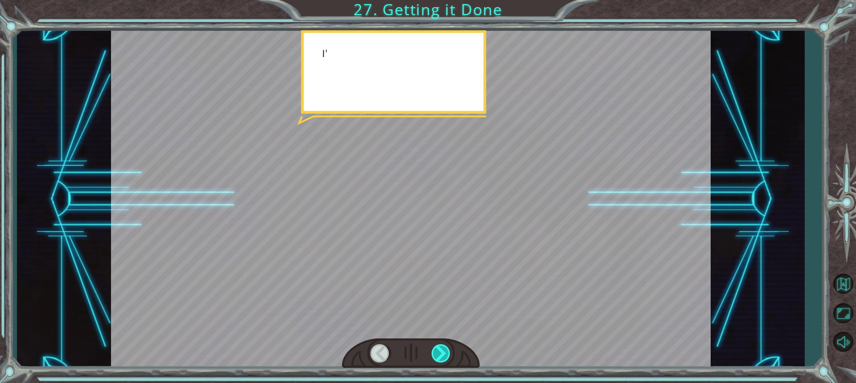
click at [435, 356] on div at bounding box center [441, 353] width 20 height 18
click at [435, 0] on div "helper . setPlayer ( “dragon” ) helper . setBoss ( “spider” ) G r e a t ! Y o u…" at bounding box center [428, 0] width 856 height 0
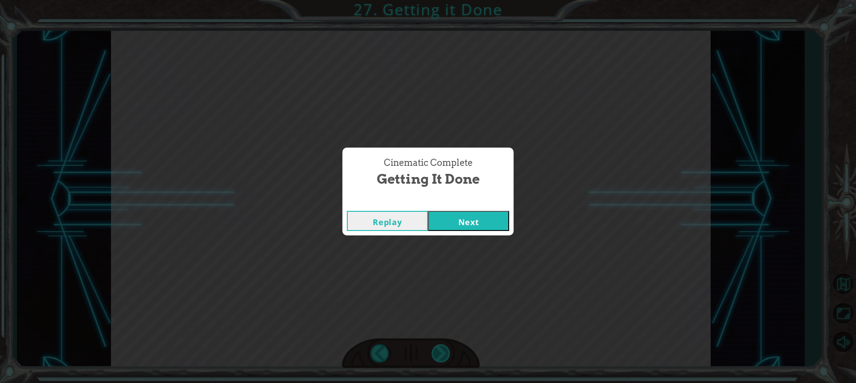
click at [435, 356] on div "Cinematic Complete Getting it Done Replay Next" at bounding box center [428, 191] width 856 height 383
click at [490, 218] on button "Next" at bounding box center [468, 221] width 81 height 20
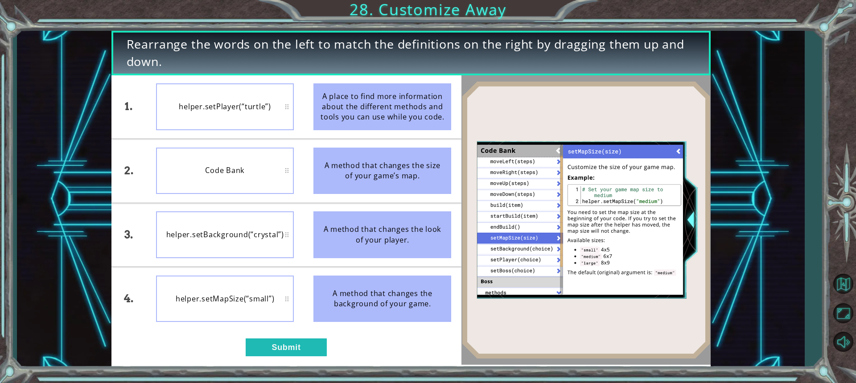
click at [273, 359] on div "1. 2. 3. 4. helper.setPlayer(“turtle”) Code Bank helper.setBackground(“crystal”…" at bounding box center [286, 219] width 350 height 289
click at [273, 356] on button "Submit" at bounding box center [286, 347] width 81 height 18
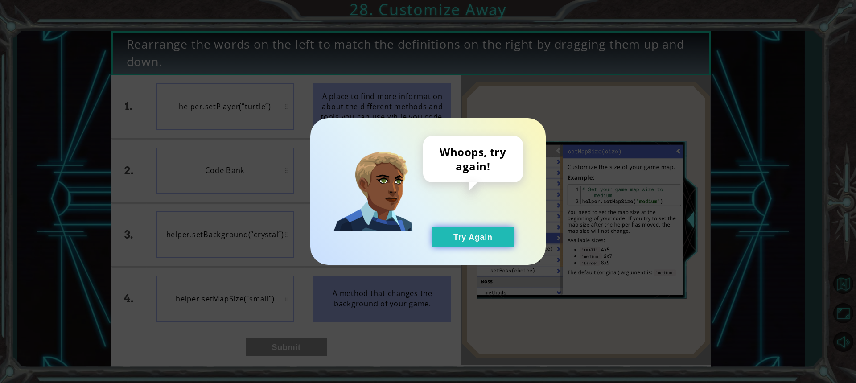
click at [451, 238] on button "Try Again" at bounding box center [472, 237] width 81 height 20
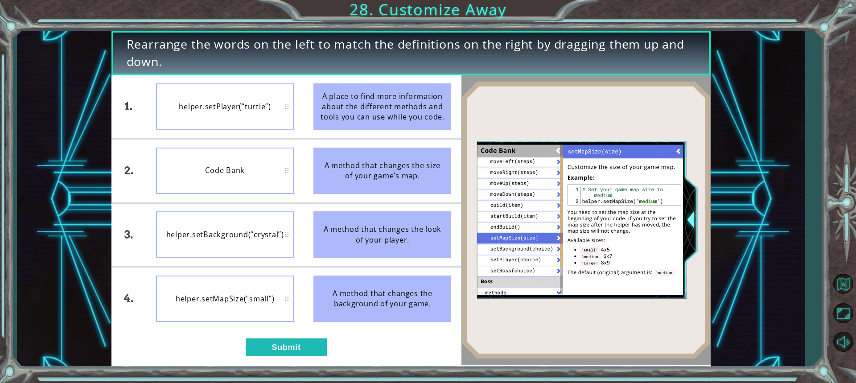
drag, startPoint x: 394, startPoint y: 246, endPoint x: 204, endPoint y: 251, distance: 190.4
click at [205, 251] on div "1. 2. 3. 4. helper.setPlayer(“turtle”) Code Bank helper.setBackground(“crystal”…" at bounding box center [286, 202] width 350 height 255
click at [290, 349] on button "Submit" at bounding box center [286, 347] width 81 height 18
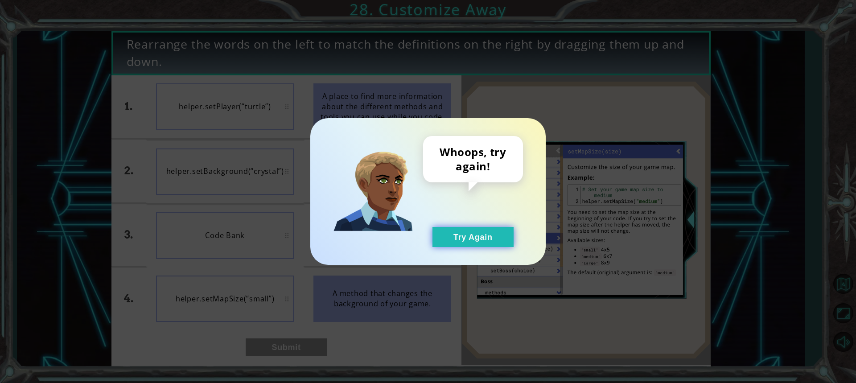
click at [489, 237] on button "Try Again" at bounding box center [472, 237] width 81 height 20
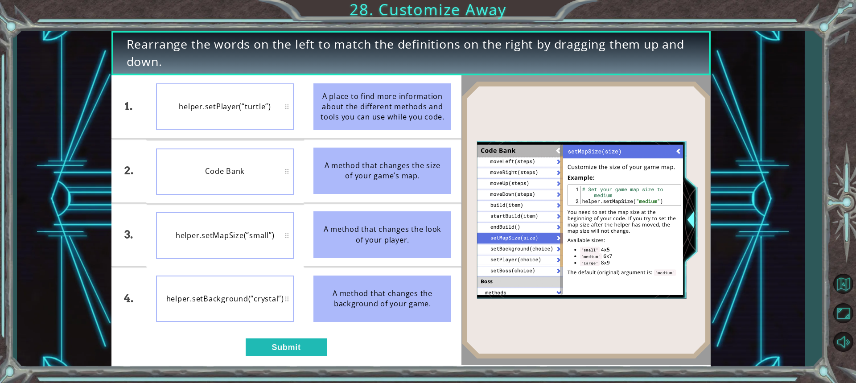
click at [272, 333] on div "1. 2. 3. 4. helper.setPlayer(“turtle”) Code Bank helper.setMapSize(“small”) hel…" at bounding box center [286, 219] width 350 height 289
click at [271, 341] on button "Submit" at bounding box center [286, 347] width 81 height 18
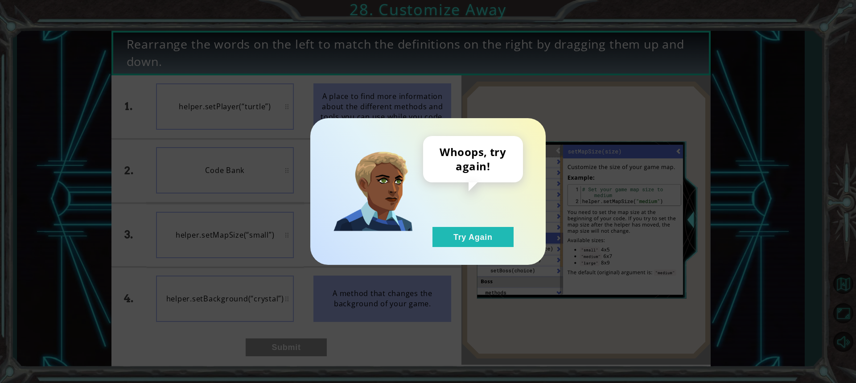
drag, startPoint x: 480, startPoint y: 244, endPoint x: 247, endPoint y: 205, distance: 235.9
click at [473, 243] on button "Try Again" at bounding box center [472, 237] width 81 height 20
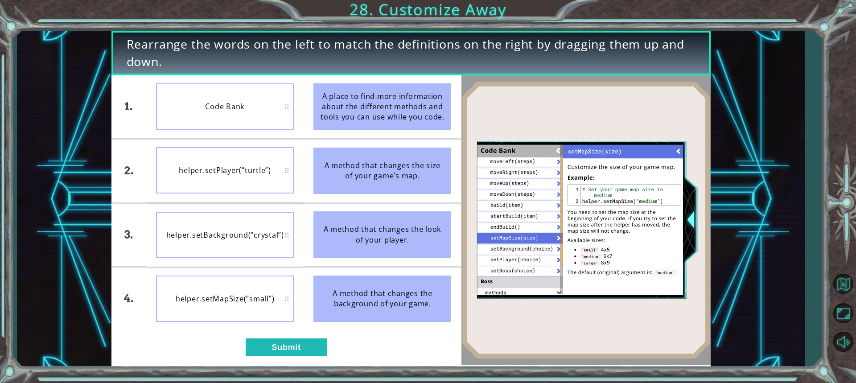
click at [287, 357] on div "1. 2. 3. 4. Code Bank helper.setPlayer(“turtle”) helper.setBackground(“crystal”…" at bounding box center [286, 219] width 350 height 289
click at [287, 346] on button "Submit" at bounding box center [286, 347] width 81 height 18
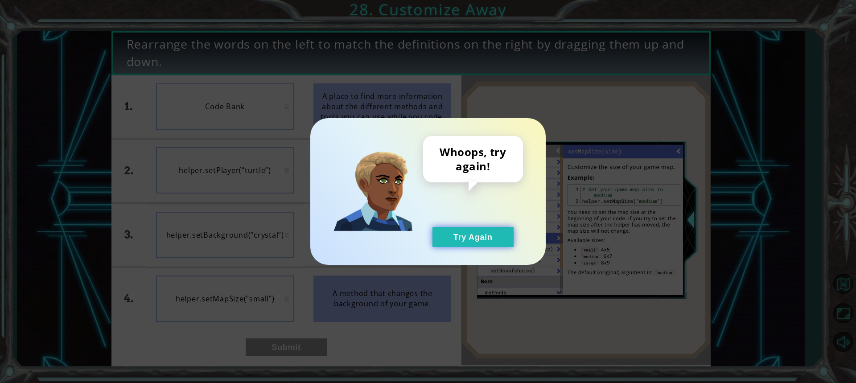
drag, startPoint x: 443, startPoint y: 249, endPoint x: 443, endPoint y: 244, distance: 4.5
click at [443, 246] on div "Whoops, try again! Try Again" at bounding box center [427, 191] width 235 height 147
drag, startPoint x: 443, startPoint y: 244, endPoint x: 411, endPoint y: 221, distance: 39.7
click at [433, 234] on button "Try Again" at bounding box center [472, 237] width 81 height 20
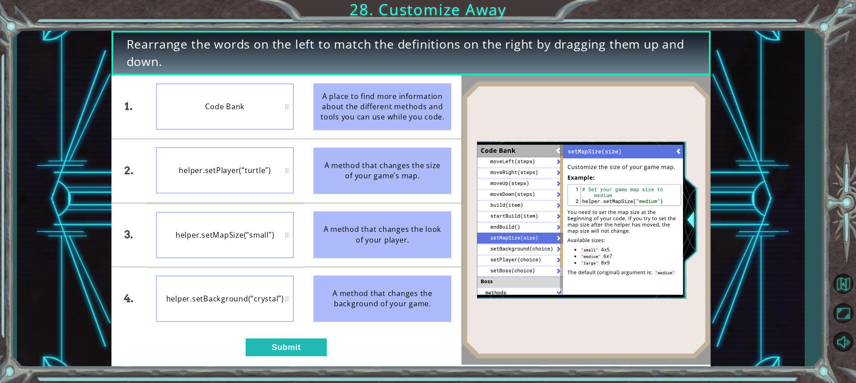
click at [287, 358] on div "1. 2. 3. 4. Code Bank helper.setPlayer(“turtle”) helper.setMapSize(“small”) hel…" at bounding box center [286, 219] width 350 height 289
click at [288, 349] on button "Submit" at bounding box center [286, 347] width 81 height 18
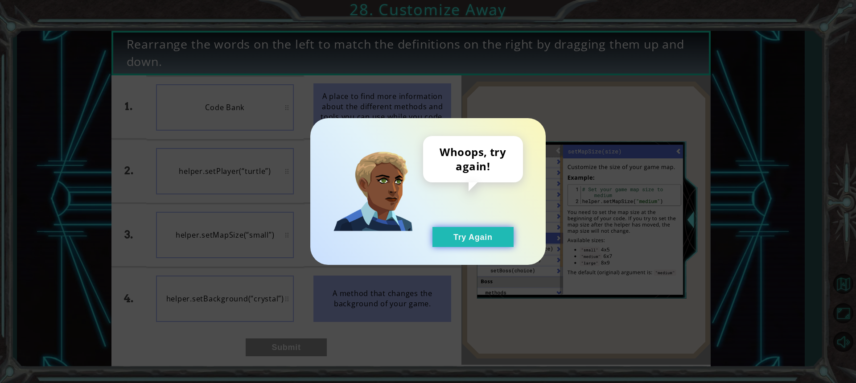
click at [467, 243] on button "Try Again" at bounding box center [472, 237] width 81 height 20
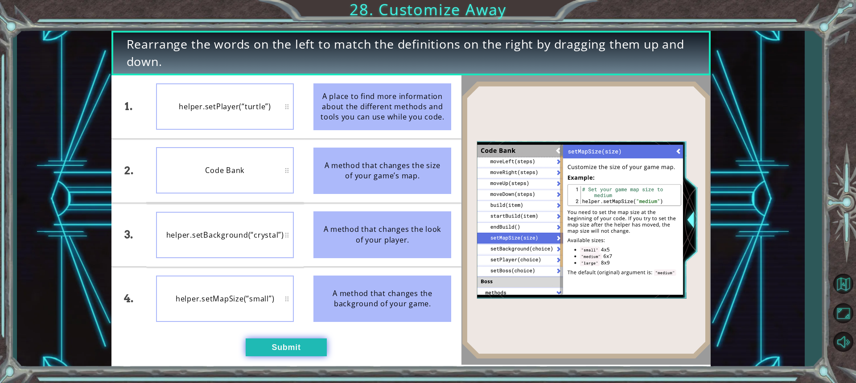
click at [274, 350] on button "Submit" at bounding box center [286, 347] width 81 height 18
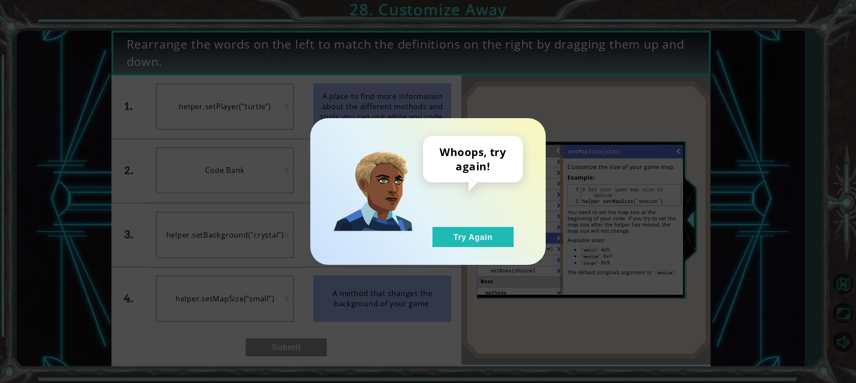
drag, startPoint x: 499, startPoint y: 232, endPoint x: 467, endPoint y: 220, distance: 33.7
click at [498, 232] on button "Try Again" at bounding box center [472, 237] width 81 height 20
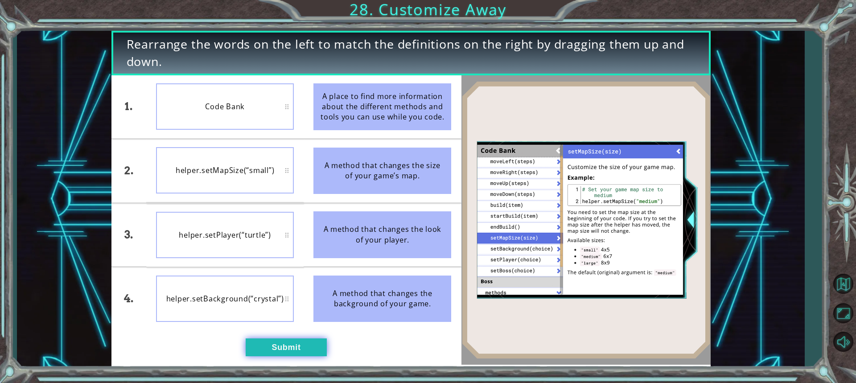
click at [285, 353] on button "Submit" at bounding box center [286, 347] width 81 height 18
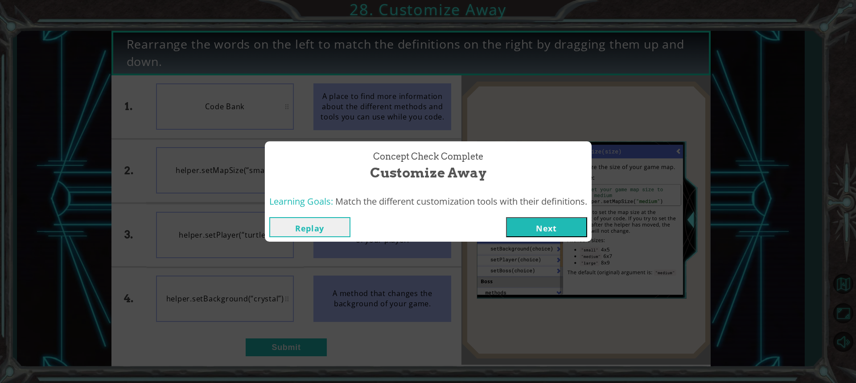
click at [582, 226] on button "Next" at bounding box center [546, 227] width 81 height 20
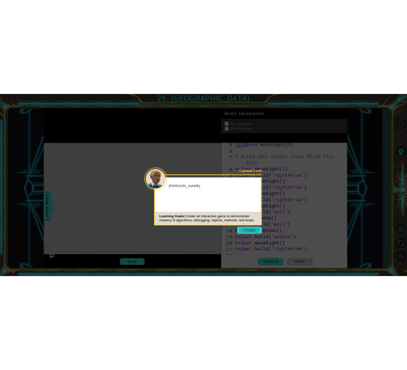
scroll to position [103, 0]
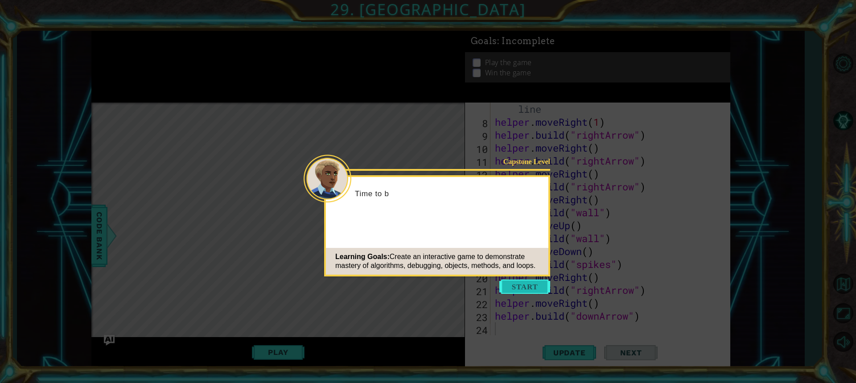
click at [510, 286] on button "Start" at bounding box center [524, 286] width 51 height 14
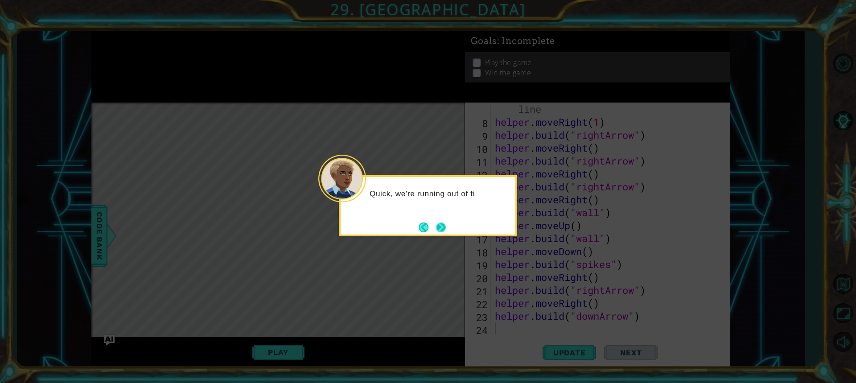
click at [438, 229] on button "Next" at bounding box center [441, 227] width 10 height 10
click at [432, 230] on button "Back" at bounding box center [427, 227] width 17 height 10
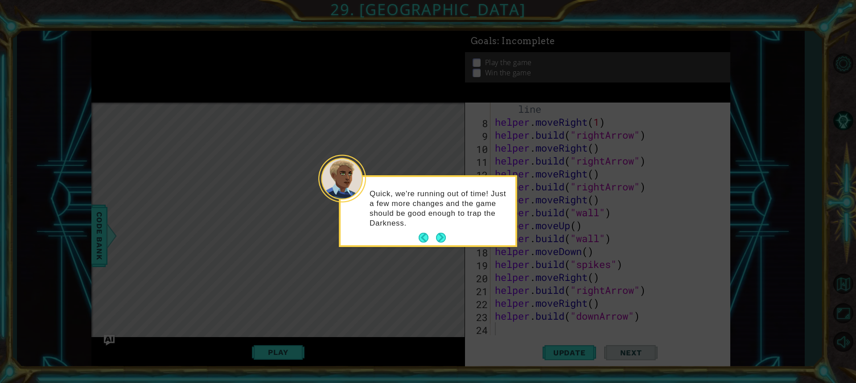
click at [432, 230] on div "Quick, we're running out of time! Just a few more changes and the game should b…" at bounding box center [428, 213] width 175 height 65
click at [439, 239] on button "Next" at bounding box center [441, 238] width 10 height 10
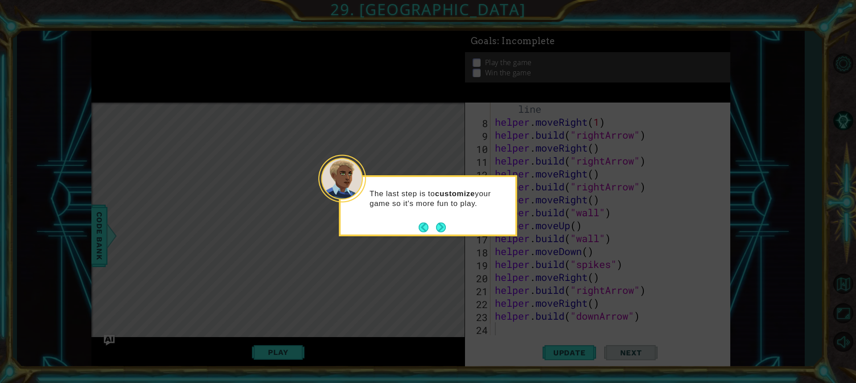
click at [439, 239] on icon at bounding box center [428, 191] width 856 height 383
drag, startPoint x: 453, startPoint y: 209, endPoint x: 420, endPoint y: 217, distance: 33.9
click at [444, 209] on div "The last step is to customize your game so it's more fun to play." at bounding box center [428, 203] width 175 height 45
click at [420, 217] on div "The last step is to customize your game so it's more fun to play." at bounding box center [428, 203] width 175 height 45
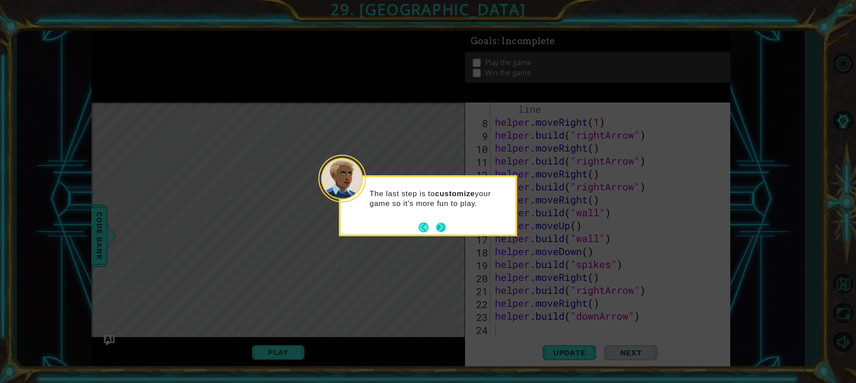
click at [435, 226] on button "Next" at bounding box center [441, 227] width 12 height 12
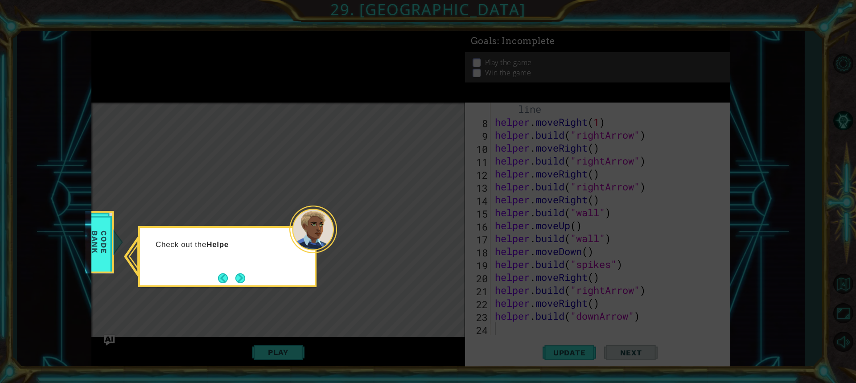
click at [239, 275] on button "Next" at bounding box center [240, 278] width 10 height 10
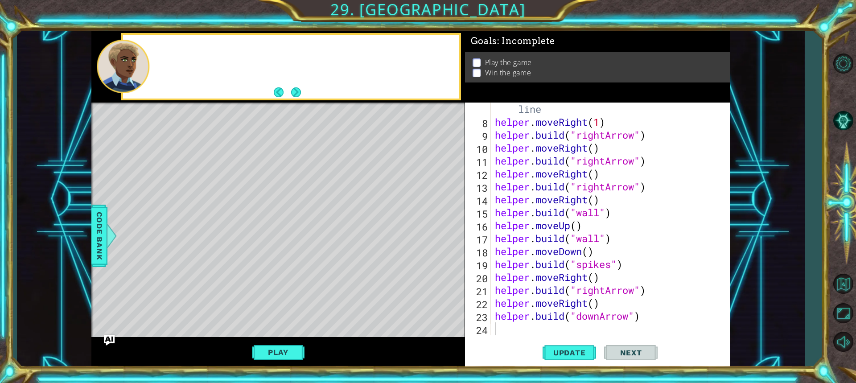
click at [233, 307] on div "Level Map" at bounding box center [297, 234] width 412 height 263
drag, startPoint x: 287, startPoint y: 348, endPoint x: 295, endPoint y: 324, distance: 24.9
click at [294, 337] on div "Play" at bounding box center [277, 352] width 373 height 31
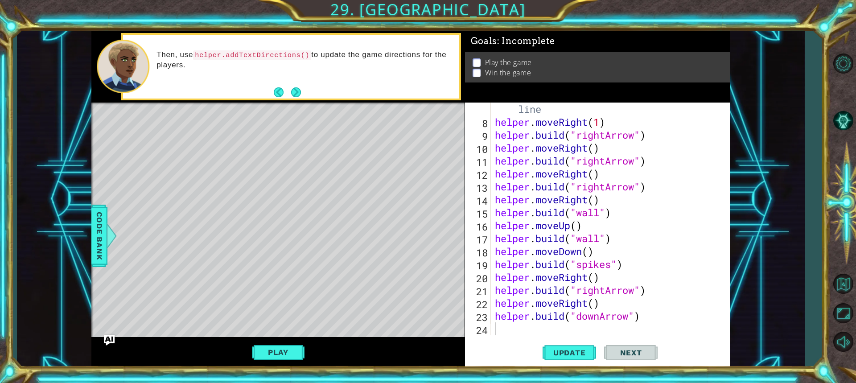
click at [309, 73] on div "Then, use helper.addTextDirections() to update the game directions for the play…" at bounding box center [304, 66] width 309 height 42
click at [291, 95] on button "Next" at bounding box center [296, 92] width 10 height 10
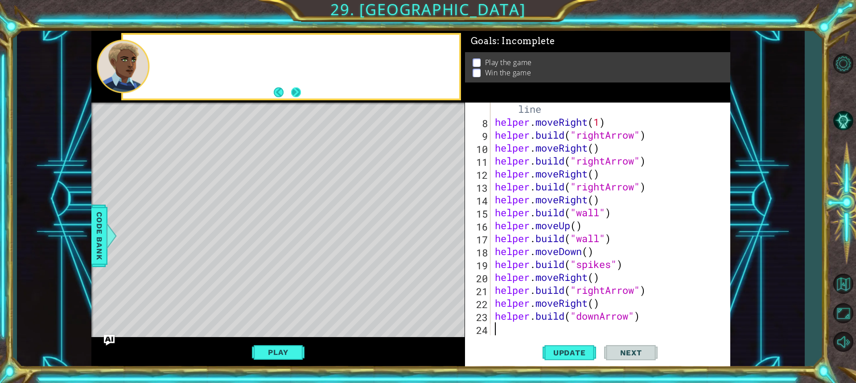
click at [296, 90] on button "Next" at bounding box center [296, 92] width 10 height 10
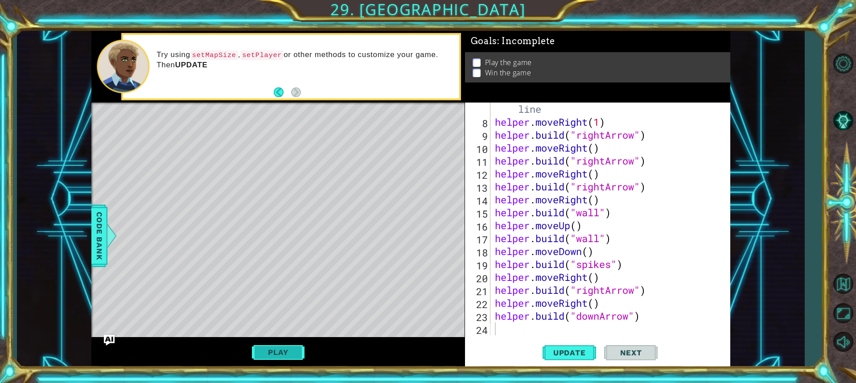
click at [286, 354] on button "Play" at bounding box center [278, 352] width 52 height 17
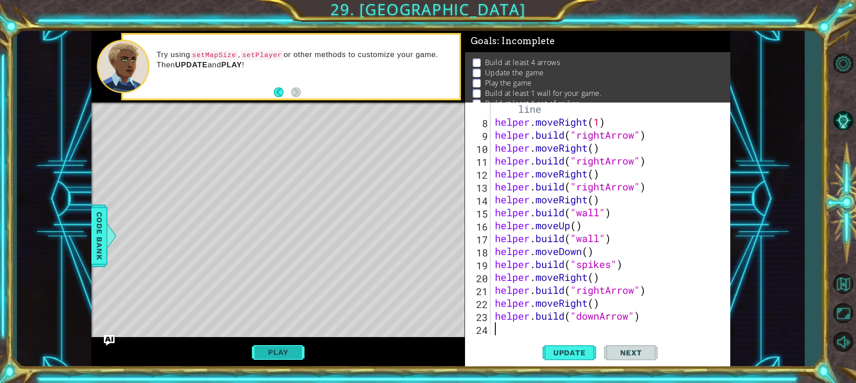
click at [286, 354] on button "Play" at bounding box center [278, 352] width 52 height 17
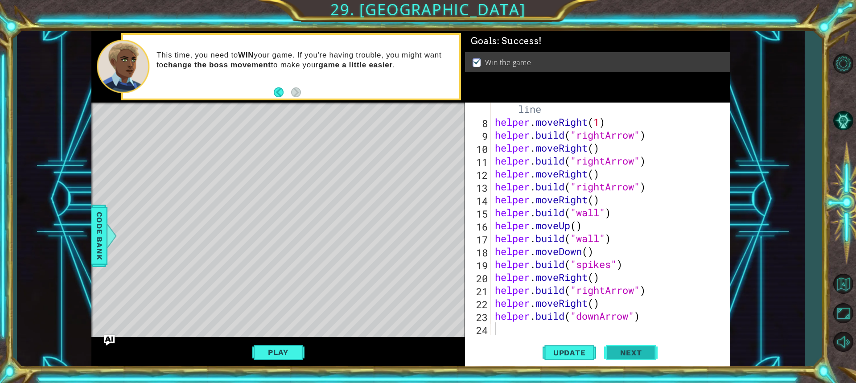
click at [624, 345] on button "Next" at bounding box center [630, 354] width 53 height 26
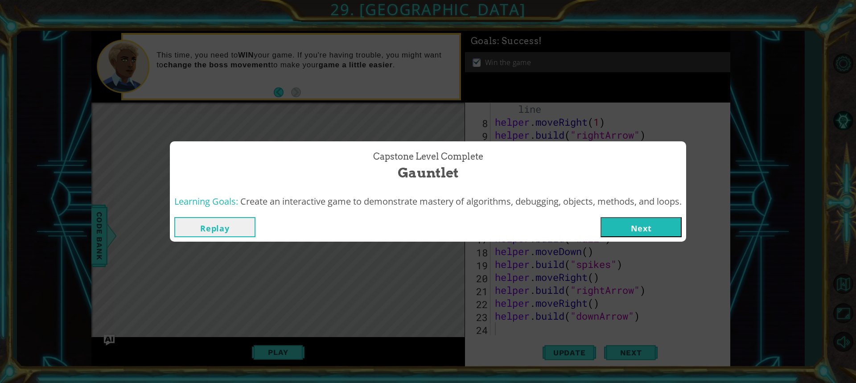
click at [661, 224] on button "Next" at bounding box center [640, 227] width 81 height 20
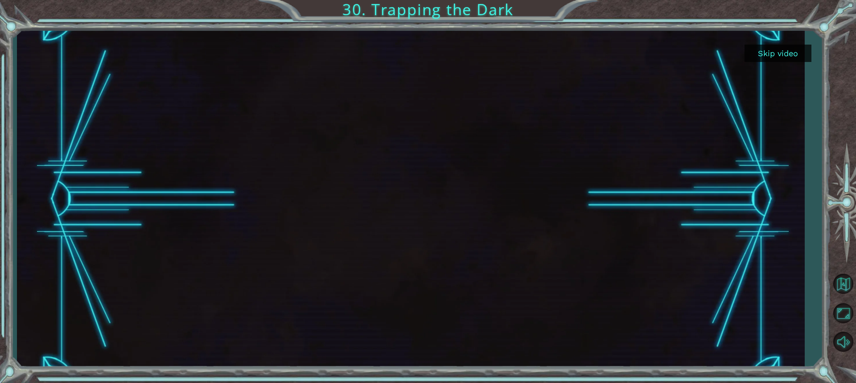
click at [789, 51] on button "Skip video" at bounding box center [777, 53] width 67 height 17
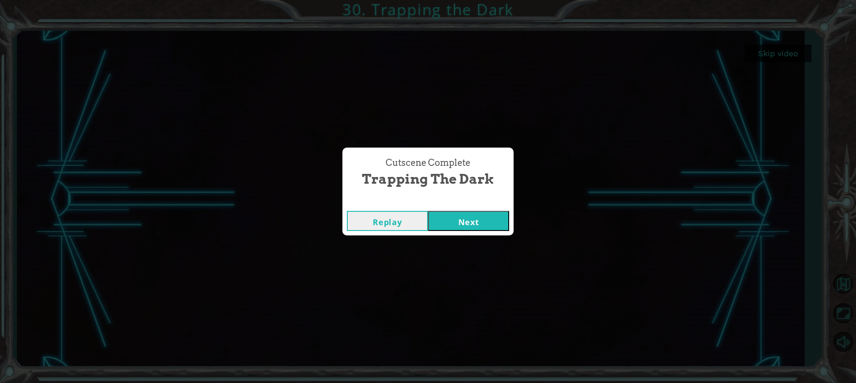
click at [496, 220] on button "Next" at bounding box center [468, 221] width 81 height 20
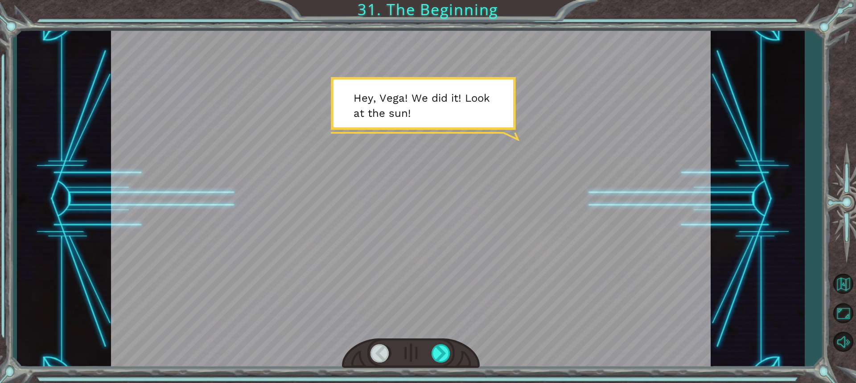
click at [370, 129] on div at bounding box center [410, 199] width 599 height 337
click at [431, 356] on div at bounding box center [411, 353] width 138 height 30
click at [431, 355] on div at bounding box center [441, 353] width 20 height 18
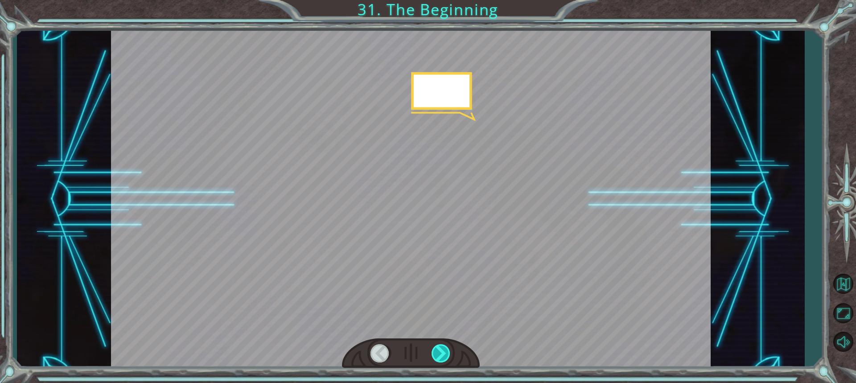
click at [431, 355] on div at bounding box center [441, 353] width 20 height 18
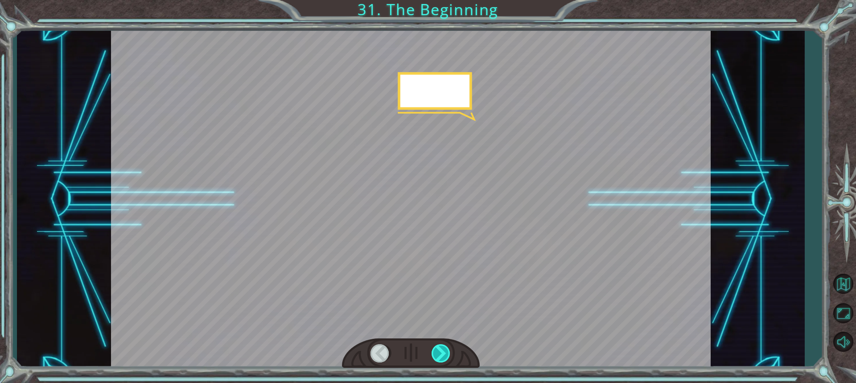
click at [431, 355] on div at bounding box center [441, 353] width 20 height 18
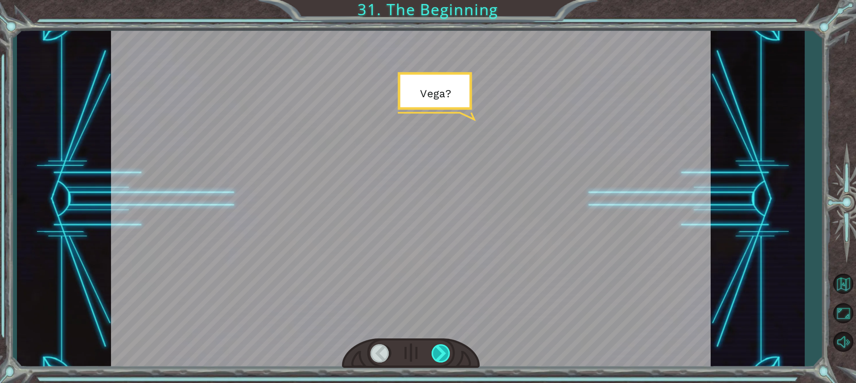
click at [431, 355] on div at bounding box center [441, 353] width 20 height 18
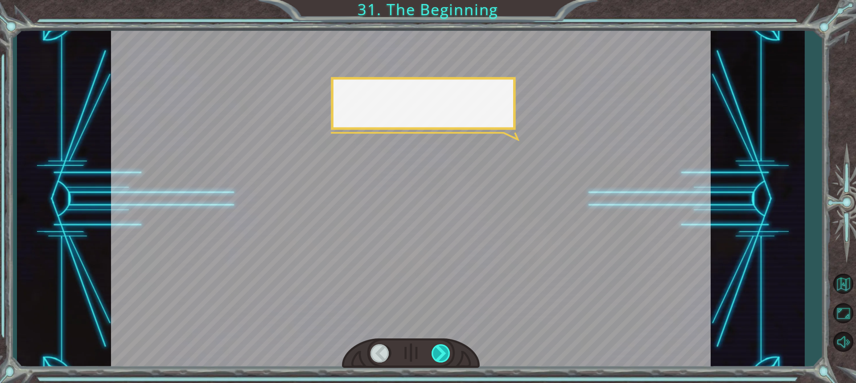
click at [431, 355] on div at bounding box center [441, 353] width 20 height 18
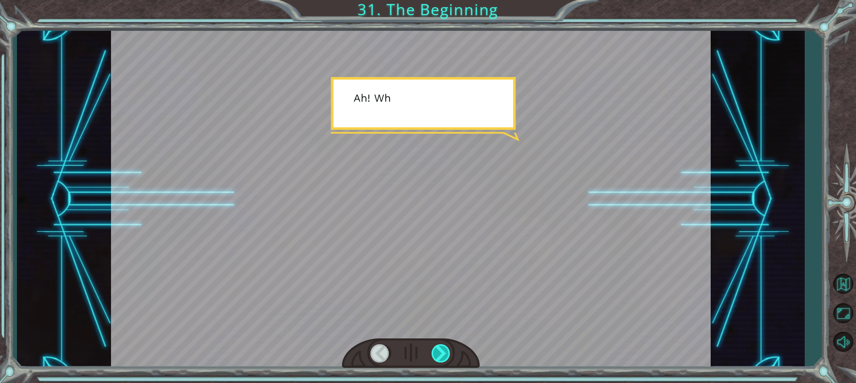
click at [431, 355] on div at bounding box center [441, 353] width 20 height 18
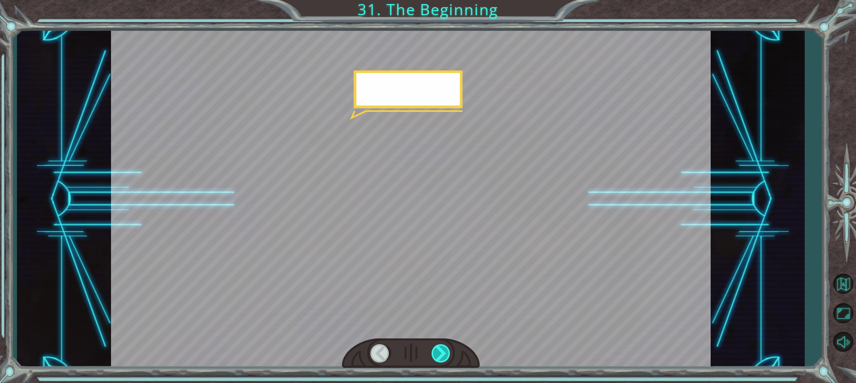
click at [431, 355] on div at bounding box center [441, 353] width 20 height 18
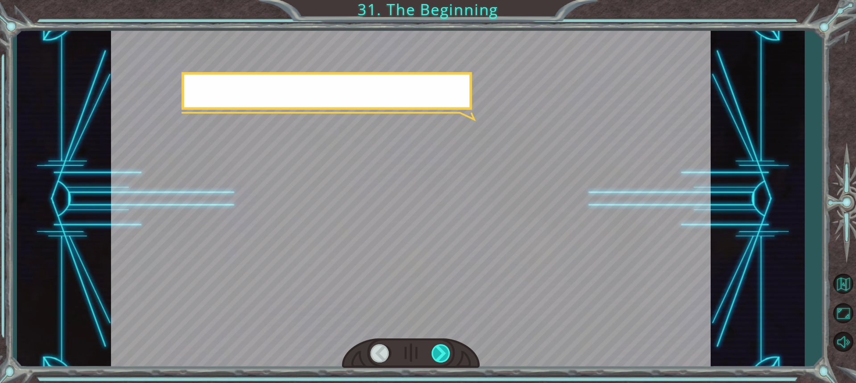
click at [431, 355] on div at bounding box center [441, 353] width 20 height 18
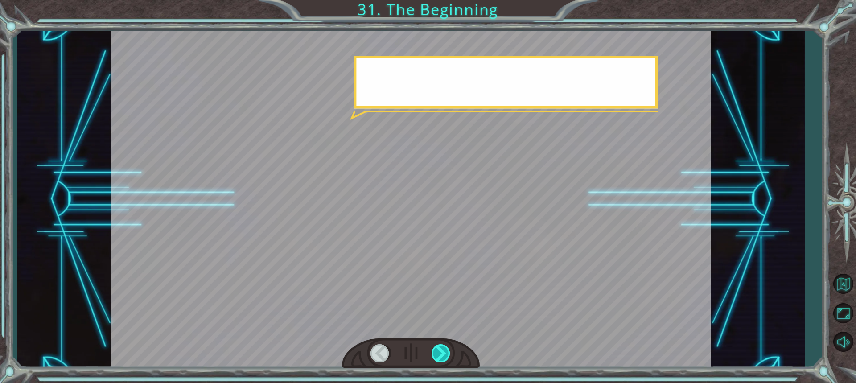
click at [431, 355] on div at bounding box center [441, 353] width 20 height 18
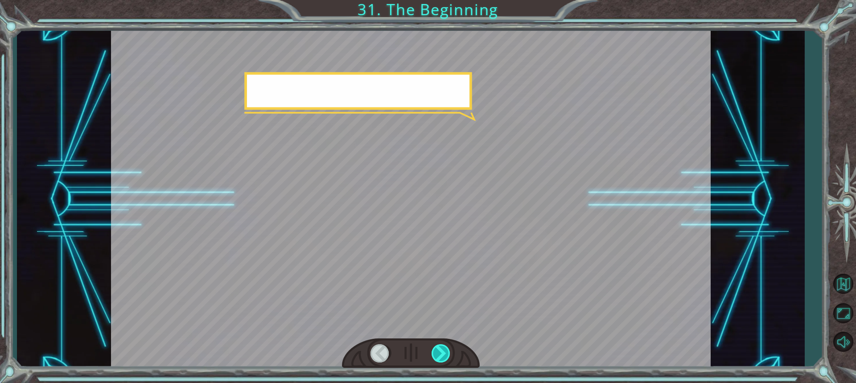
click at [431, 355] on div at bounding box center [441, 353] width 20 height 18
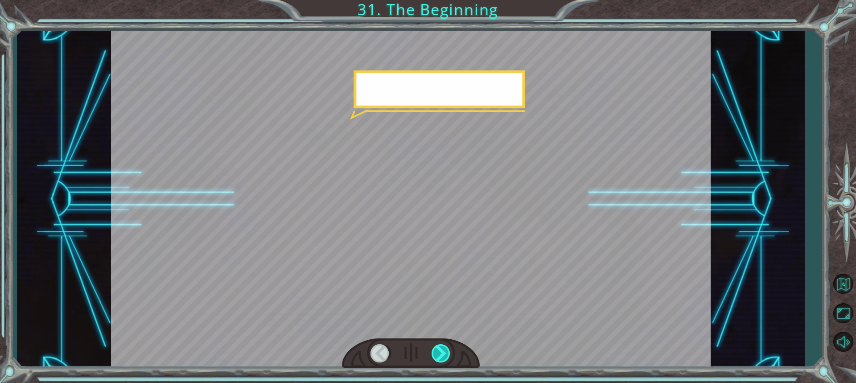
click at [431, 355] on div at bounding box center [441, 353] width 20 height 18
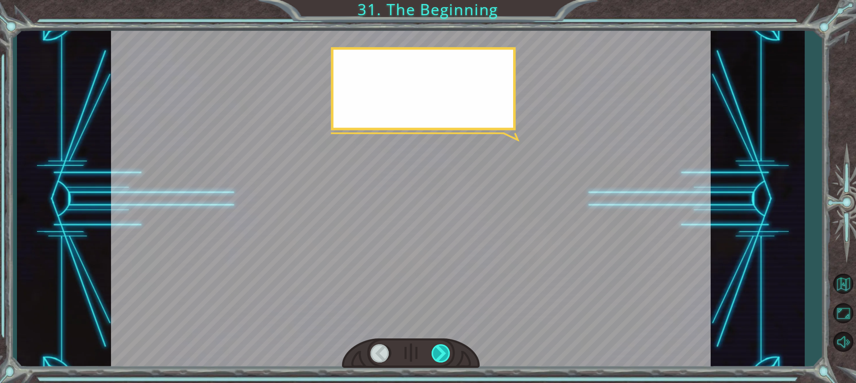
click at [431, 355] on div at bounding box center [441, 353] width 20 height 18
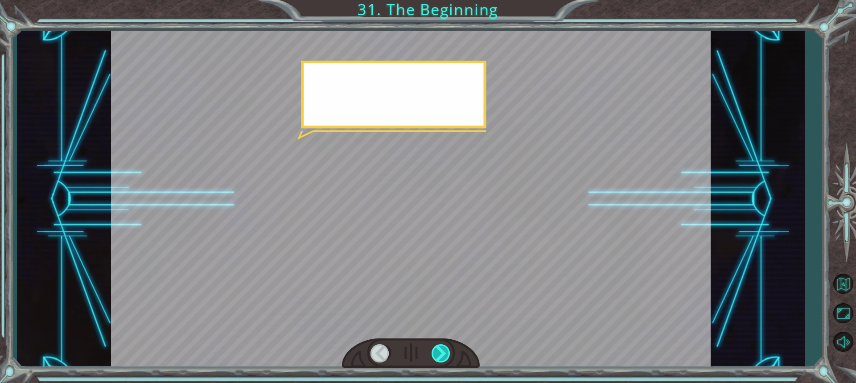
click at [431, 355] on div at bounding box center [441, 353] width 20 height 18
click at [434, 355] on div at bounding box center [441, 353] width 20 height 18
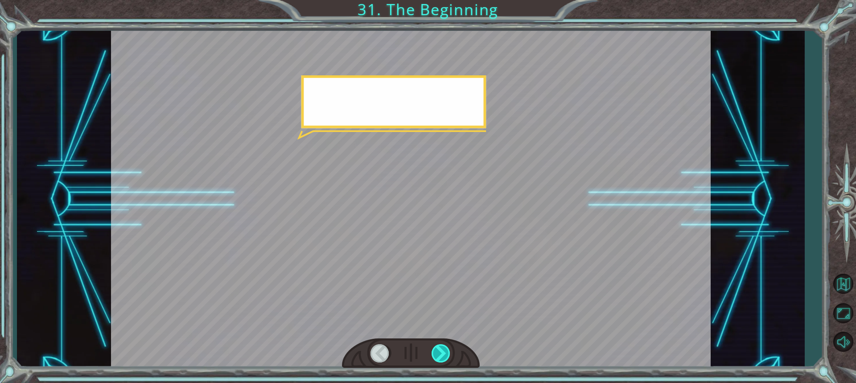
click at [434, 355] on div at bounding box center [441, 353] width 20 height 18
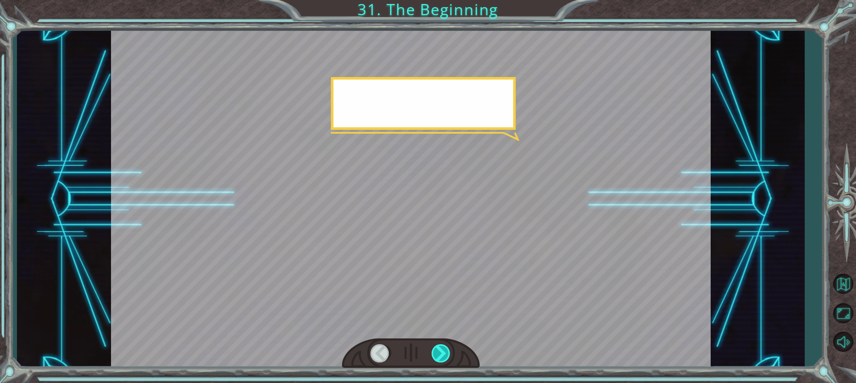
click at [434, 355] on div at bounding box center [441, 353] width 20 height 18
click at [434, 354] on div at bounding box center [441, 353] width 20 height 18
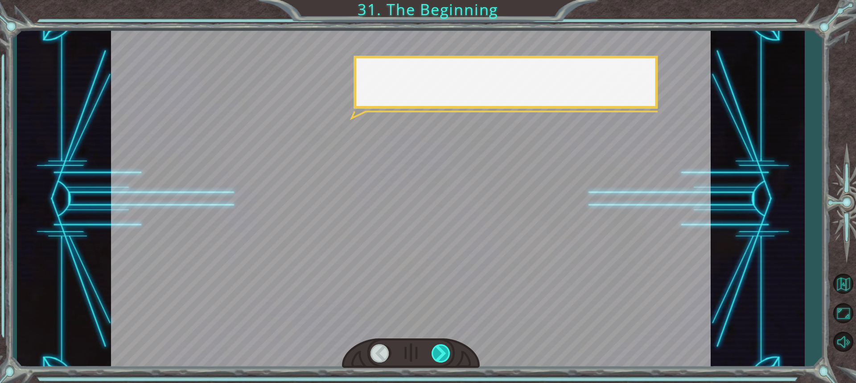
click at [434, 354] on div at bounding box center [441, 353] width 20 height 18
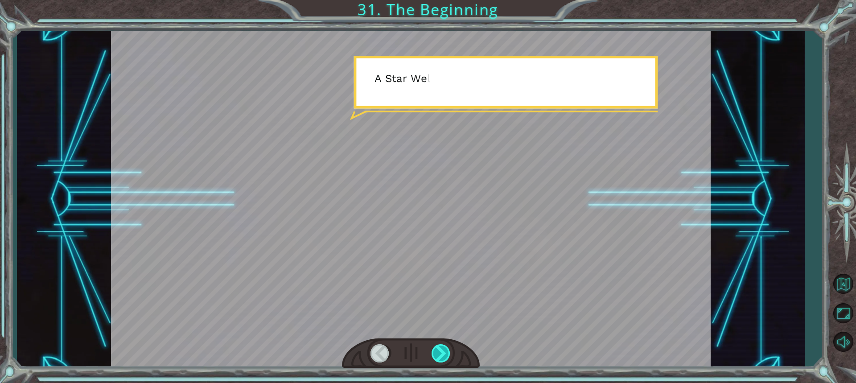
click at [434, 354] on div at bounding box center [441, 353] width 20 height 18
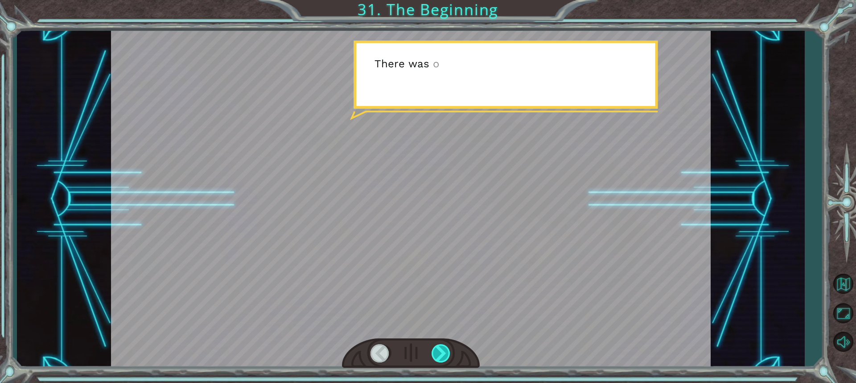
click at [434, 354] on div at bounding box center [441, 353] width 20 height 18
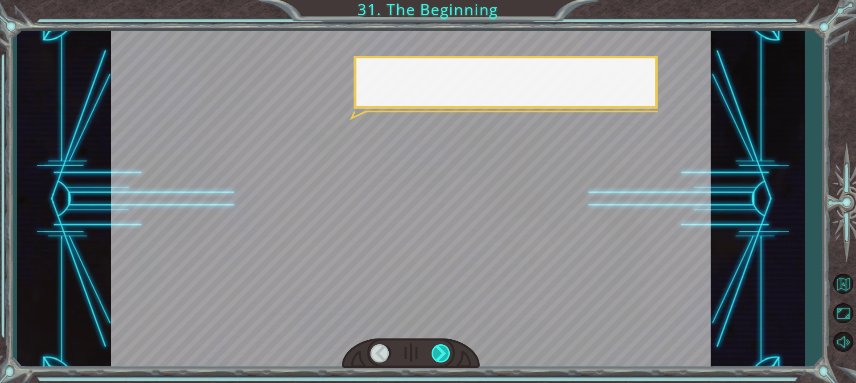
click at [434, 354] on div at bounding box center [441, 353] width 20 height 18
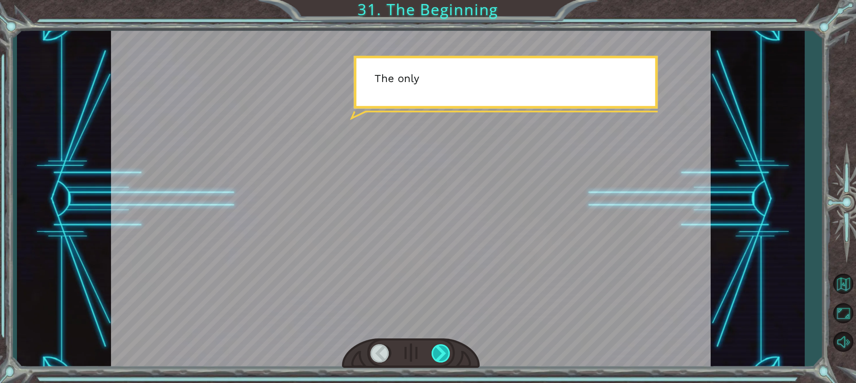
click at [434, 354] on div at bounding box center [441, 353] width 20 height 18
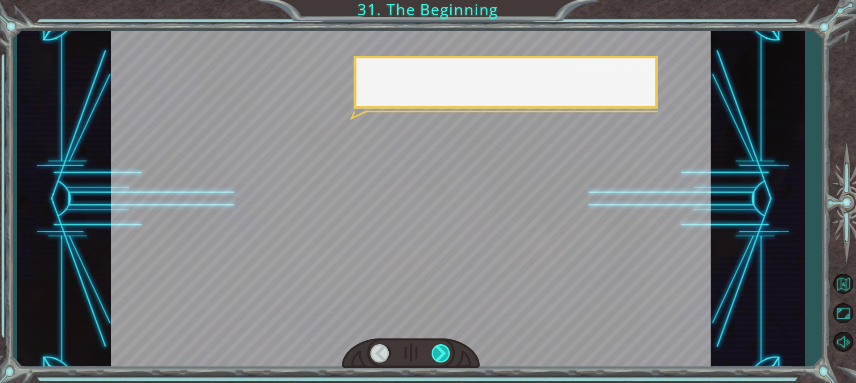
click at [434, 353] on div at bounding box center [441, 353] width 20 height 18
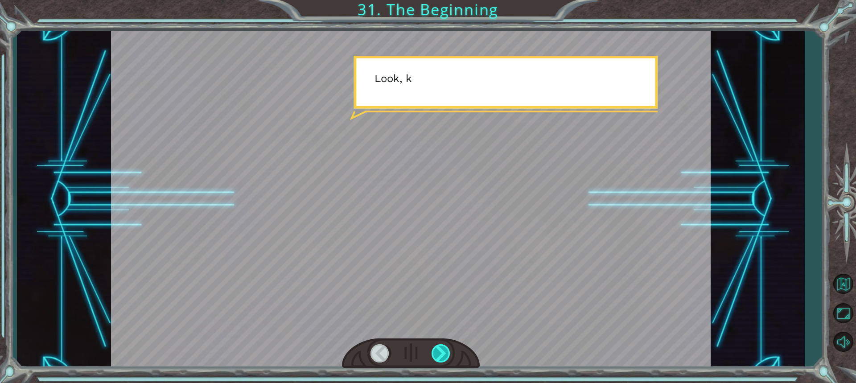
click at [434, 353] on div at bounding box center [441, 353] width 20 height 18
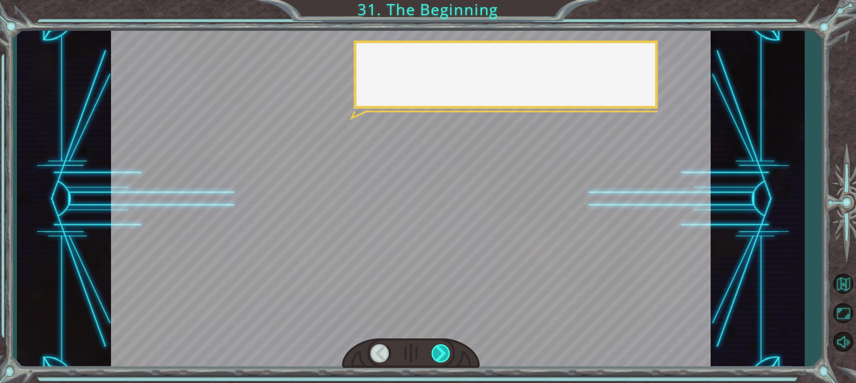
click at [434, 353] on div at bounding box center [441, 353] width 20 height 18
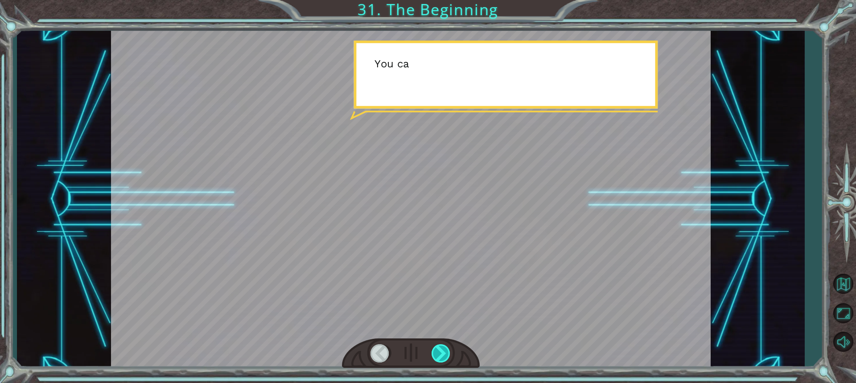
click at [434, 346] on div at bounding box center [441, 353] width 20 height 18
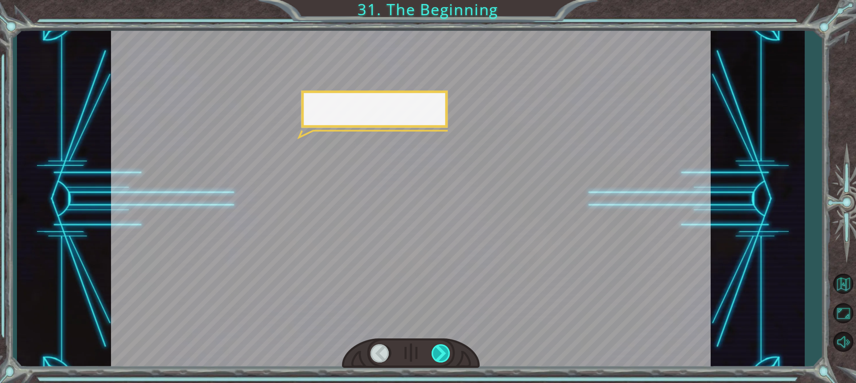
click at [434, 346] on div at bounding box center [441, 353] width 20 height 18
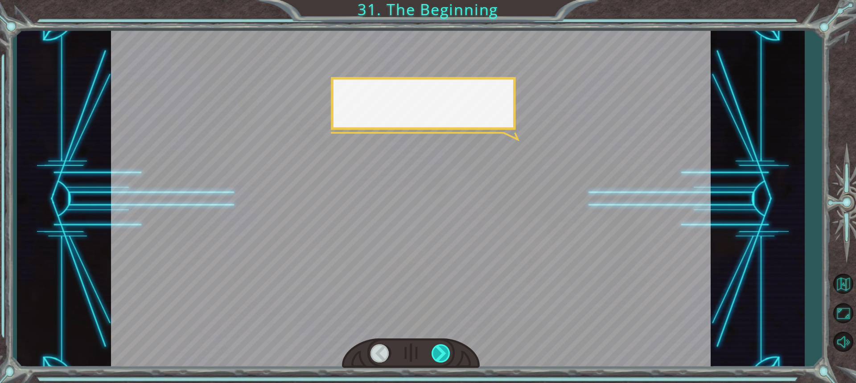
click at [434, 346] on div at bounding box center [441, 353] width 20 height 18
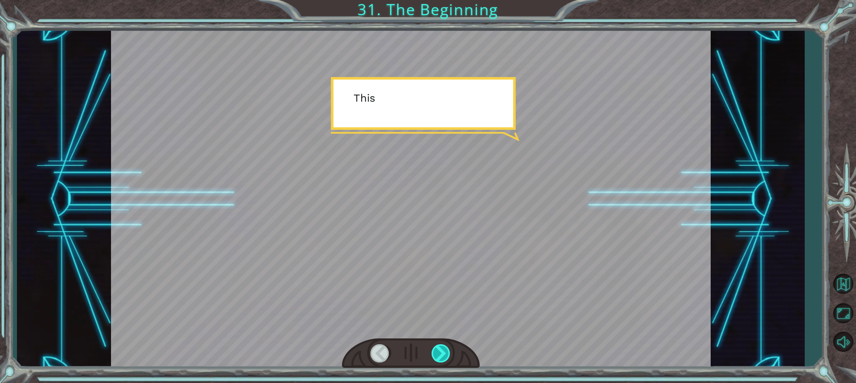
click at [434, 346] on div at bounding box center [441, 353] width 20 height 18
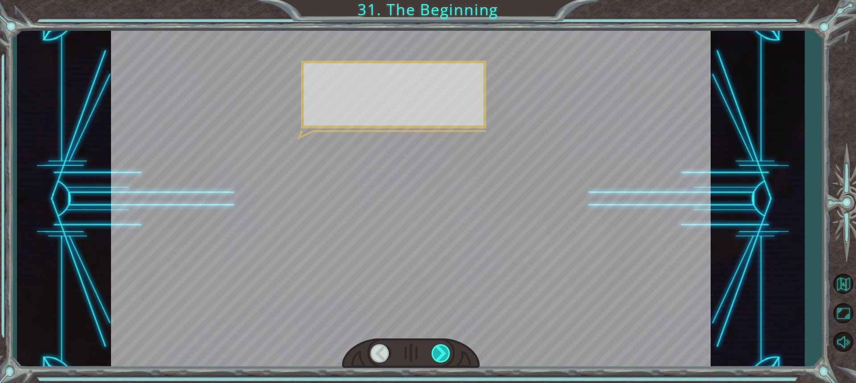
click at [434, 346] on div at bounding box center [441, 353] width 20 height 18
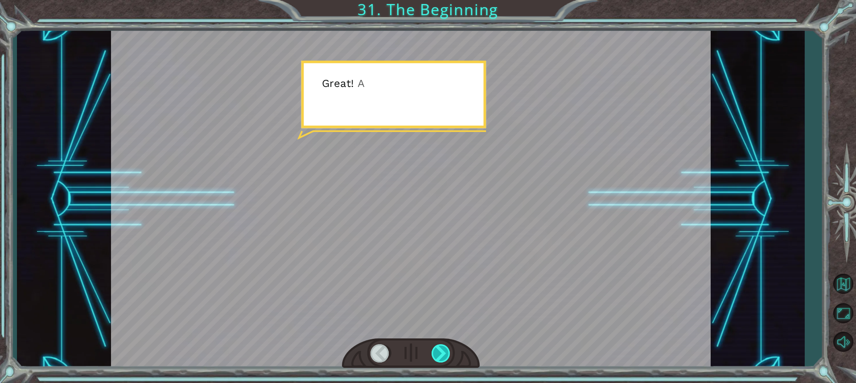
click at [434, 346] on div at bounding box center [441, 353] width 20 height 18
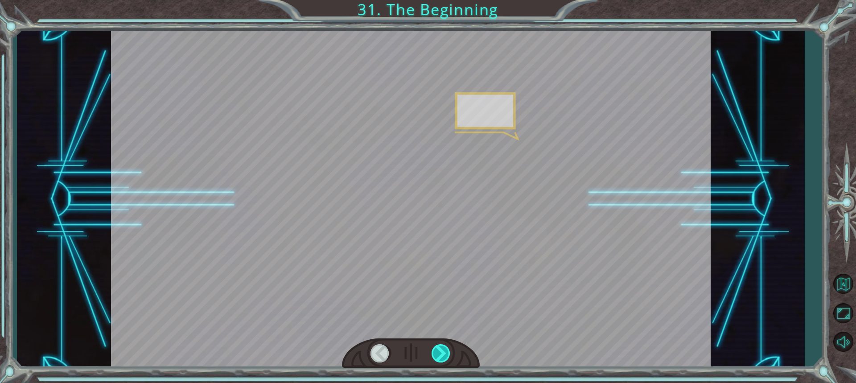
click at [434, 346] on div at bounding box center [441, 353] width 20 height 18
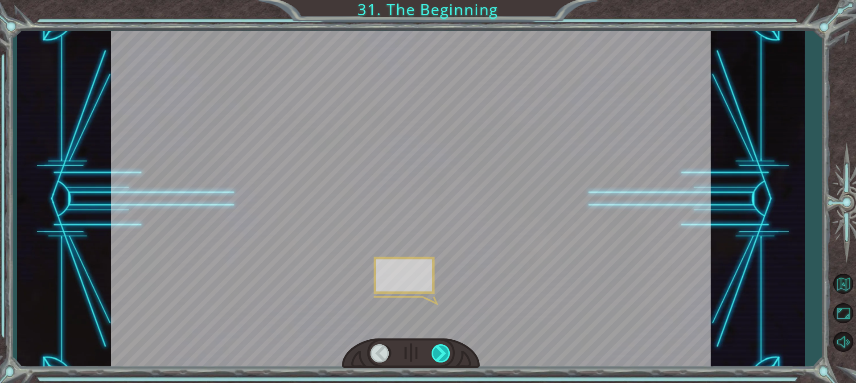
click at [434, 346] on div at bounding box center [441, 353] width 20 height 18
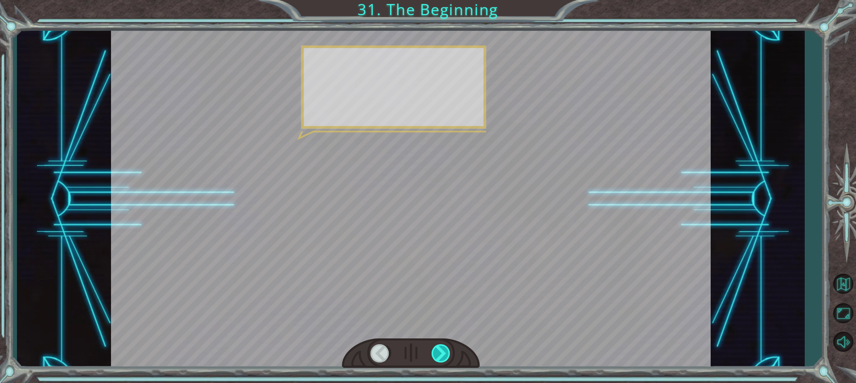
click at [434, 346] on div at bounding box center [441, 353] width 20 height 18
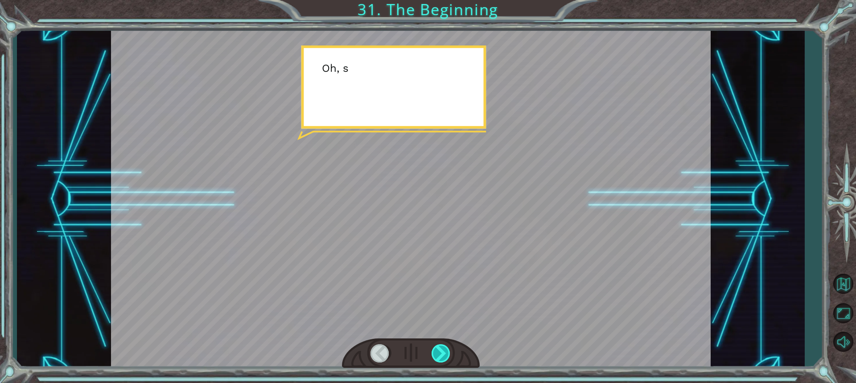
click at [434, 346] on div at bounding box center [441, 353] width 20 height 18
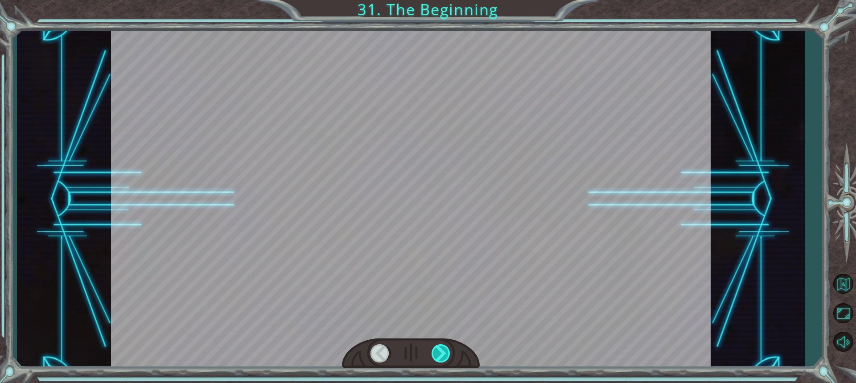
click at [434, 346] on div at bounding box center [441, 353] width 20 height 18
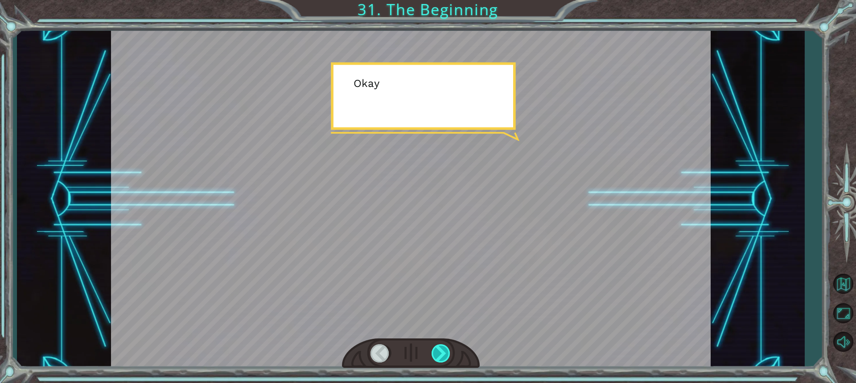
click at [434, 346] on div at bounding box center [441, 353] width 20 height 18
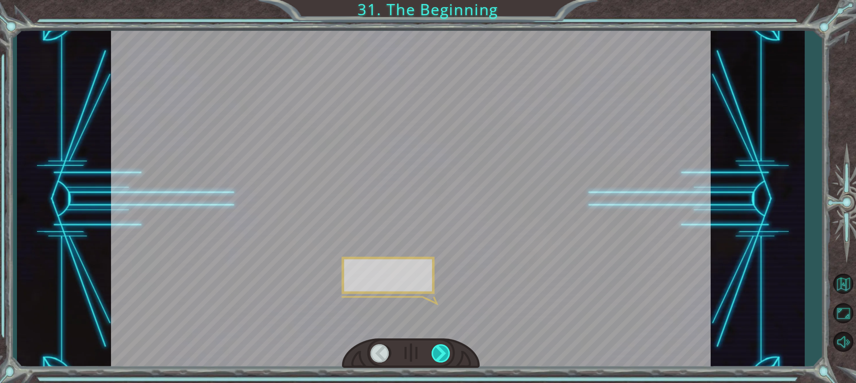
click at [434, 346] on div at bounding box center [441, 353] width 20 height 18
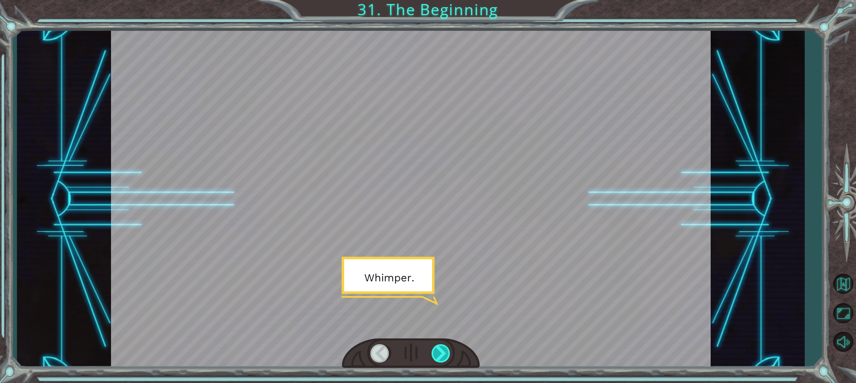
click at [434, 346] on div at bounding box center [441, 353] width 20 height 18
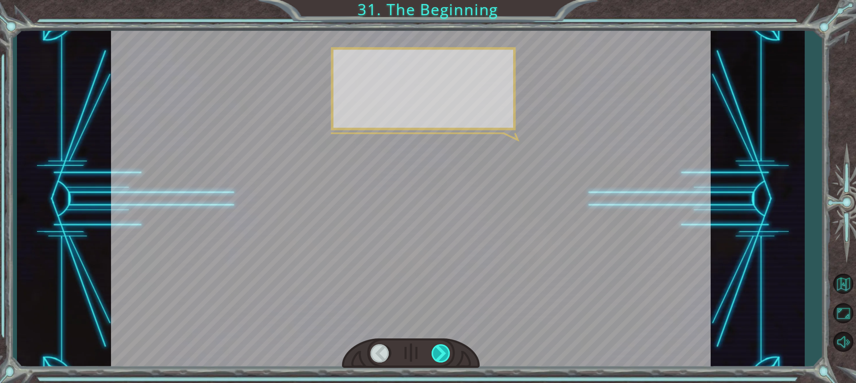
click at [434, 346] on div at bounding box center [441, 353] width 20 height 18
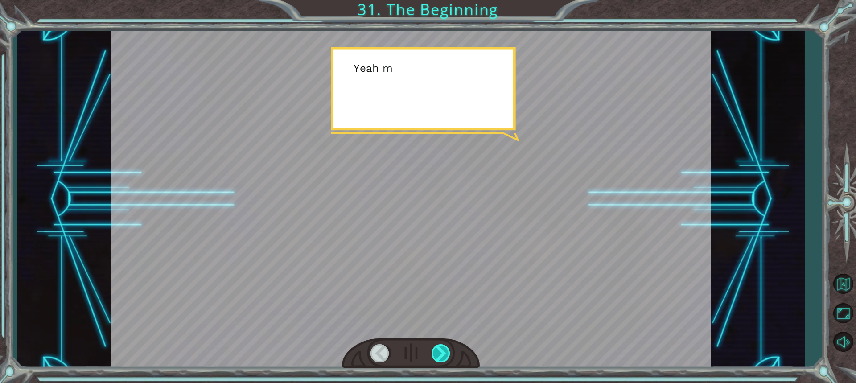
click at [434, 346] on div at bounding box center [441, 353] width 20 height 18
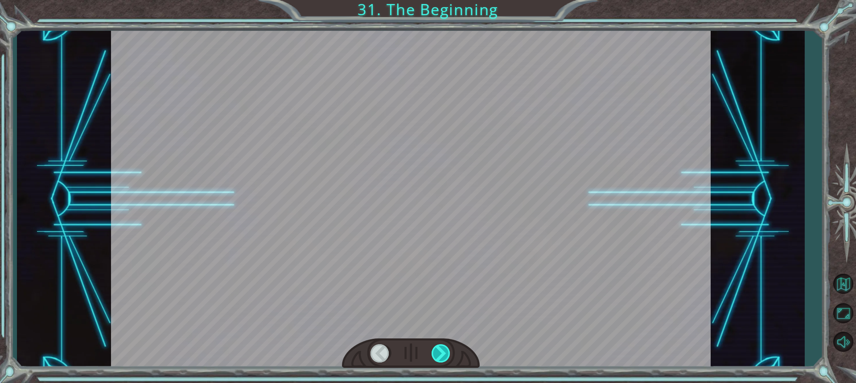
click at [434, 346] on div at bounding box center [441, 353] width 20 height 18
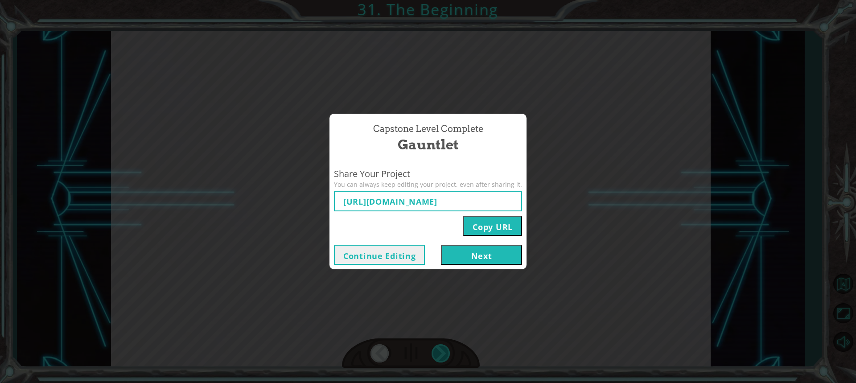
type input "[URL][DOMAIN_NAME]"
click at [481, 249] on button "Next" at bounding box center [481, 255] width 81 height 20
